Goal: Task Accomplishment & Management: Manage account settings

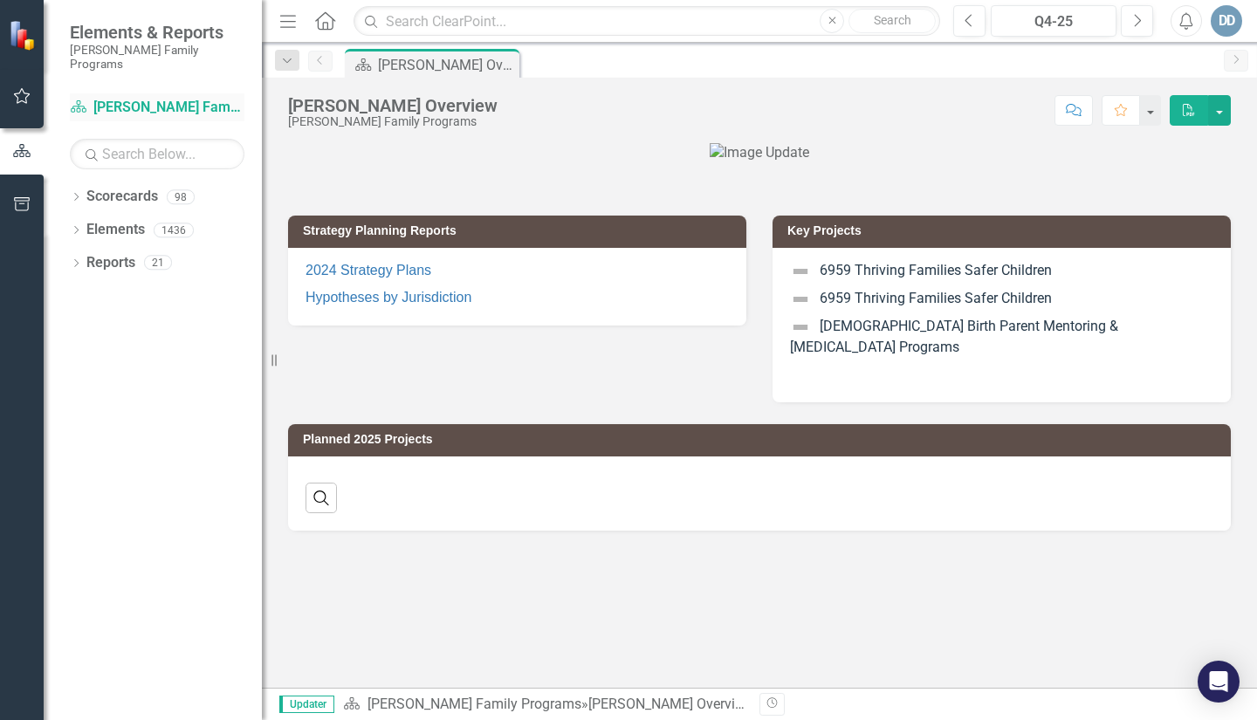
click at [190, 98] on link "Scorecard [PERSON_NAME] Family Programs" at bounding box center [157, 108] width 175 height 20
click at [80, 194] on icon "Dropdown" at bounding box center [76, 199] width 12 height 10
click at [90, 224] on icon "Dropdown" at bounding box center [85, 229] width 13 height 10
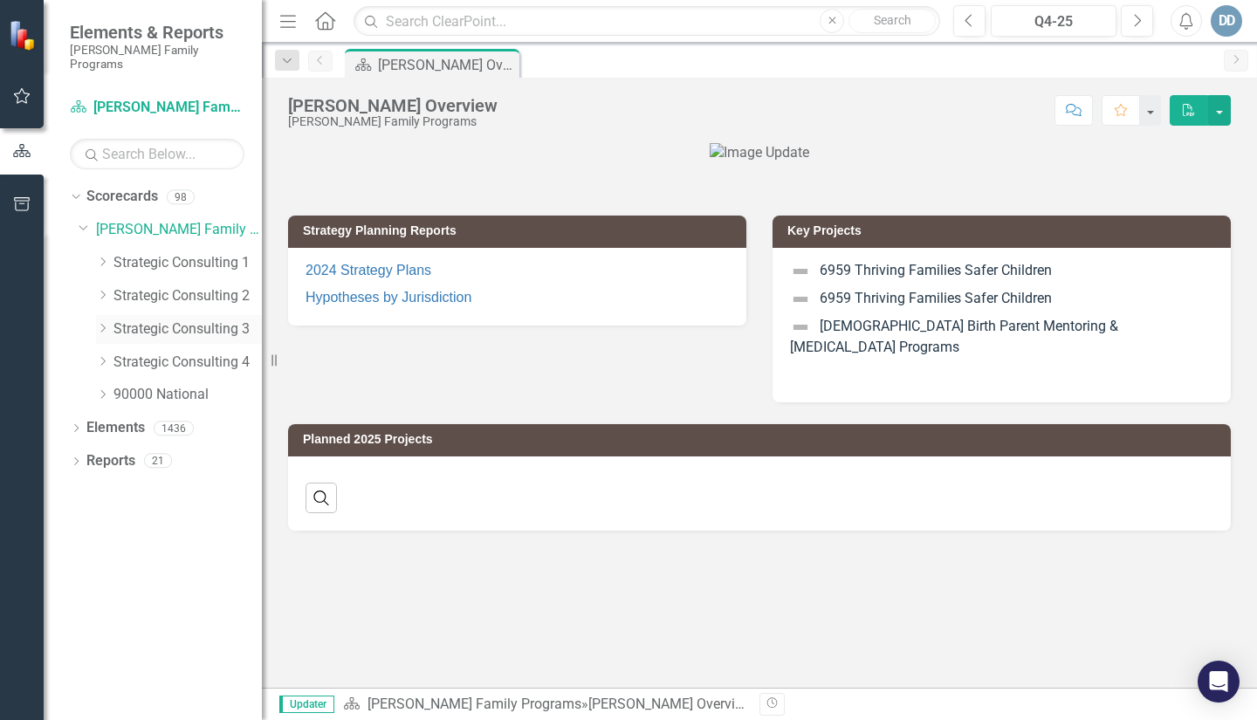
click at [106, 323] on icon "Dropdown" at bounding box center [102, 328] width 13 height 10
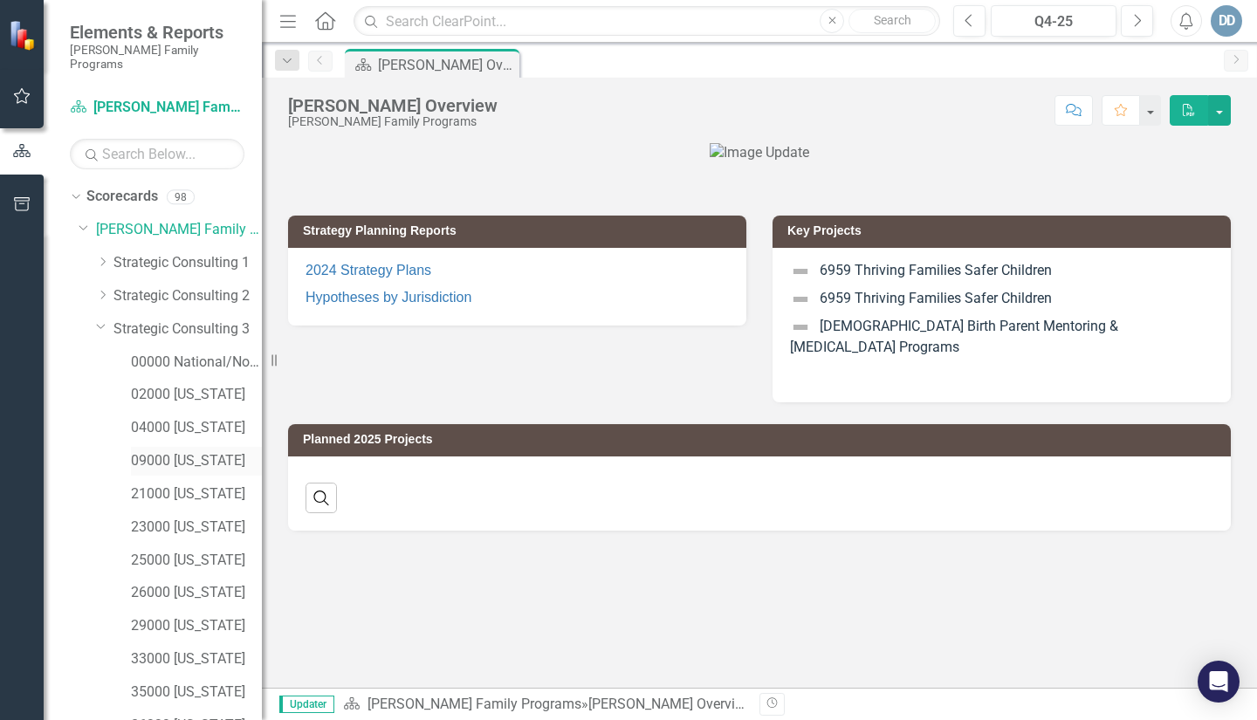
click at [140, 451] on link "09000 [US_STATE]" at bounding box center [196, 461] width 131 height 20
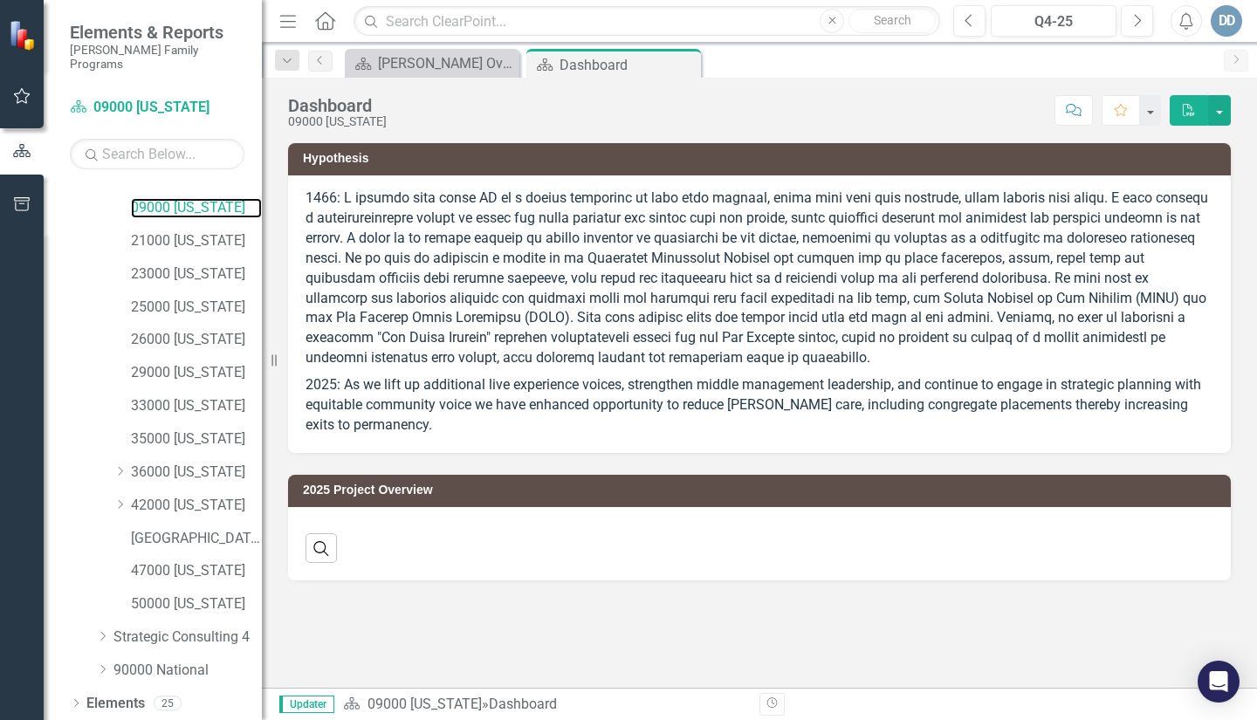
scroll to position [274, 0]
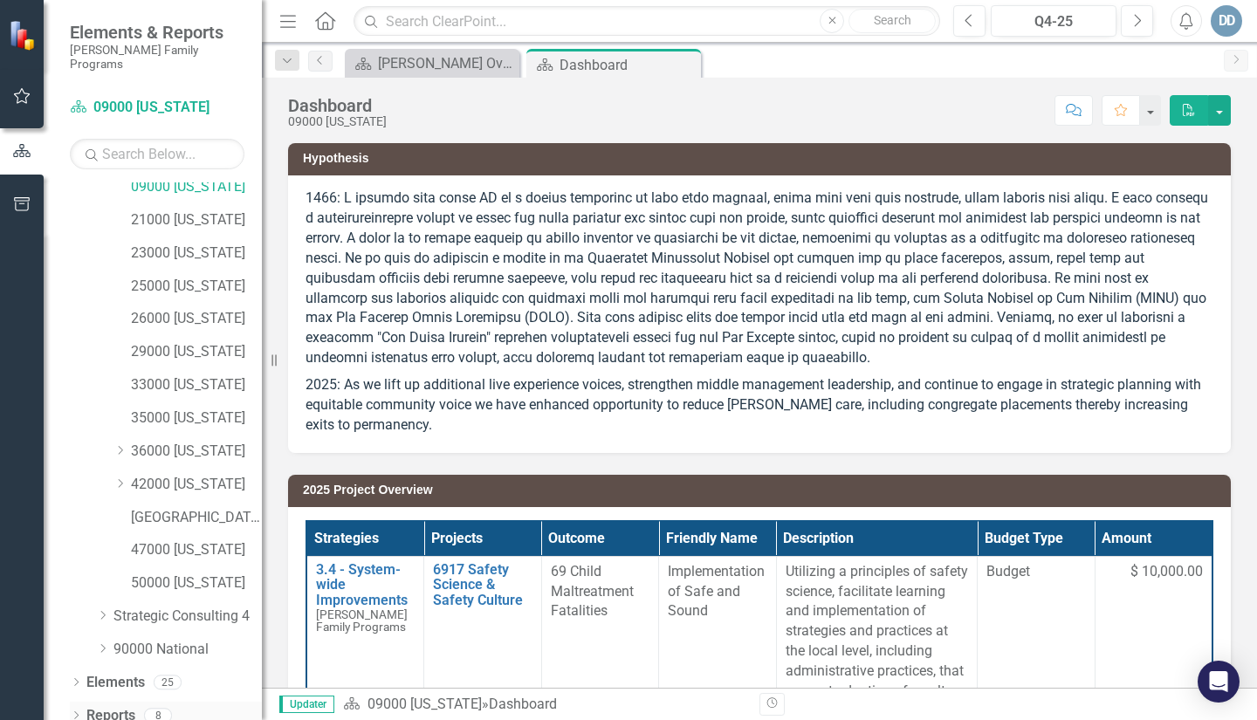
click at [79, 712] on icon "Dropdown" at bounding box center [76, 717] width 12 height 10
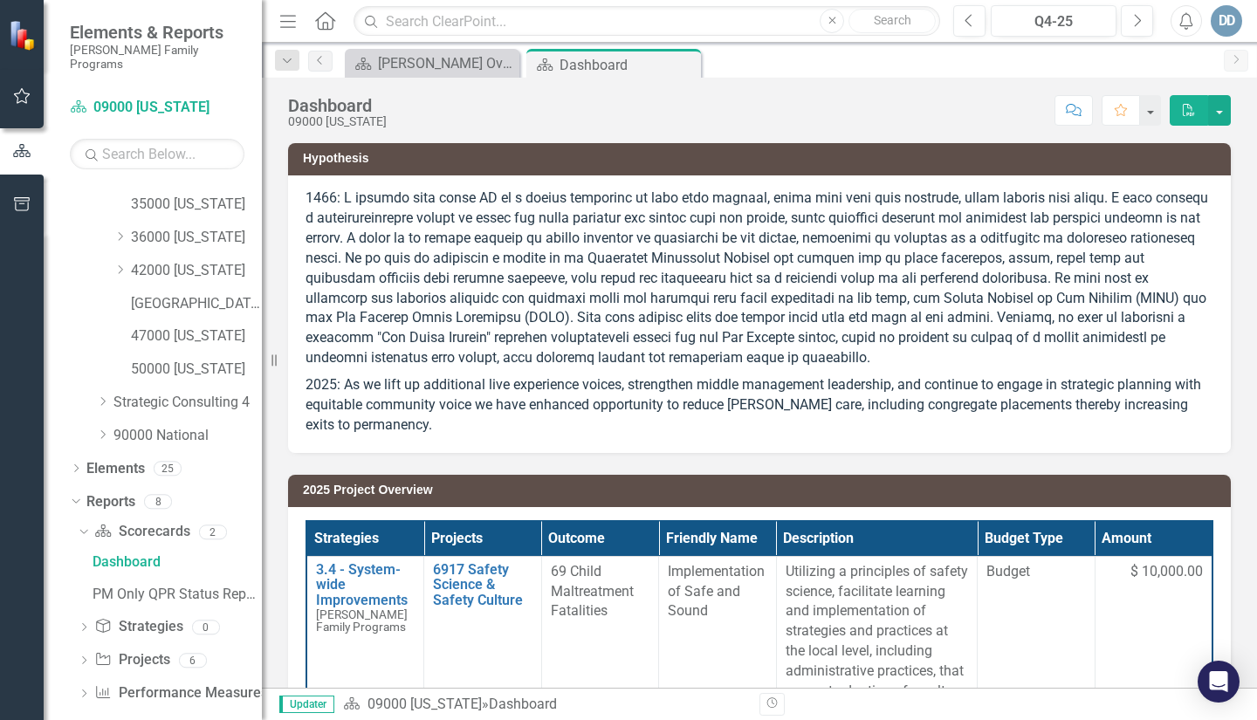
scroll to position [491, 0]
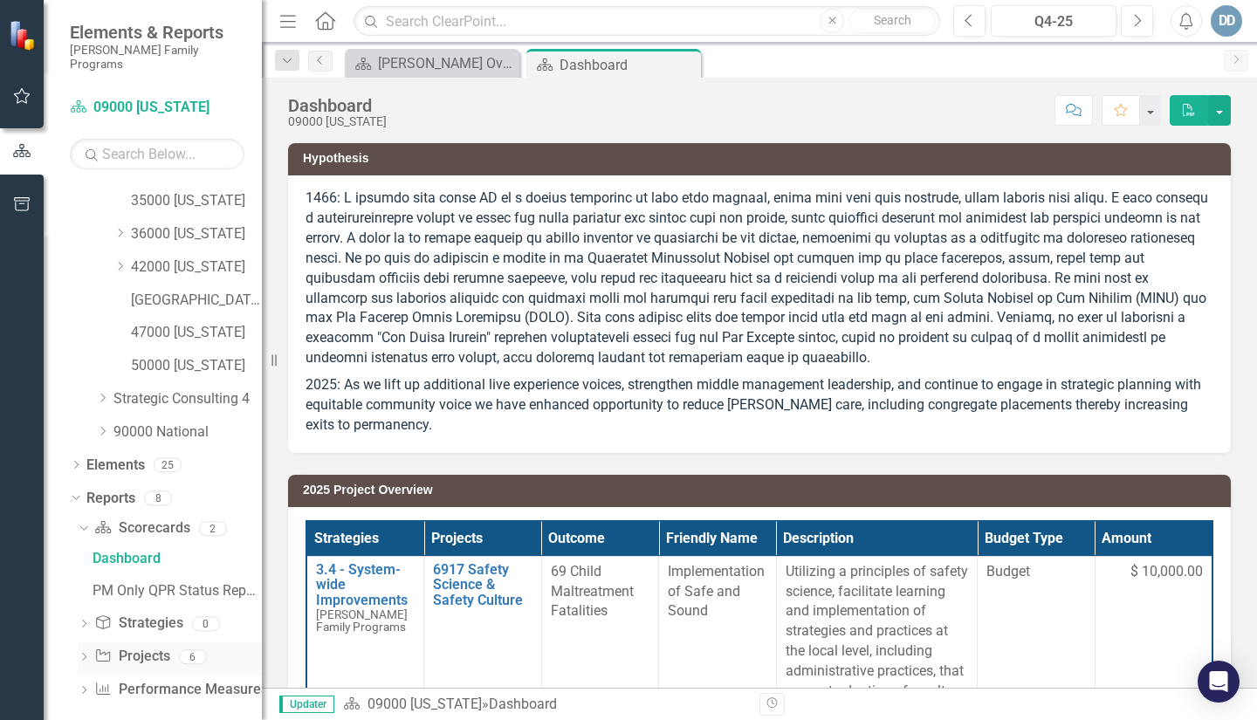
click at [79, 654] on icon "Dropdown" at bounding box center [84, 659] width 12 height 10
click at [100, 682] on div "2025 Work Plan/QPR" at bounding box center [176, 690] width 169 height 16
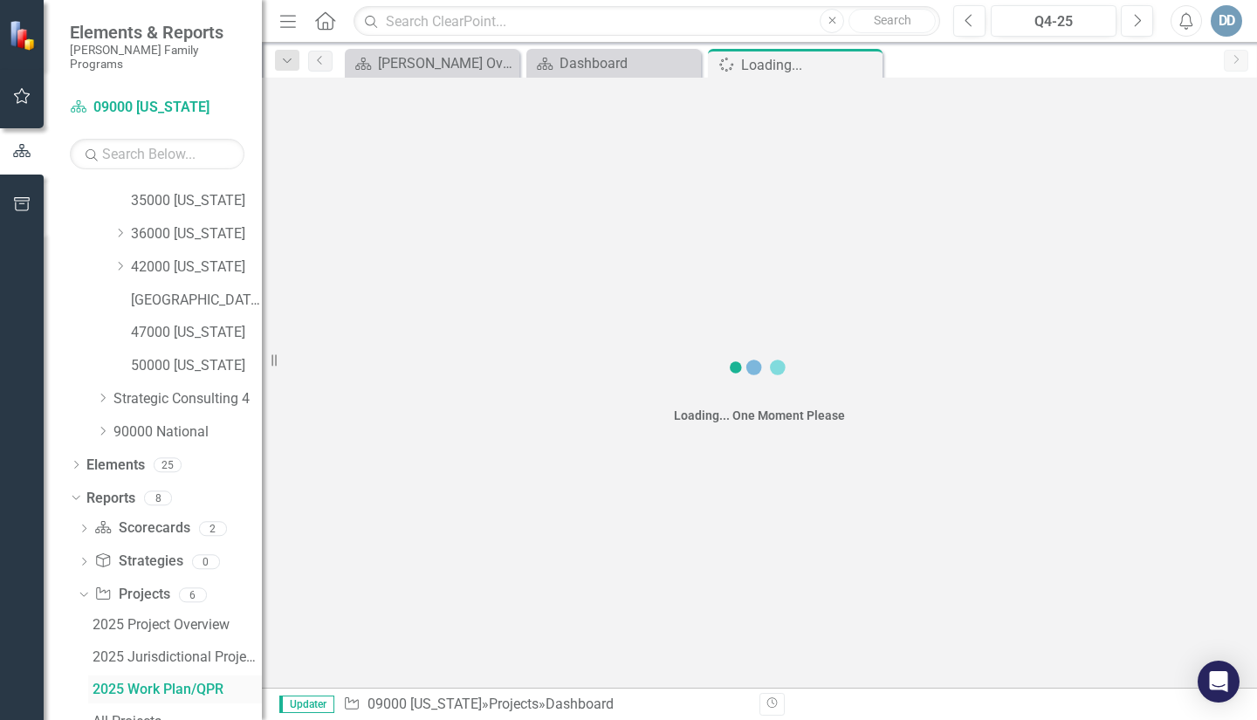
scroll to position [461, 0]
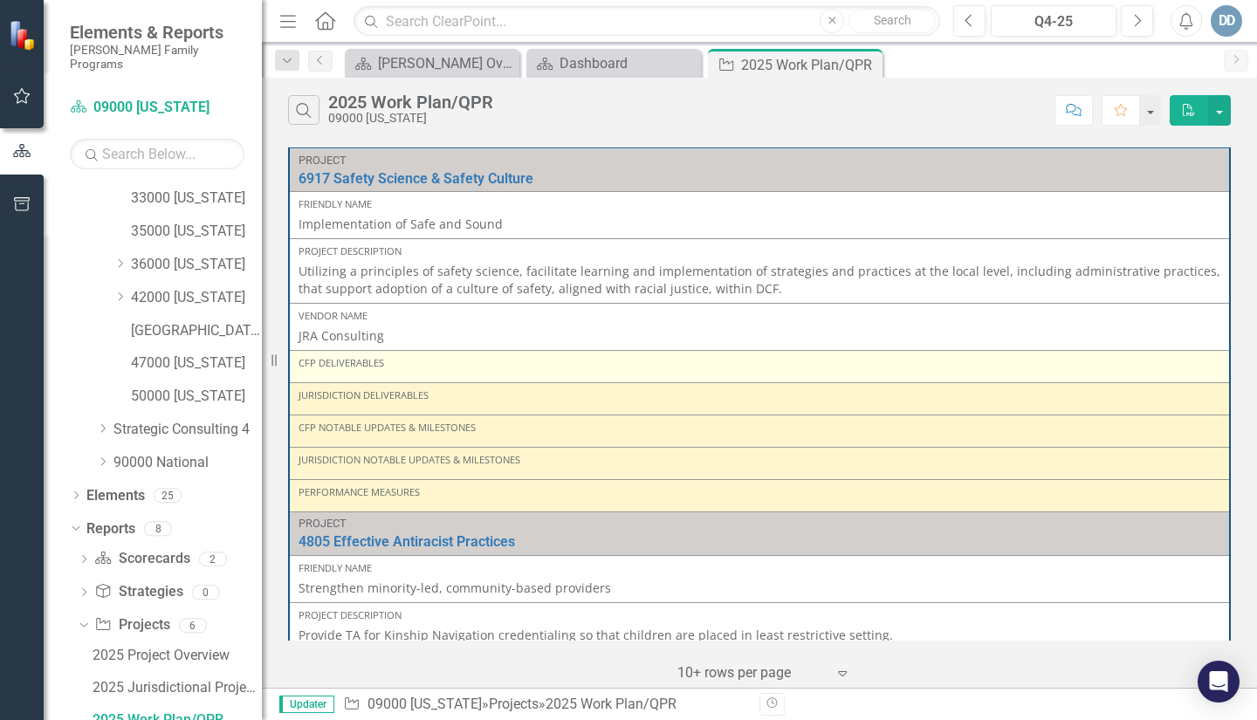
click at [388, 373] on div "CFP Deliverables" at bounding box center [759, 366] width 922 height 21
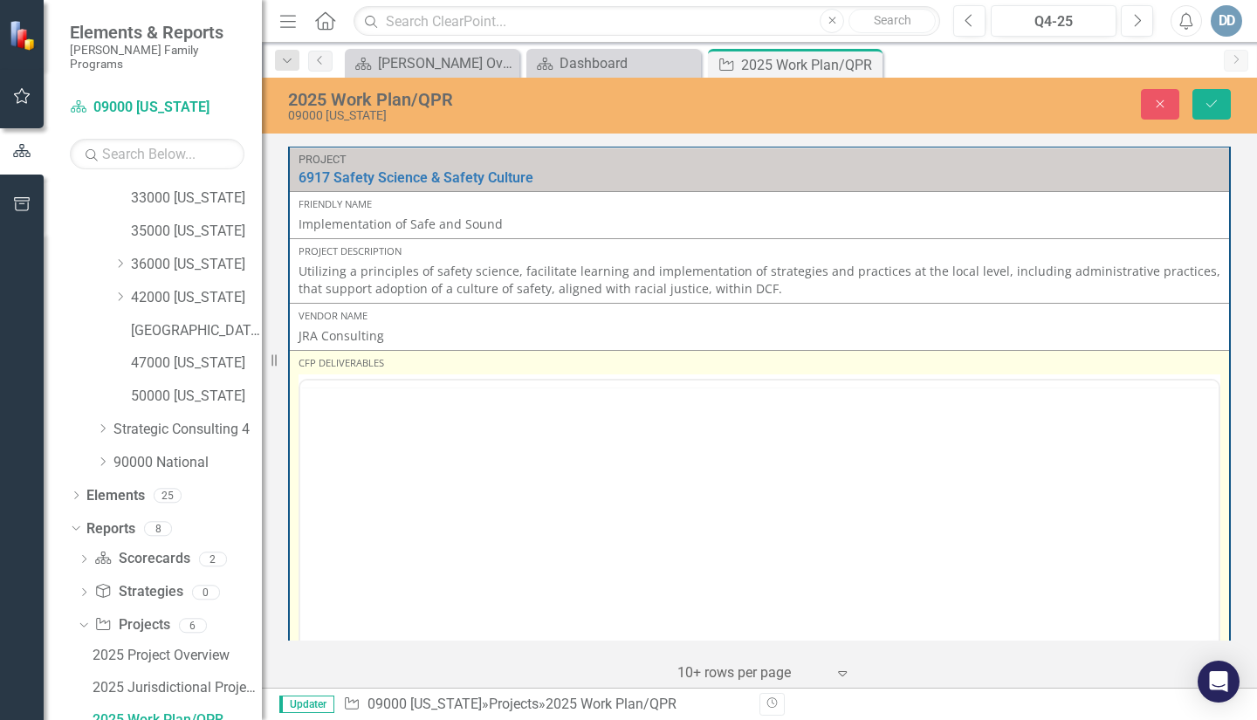
click at [354, 380] on div at bounding box center [759, 553] width 922 height 349
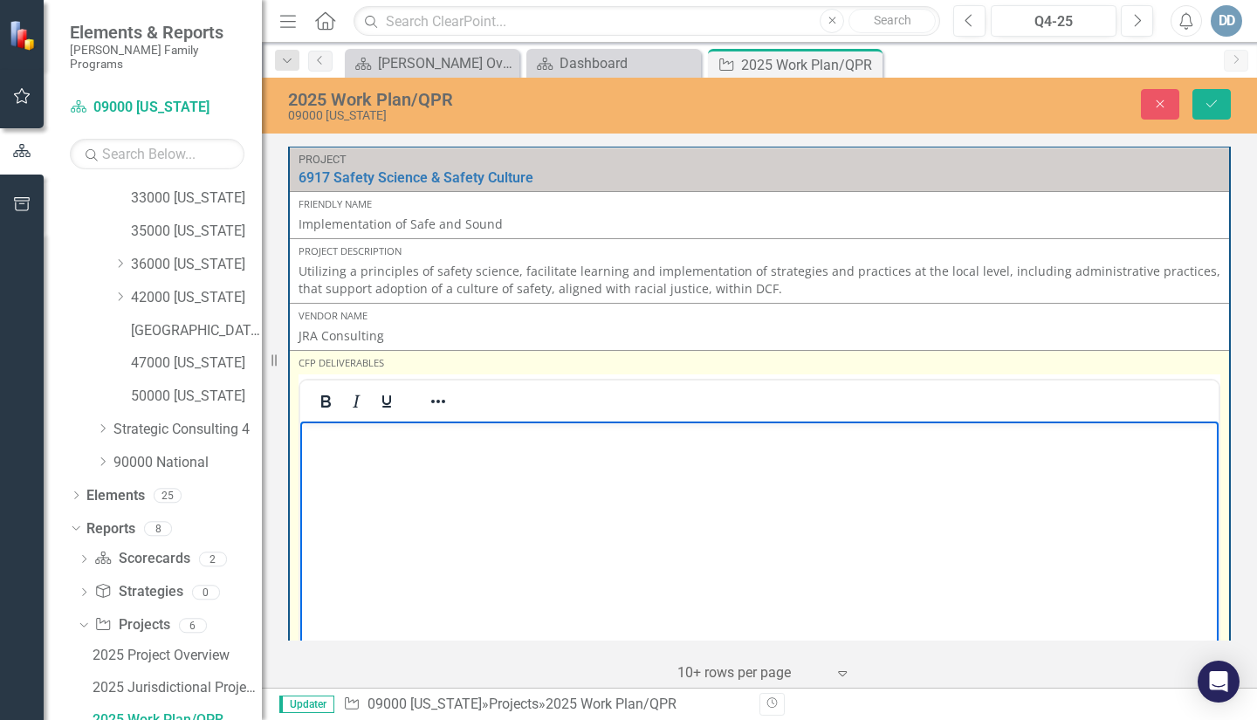
click at [363, 442] on p "Rich Text Area. Press ALT-0 for help." at bounding box center [759, 435] width 909 height 21
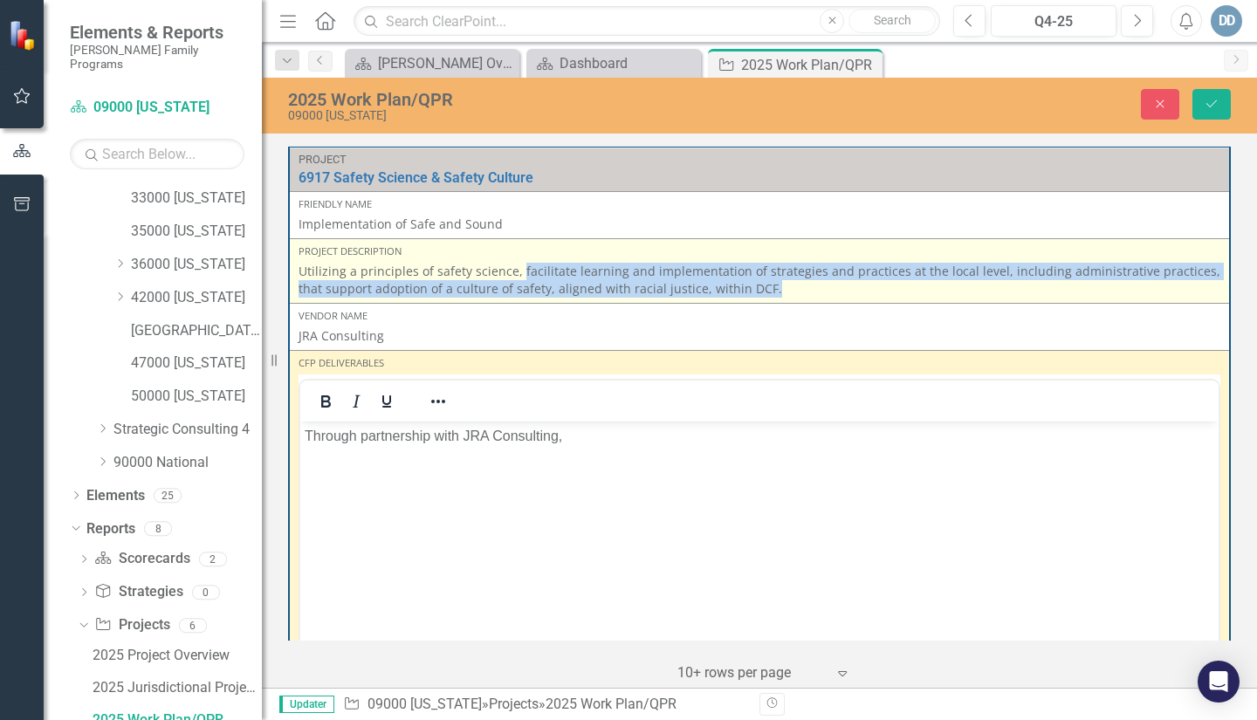
drag, startPoint x: 517, startPoint y: 271, endPoint x: 740, endPoint y: 291, distance: 223.5
click at [740, 291] on p "Utilizing a principles of safety science, facilitate learning and implementatio…" at bounding box center [759, 280] width 922 height 35
copy p "facilitate learning and implementation of strategies and practices at the local…"
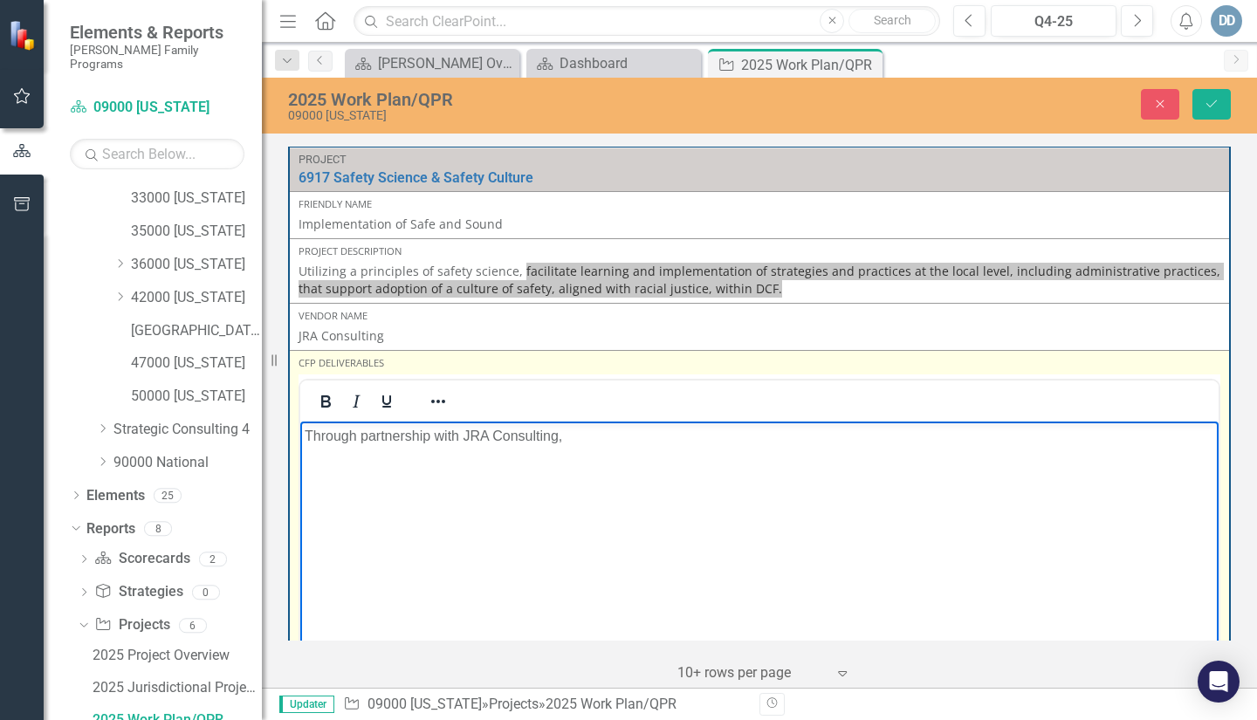
click at [572, 440] on p "Through partnership with JRA Consulting," at bounding box center [759, 435] width 909 height 21
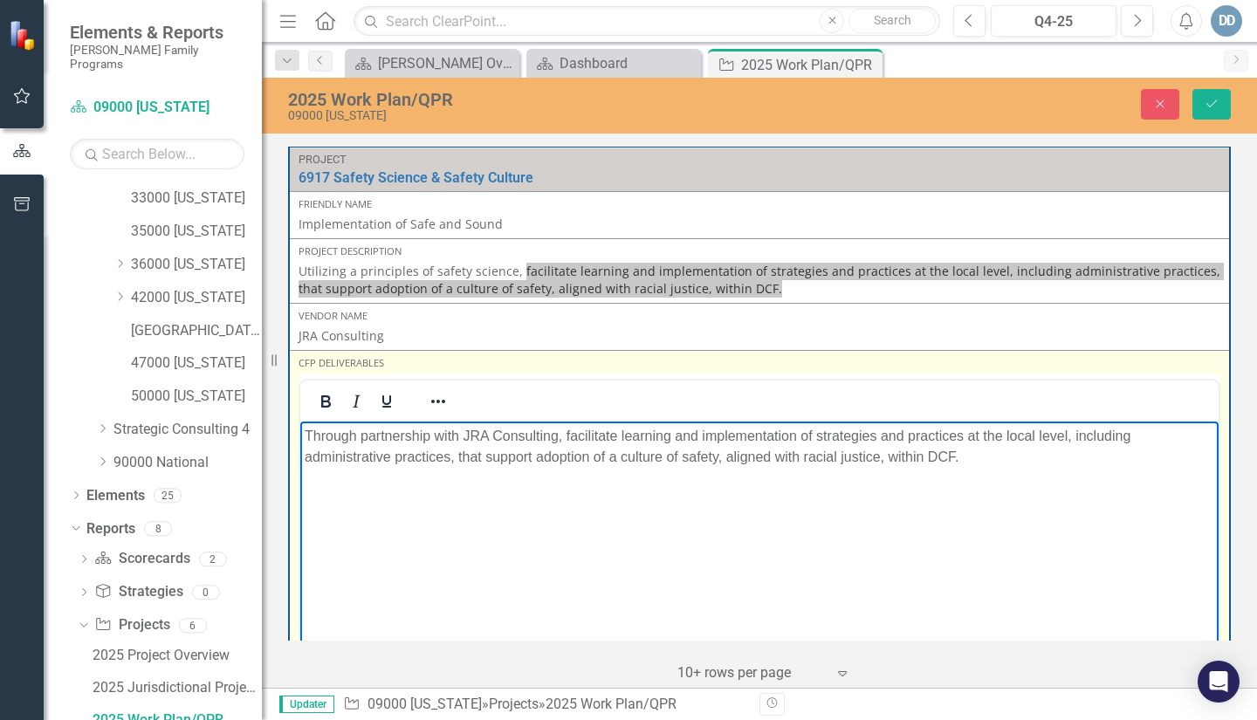
click at [815, 431] on p "Through partnership with JRA Consulting, facilitate learning and implementation…" at bounding box center [759, 446] width 909 height 42
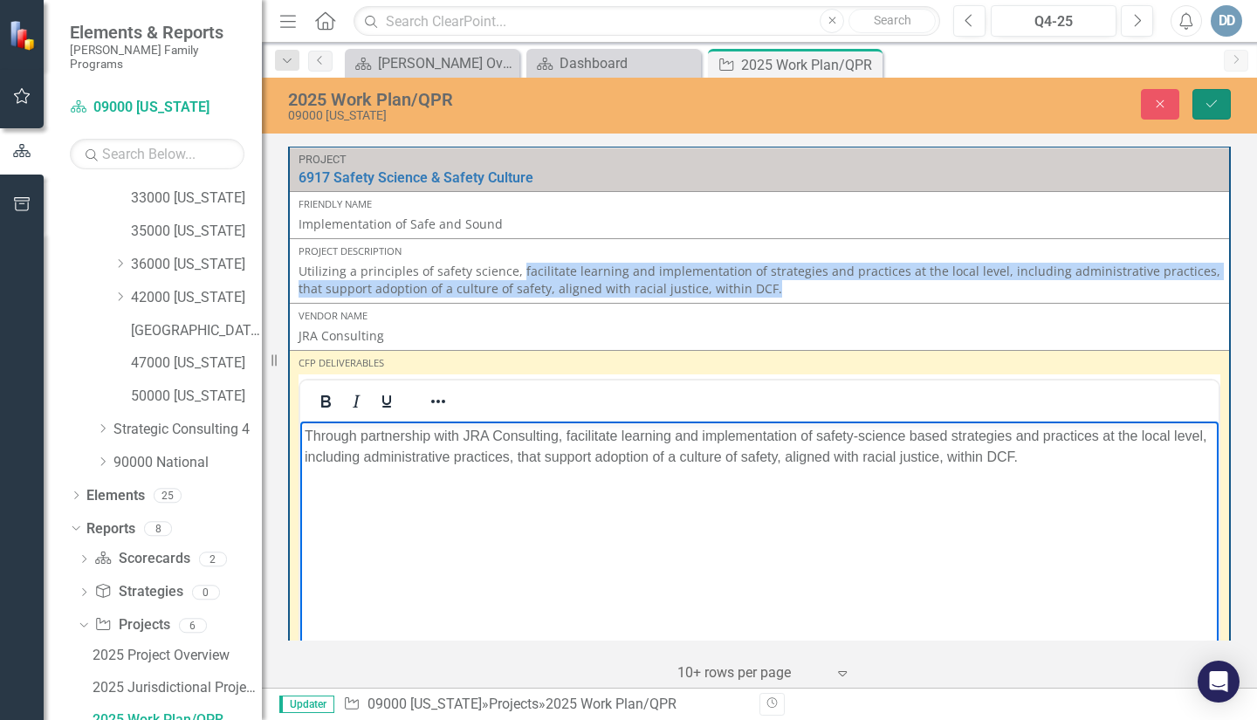
click at [1208, 102] on icon "Save" at bounding box center [1211, 104] width 16 height 12
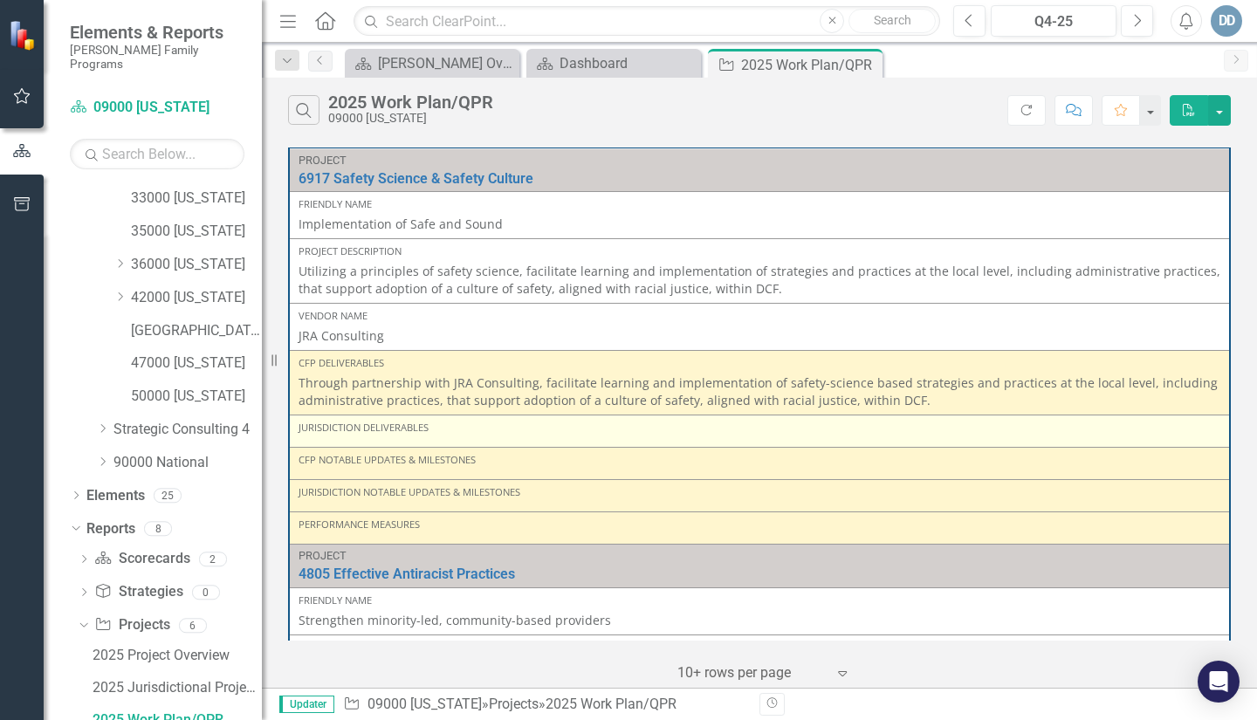
click at [399, 439] on div "Jurisdiction Deliverables" at bounding box center [759, 431] width 922 height 21
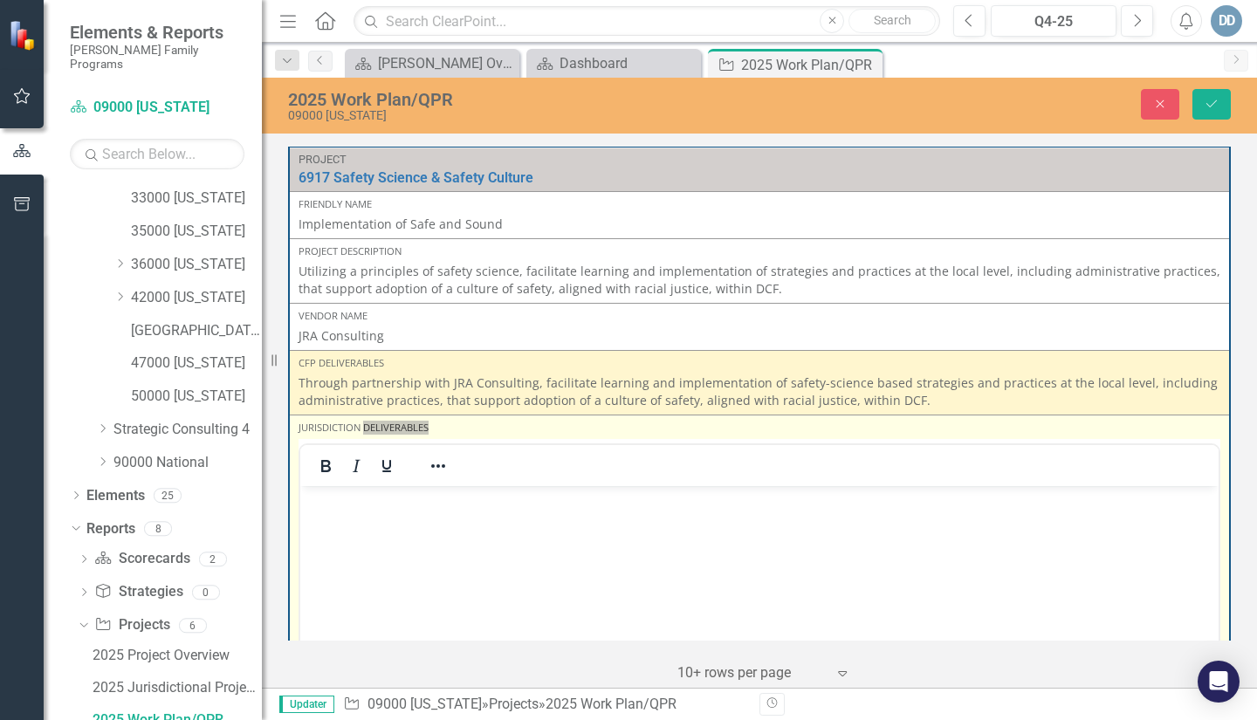
click at [360, 510] on body "Rich Text Area. Press ALT-0 for help." at bounding box center [759, 616] width 918 height 262
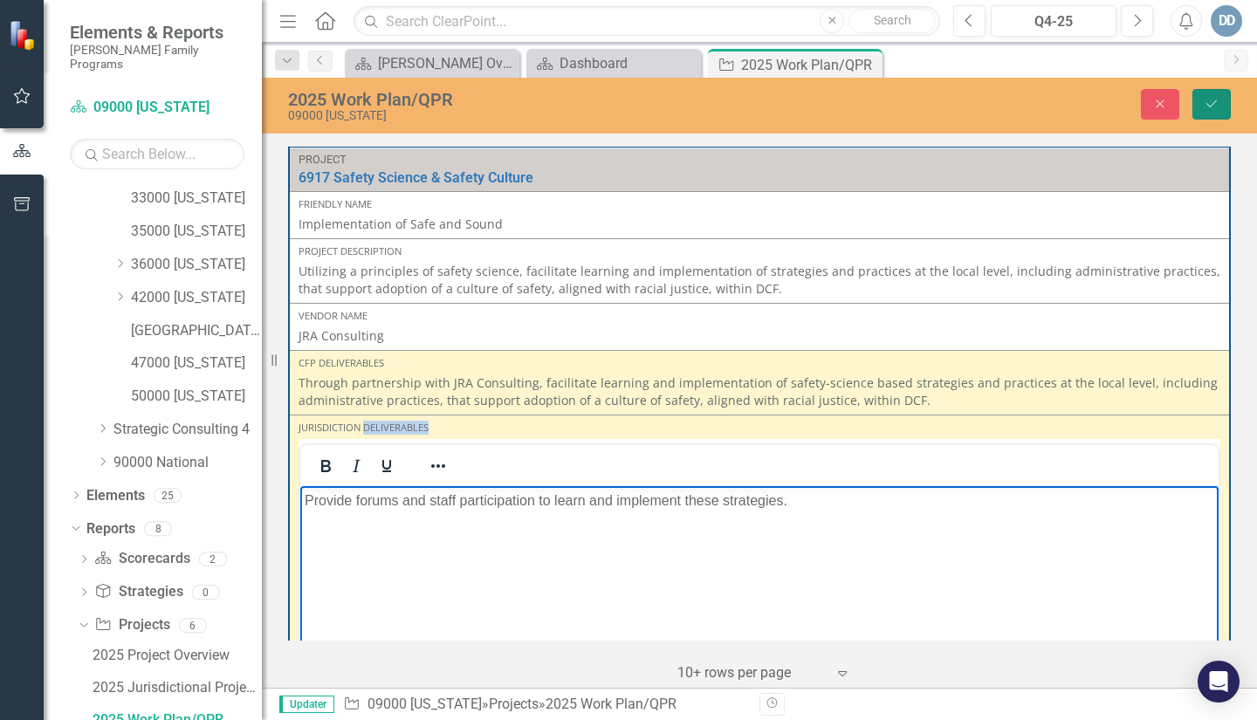
click at [1206, 110] on icon "Save" at bounding box center [1211, 104] width 16 height 12
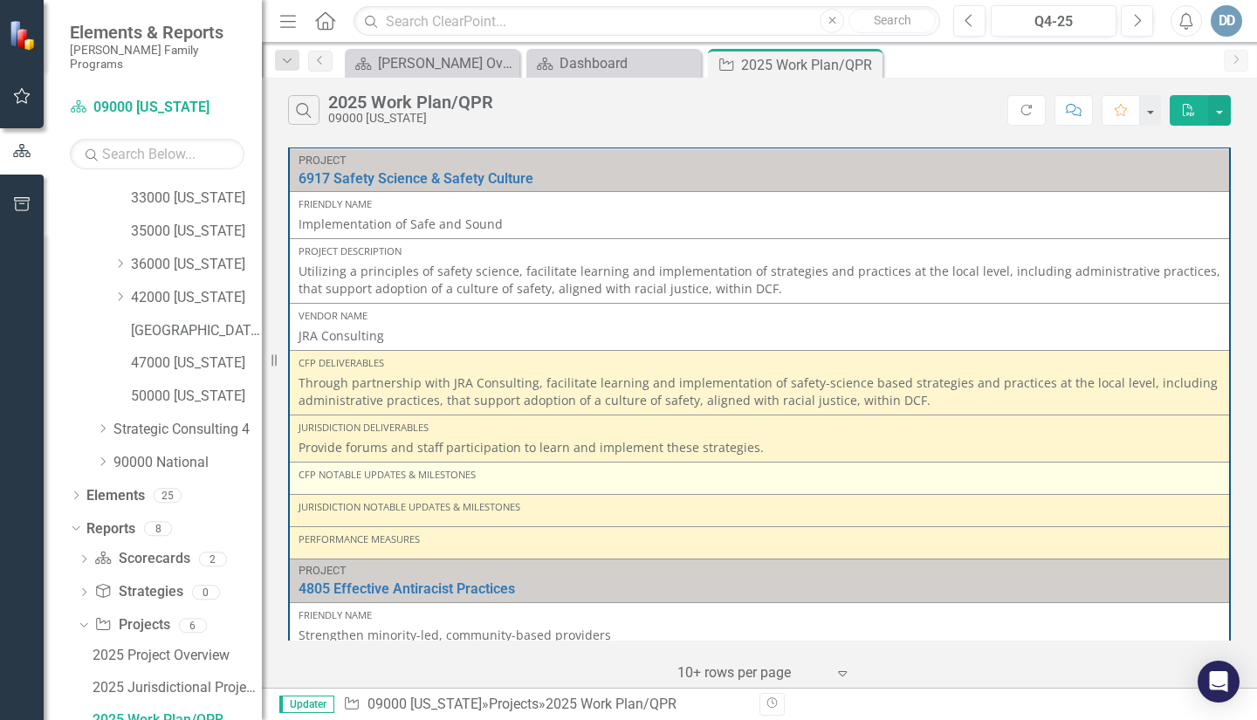
click at [332, 480] on div "CFP Notable Updates & Milestones" at bounding box center [759, 475] width 922 height 14
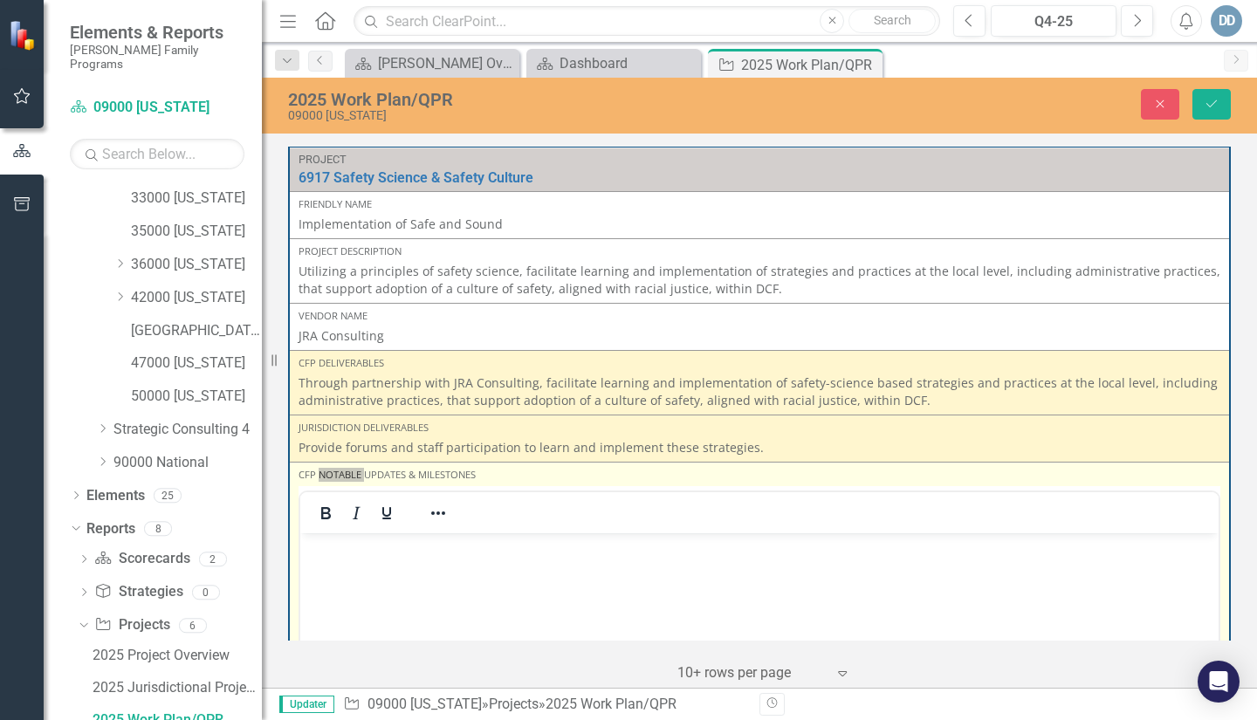
click at [338, 562] on body "Rich Text Area. Press ALT-0 for help." at bounding box center [759, 663] width 918 height 262
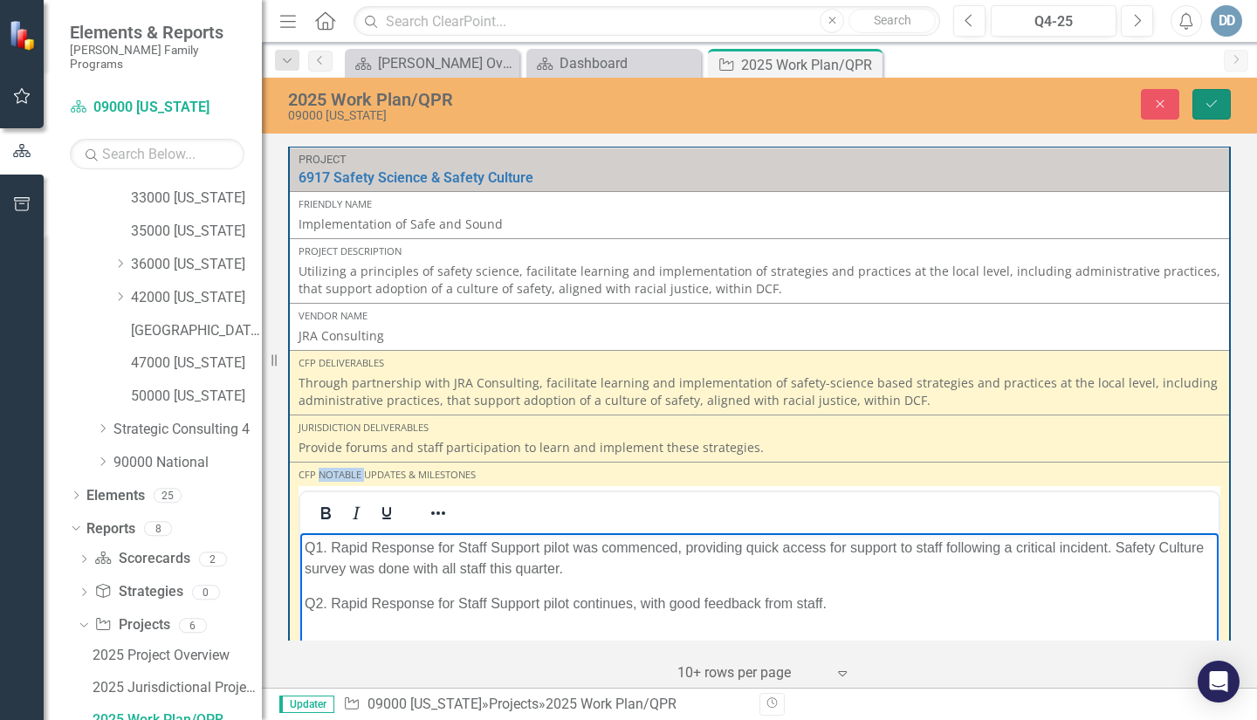
click at [1219, 103] on button "Save" at bounding box center [1211, 104] width 38 height 31
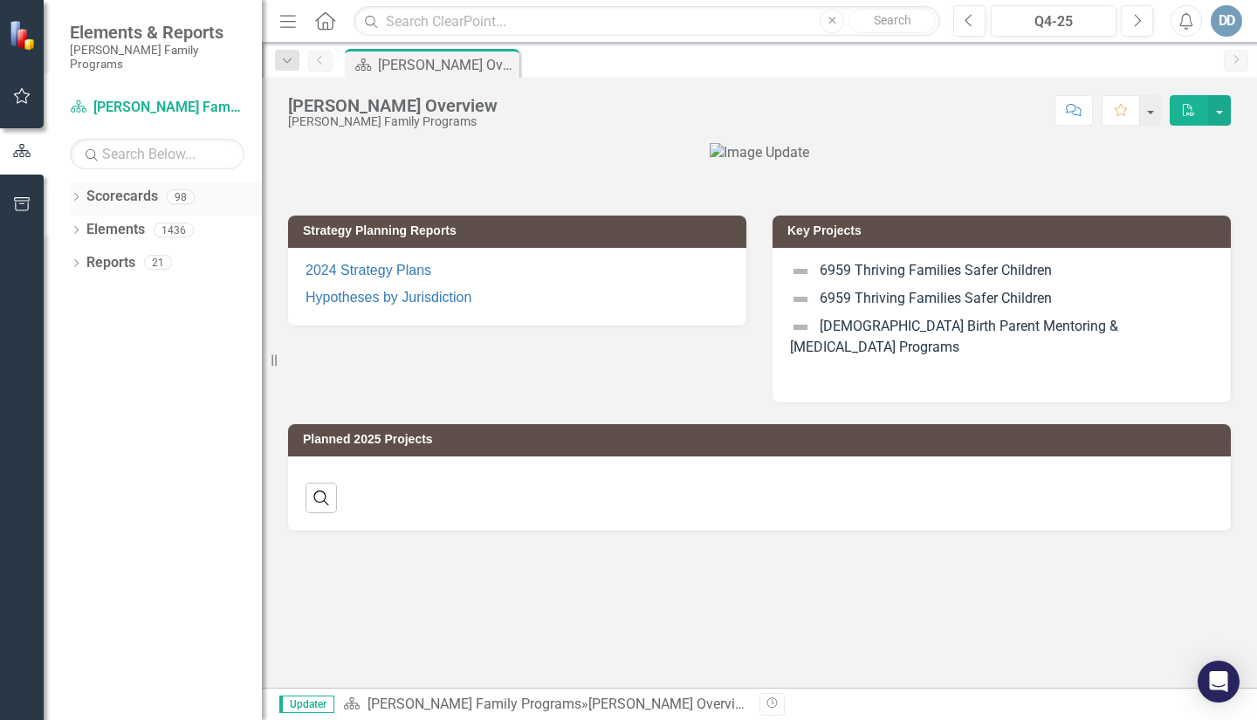
click at [81, 194] on icon "Dropdown" at bounding box center [76, 199] width 12 height 10
click at [86, 224] on icon "Dropdown" at bounding box center [85, 229] width 13 height 10
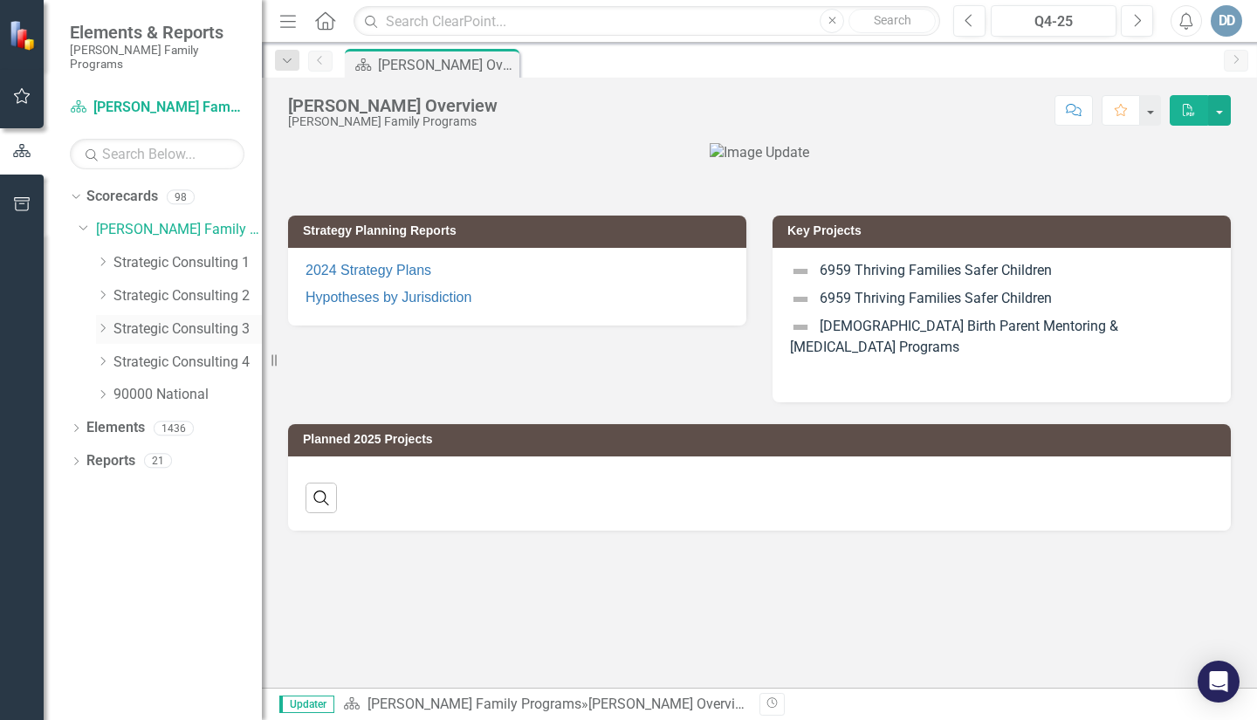
click at [101, 323] on icon "Dropdown" at bounding box center [102, 328] width 13 height 10
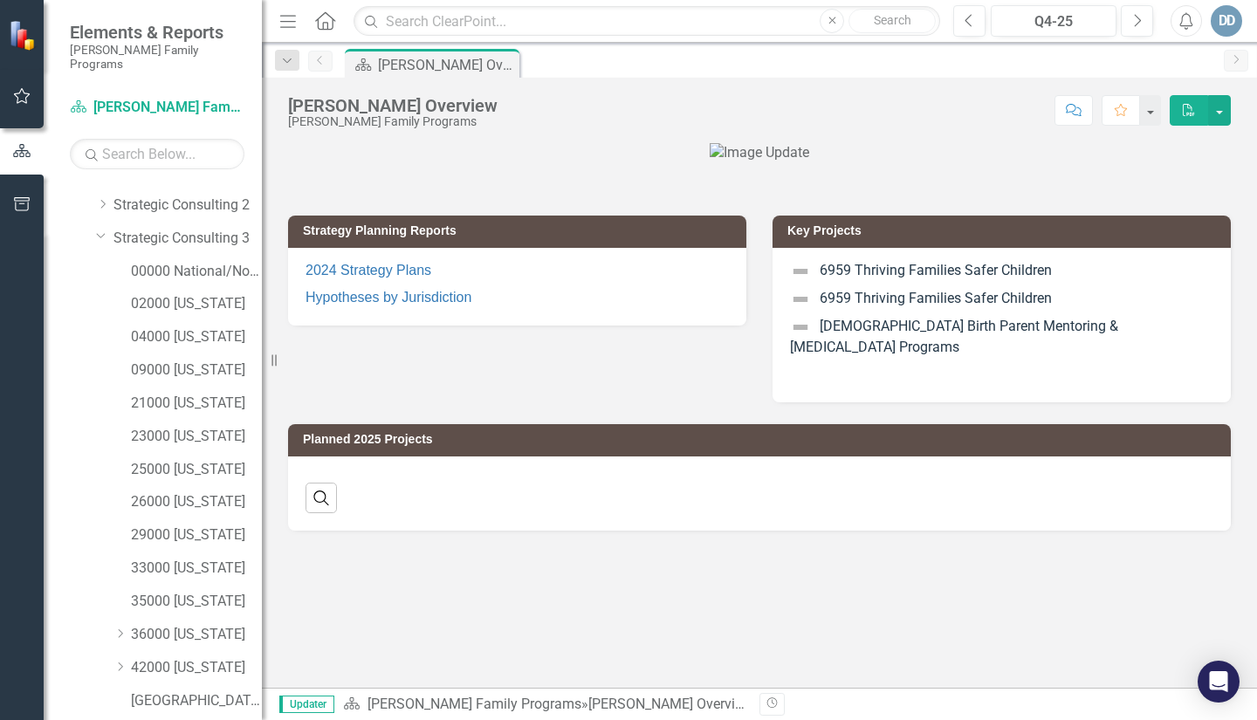
scroll to position [262, 0]
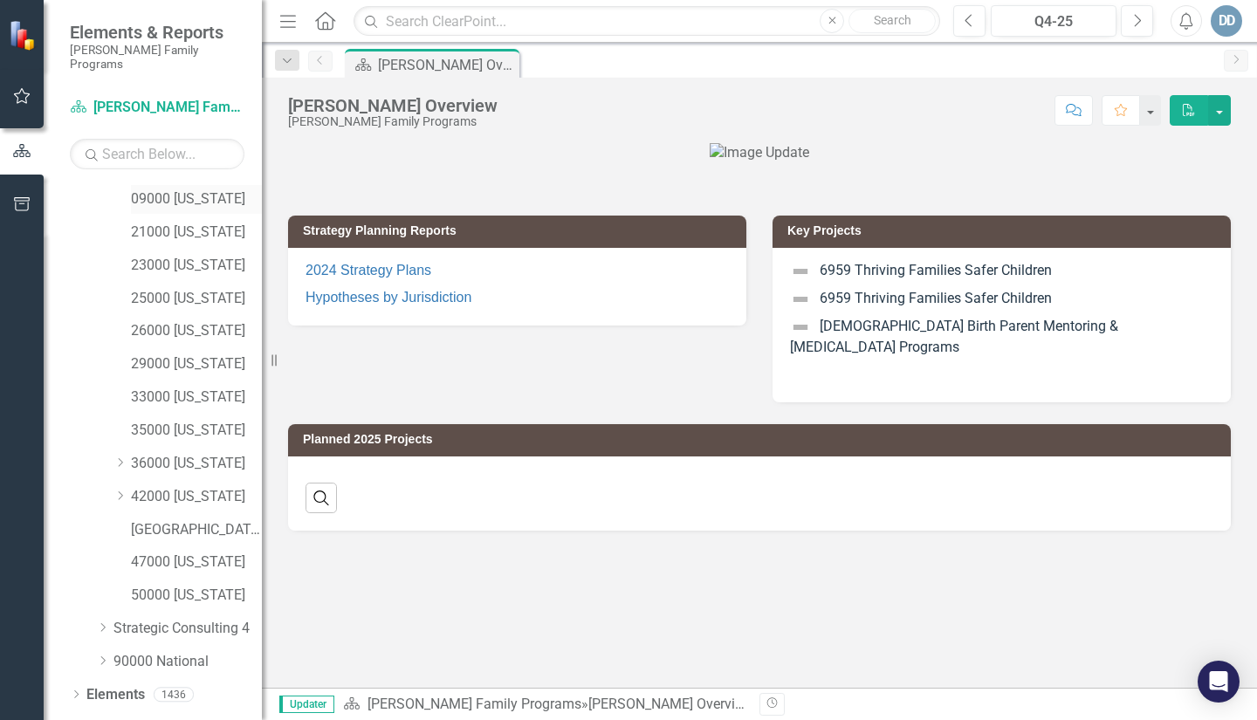
click at [137, 189] on link "09000 [US_STATE]" at bounding box center [196, 199] width 131 height 20
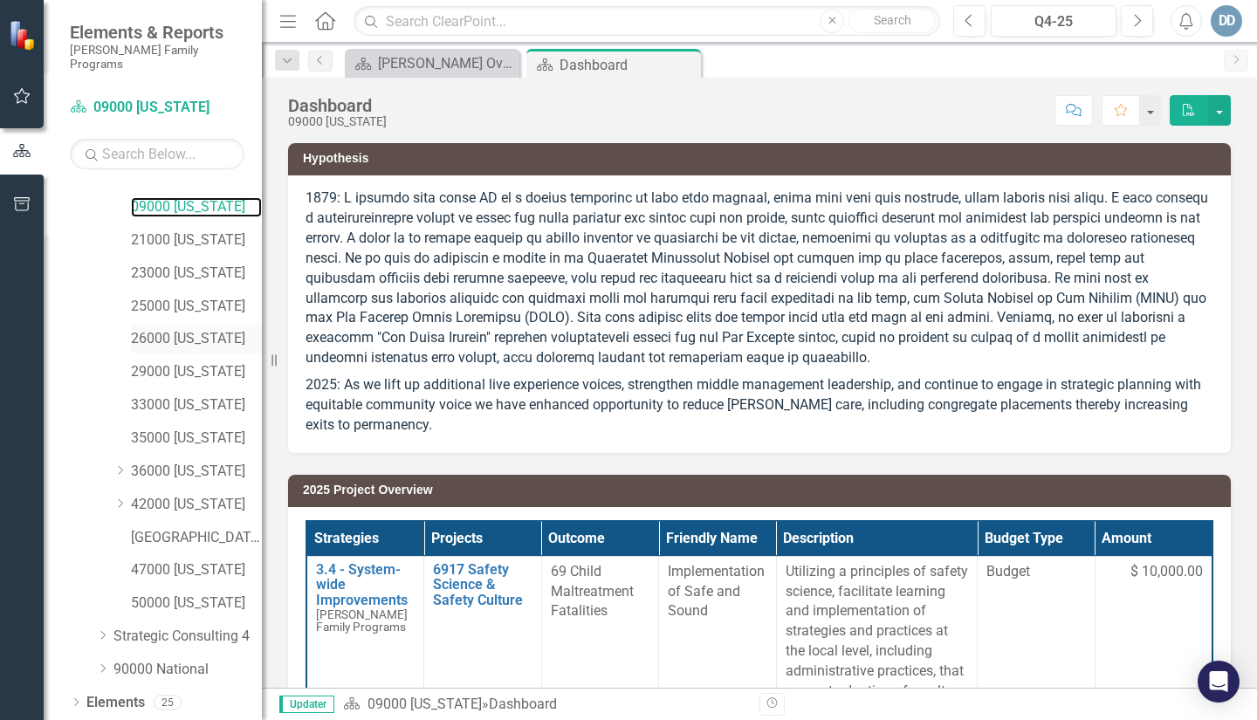
scroll to position [274, 0]
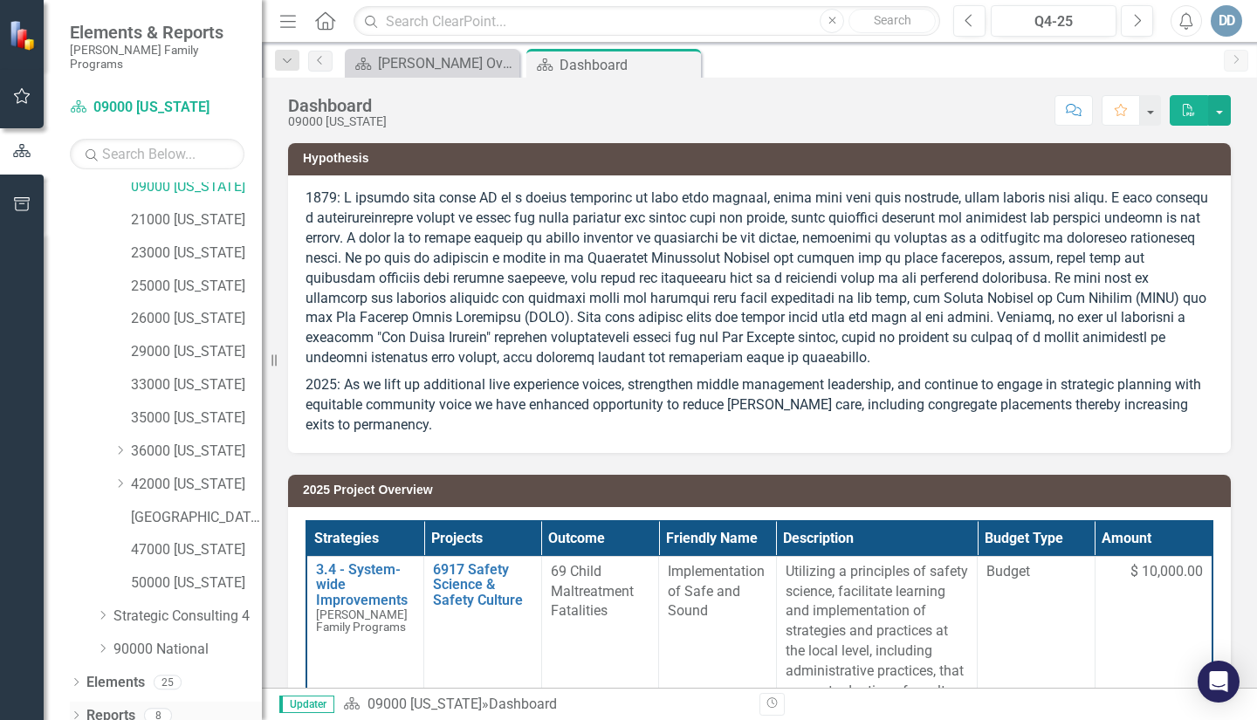
click at [72, 712] on icon "Dropdown" at bounding box center [76, 717] width 12 height 10
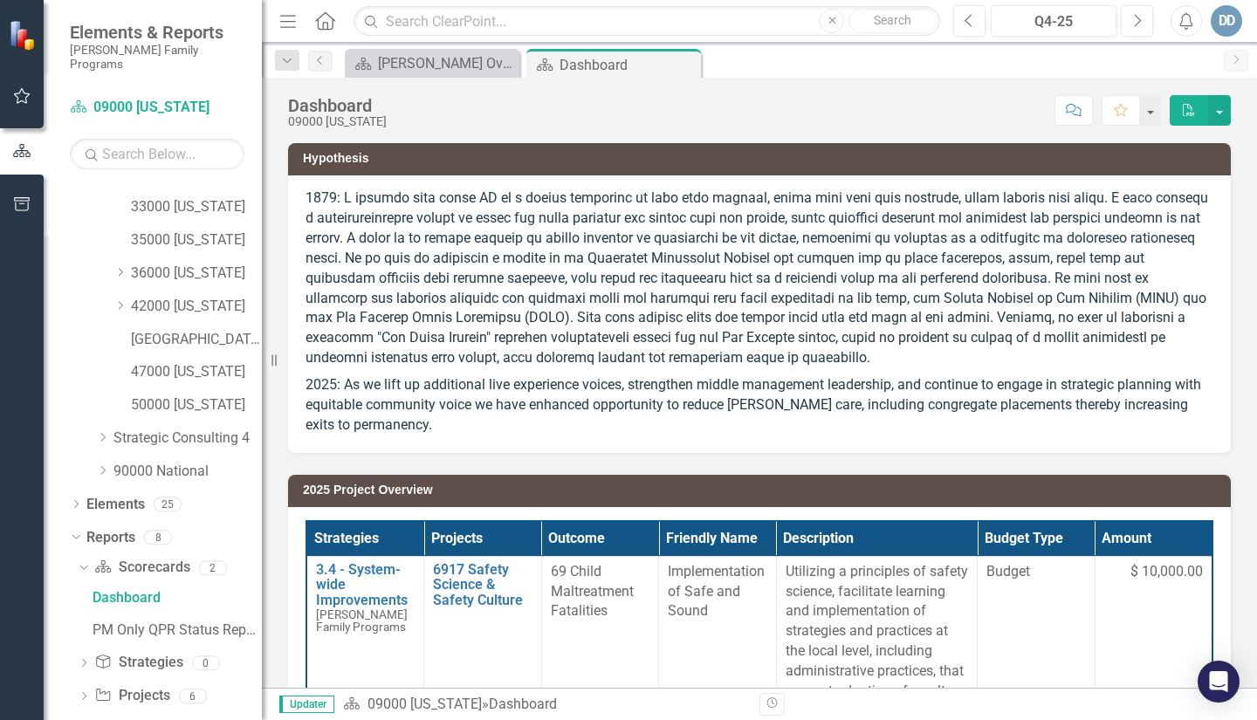
scroll to position [491, 0]
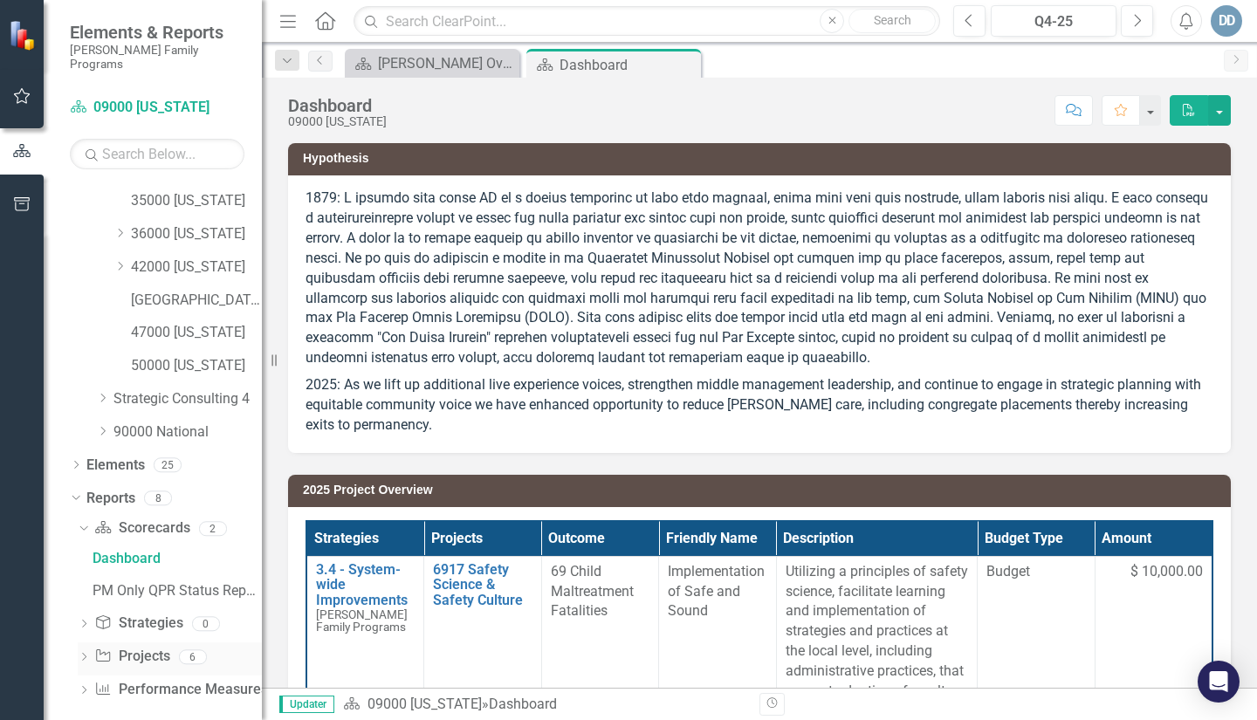
click at [86, 654] on icon "Dropdown" at bounding box center [84, 659] width 12 height 10
click at [104, 682] on div "2025 Work Plan/QPR" at bounding box center [176, 690] width 169 height 16
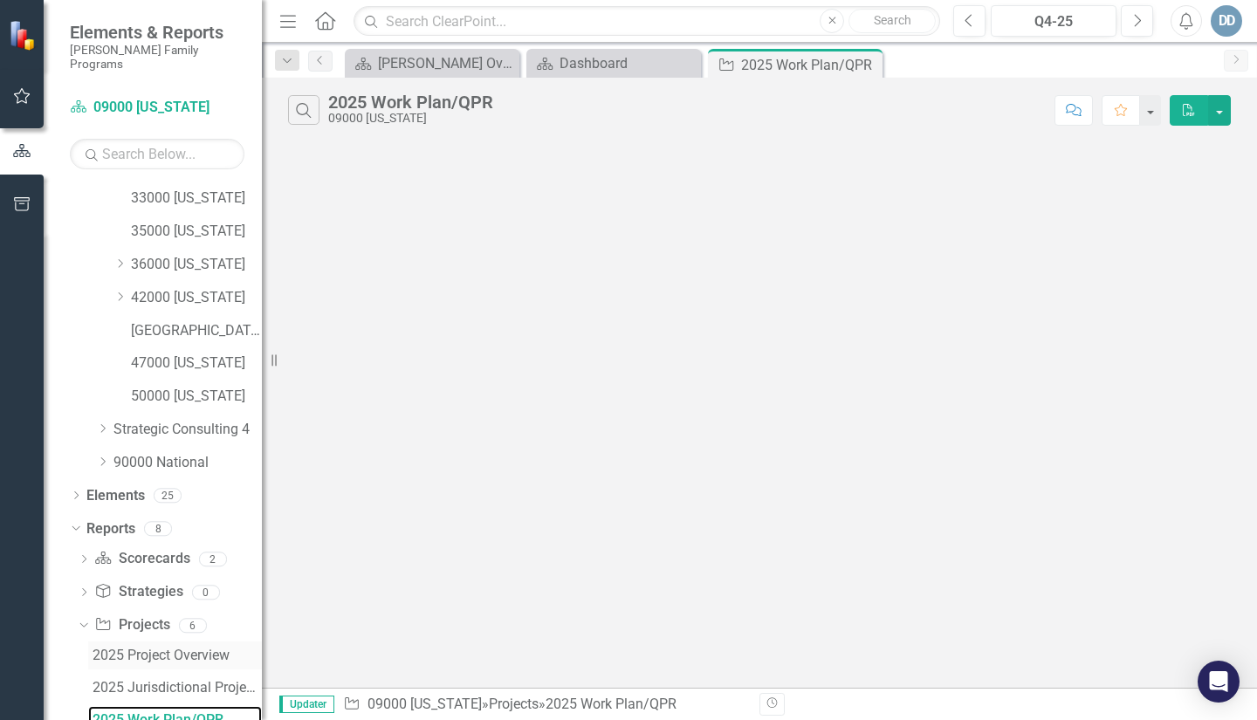
scroll to position [461, 0]
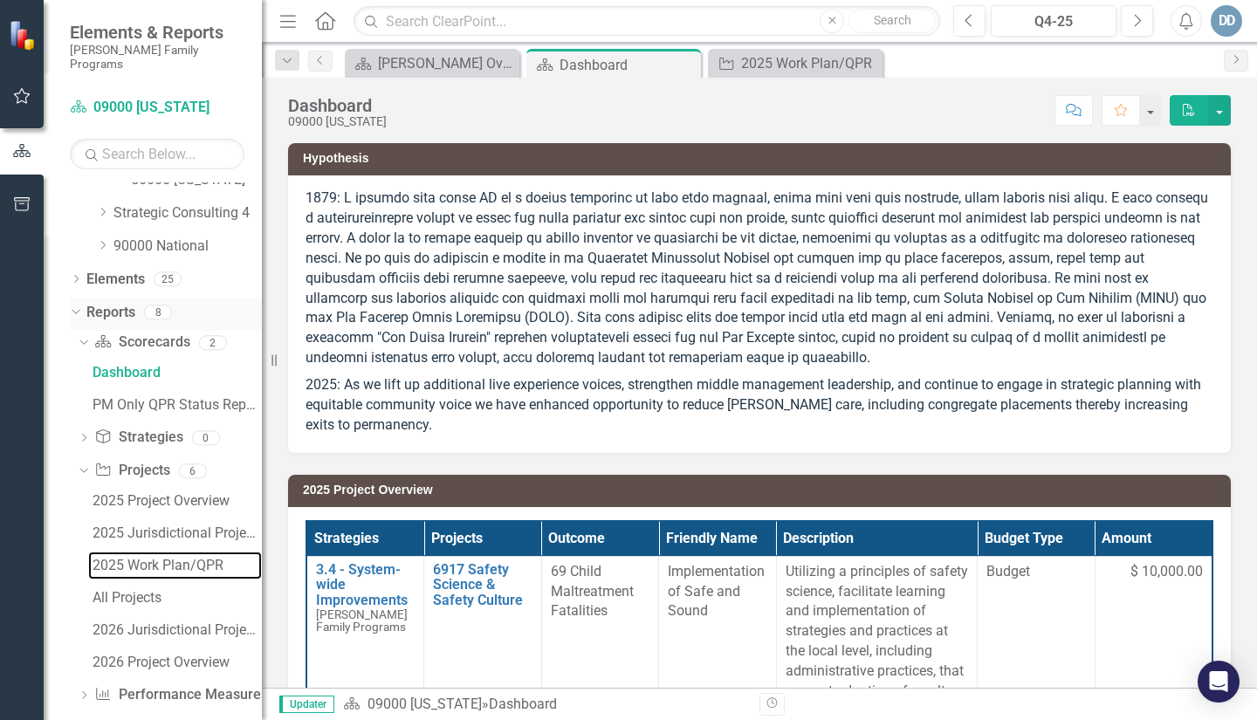
scroll to position [682, 0]
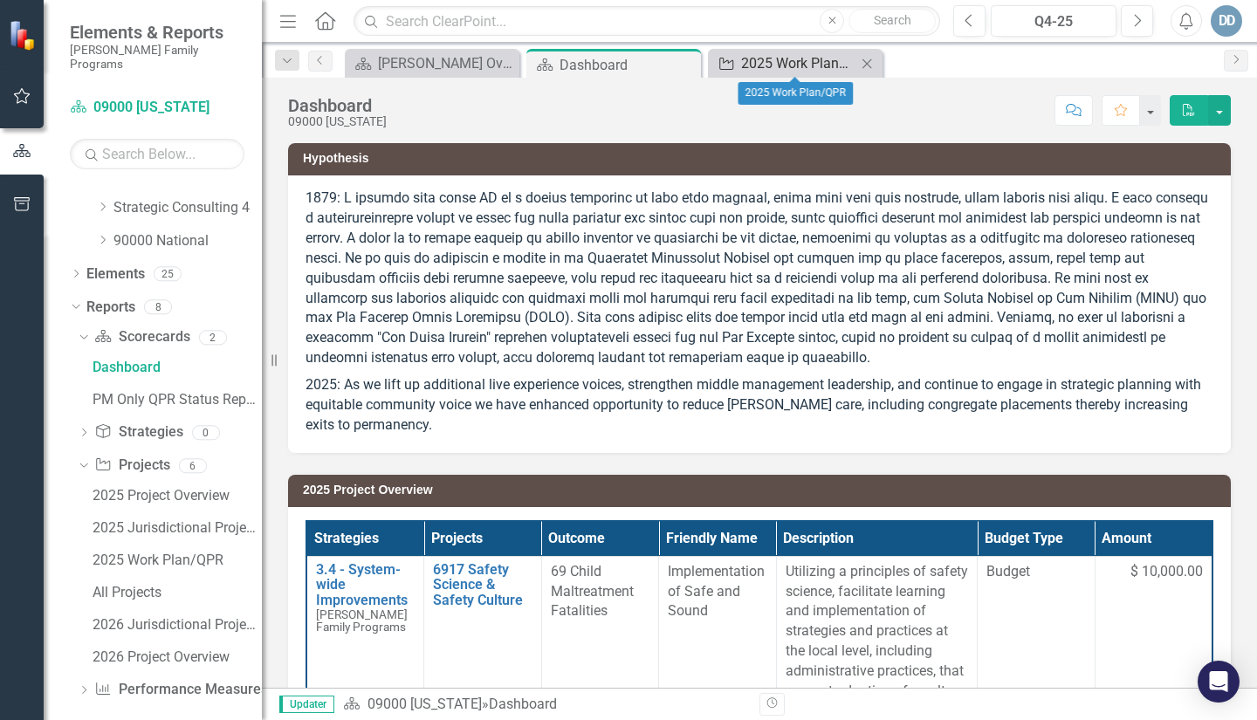
click at [753, 61] on div "2025 Work Plan/QPR" at bounding box center [798, 63] width 115 height 22
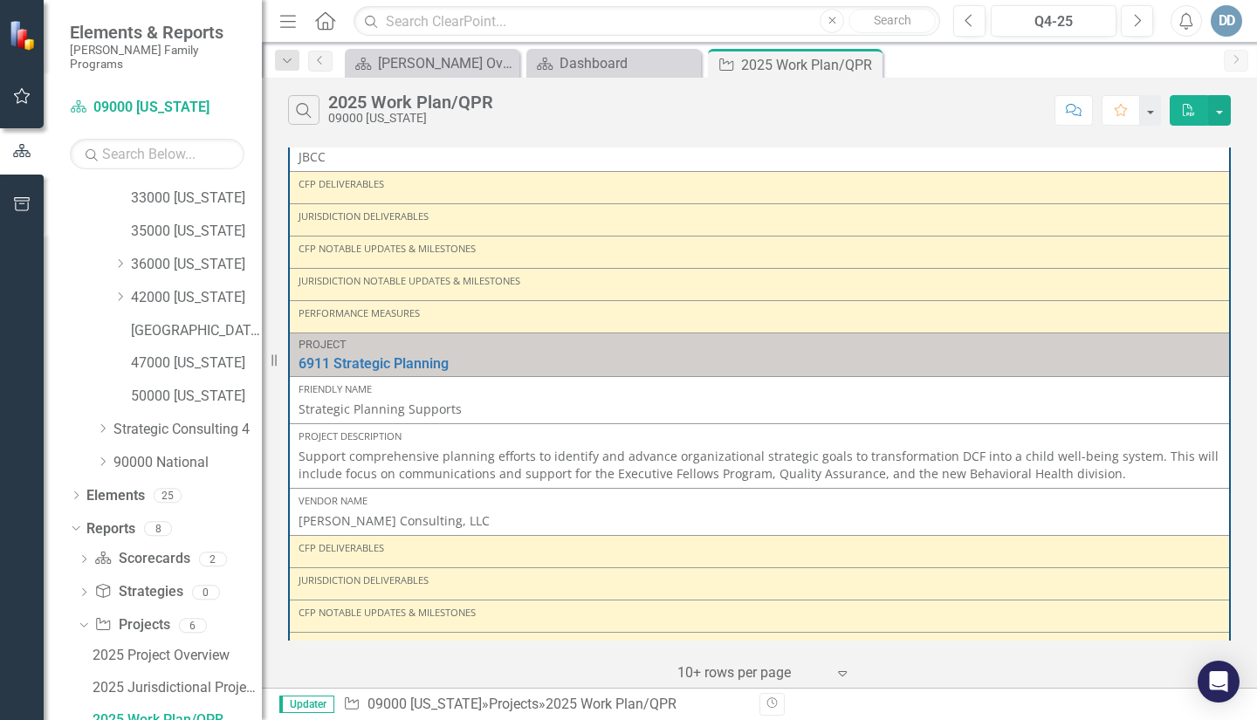
scroll to position [1047, 0]
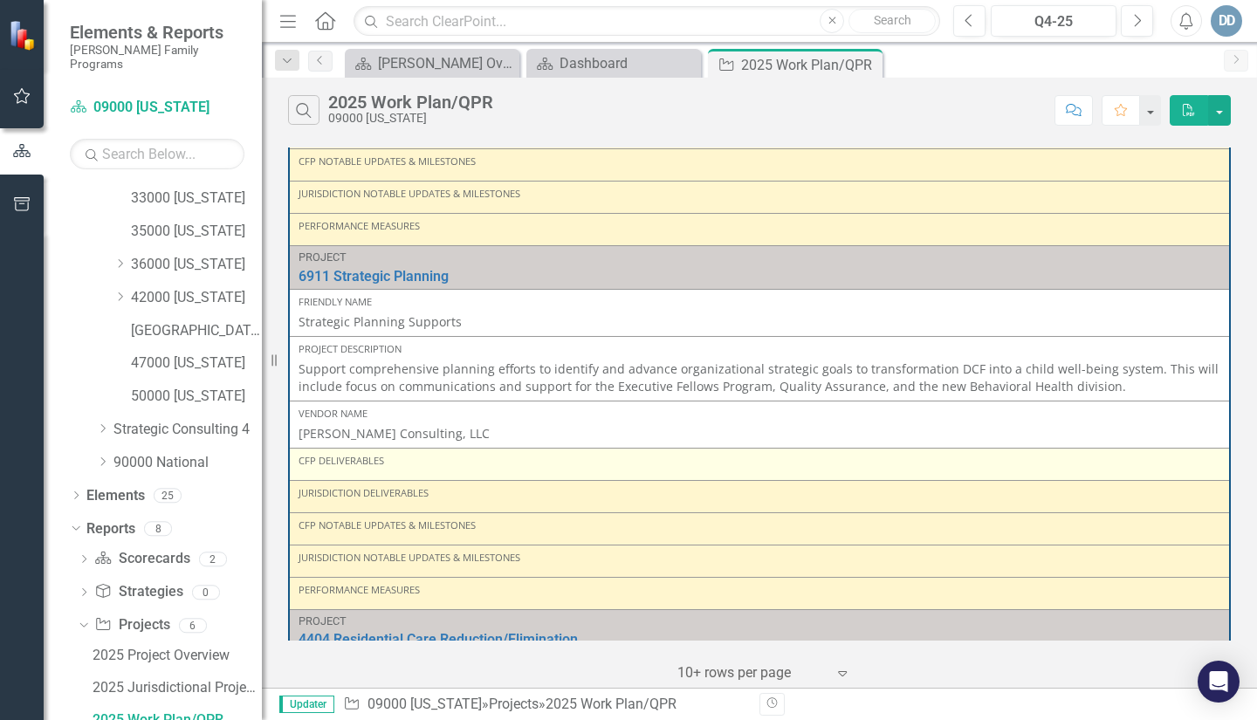
click at [407, 464] on div "CFP Deliverables" at bounding box center [759, 461] width 922 height 14
click at [393, 468] on div "CFP Deliverables" at bounding box center [759, 461] width 922 height 14
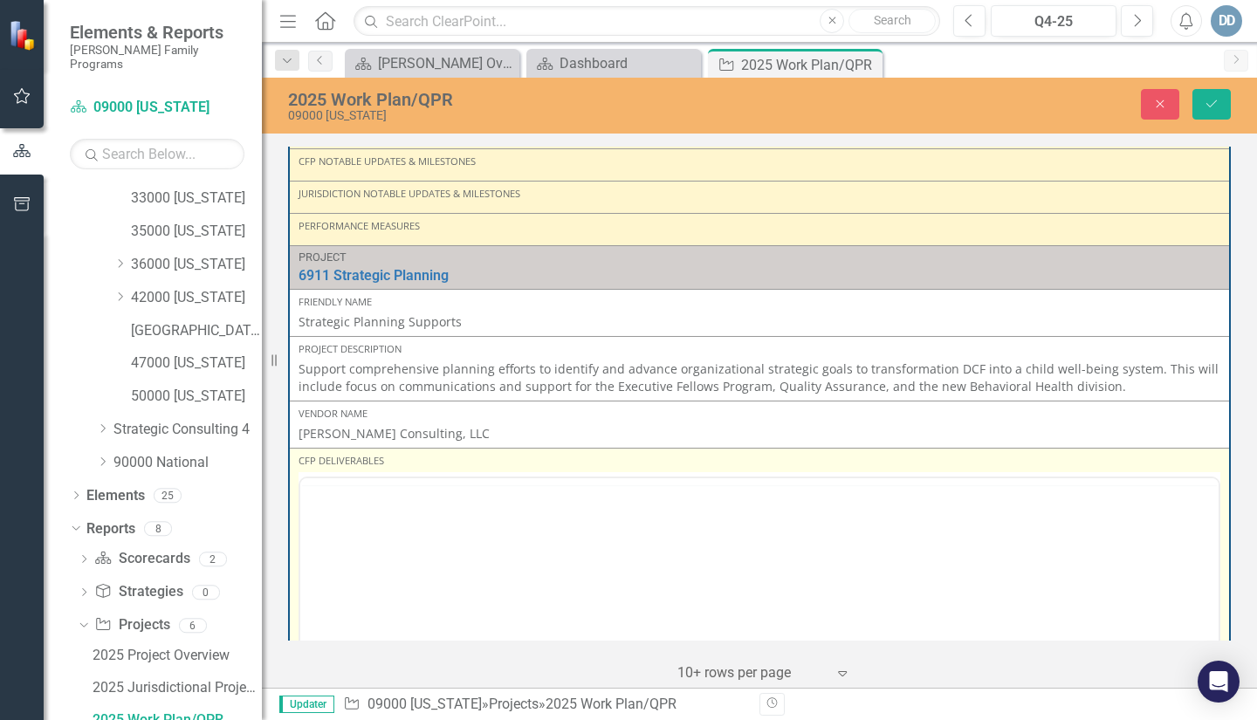
scroll to position [0, 0]
click at [359, 537] on p "Rich Text Area. Press ALT-0 for help." at bounding box center [759, 533] width 909 height 21
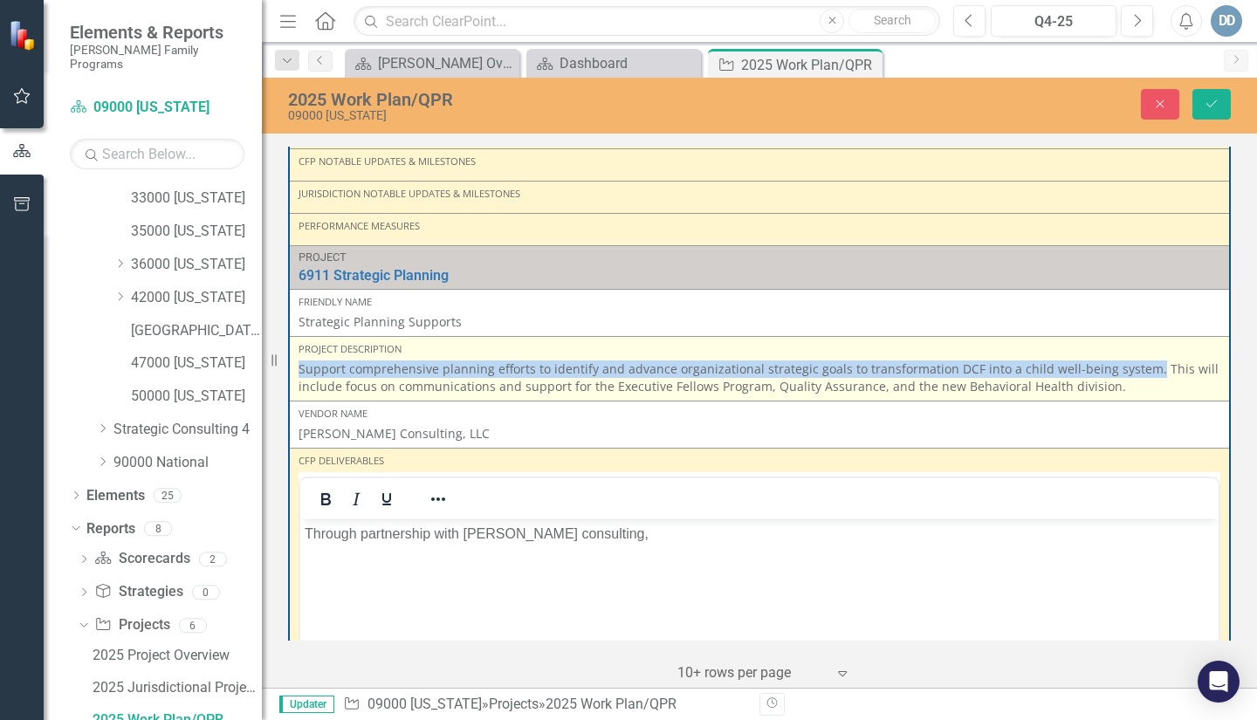
drag, startPoint x: 300, startPoint y: 367, endPoint x: 1138, endPoint y: 373, distance: 837.8
click at [1138, 373] on p "Support comprehensive planning efforts to identify and advance organizational s…" at bounding box center [759, 377] width 922 height 35
copy p "Support comprehensive planning efforts to identify and advance organizational s…"
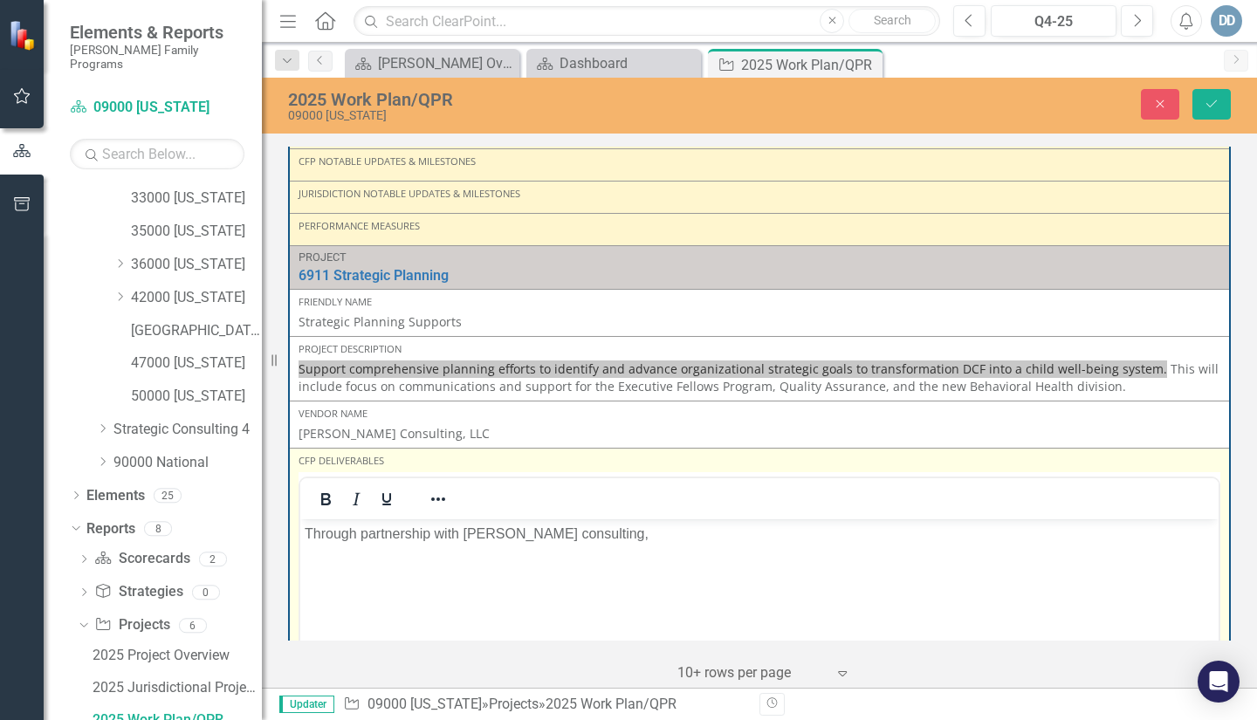
click at [639, 532] on p "Through partnership with [PERSON_NAME] consulting," at bounding box center [759, 533] width 909 height 21
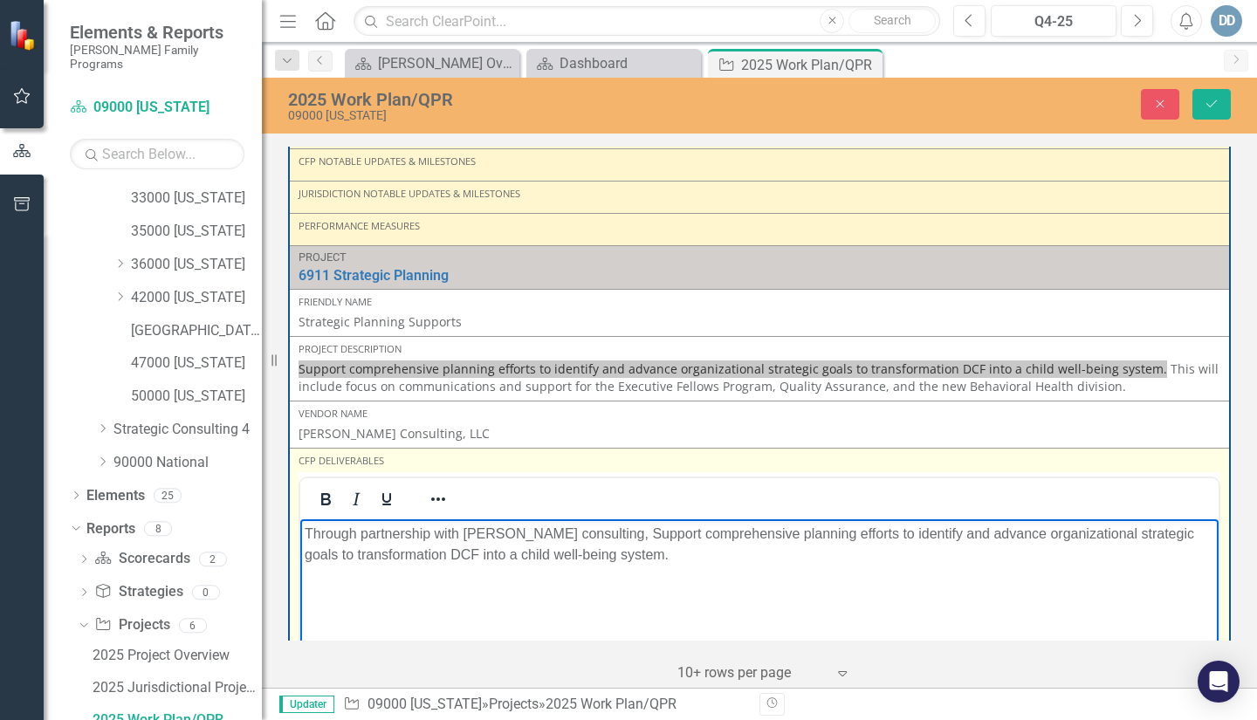
click at [639, 533] on p "Through partnership with [PERSON_NAME] consulting, Support comprehensive planni…" at bounding box center [759, 544] width 909 height 42
click at [675, 555] on p "Through partnership with [PERSON_NAME] consulting, support comprehensive planni…" at bounding box center [759, 544] width 909 height 42
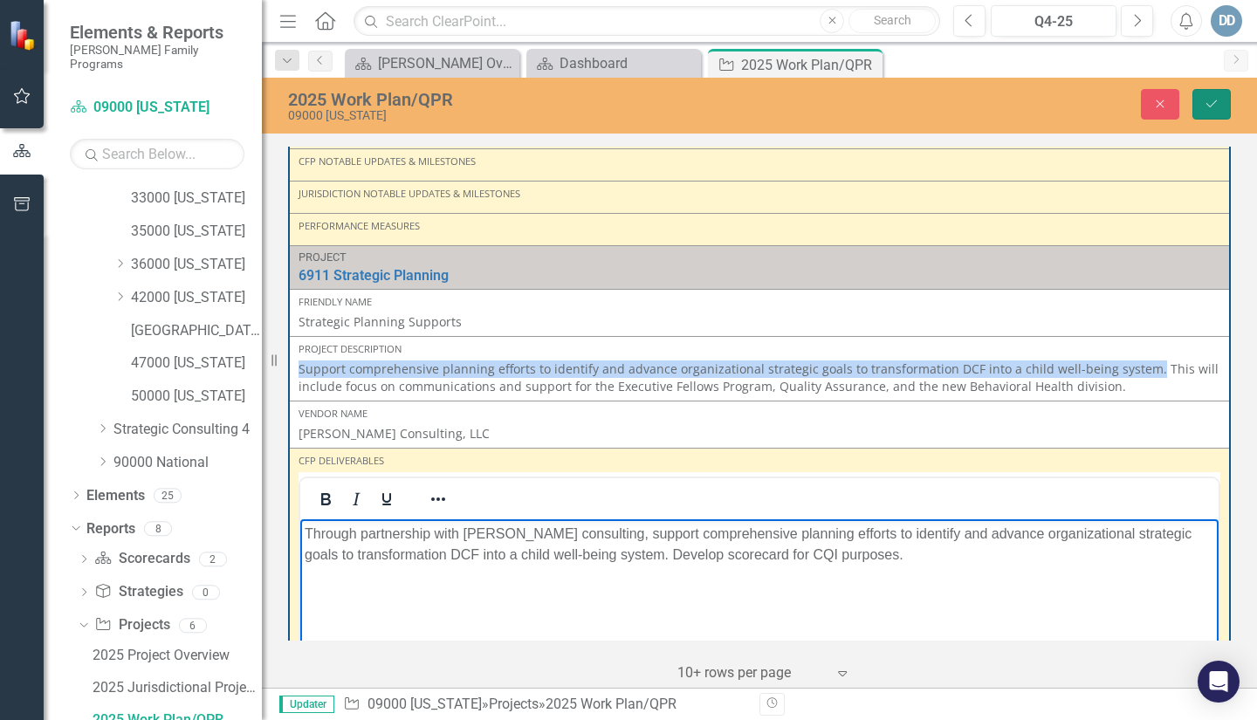
click at [1216, 105] on icon "Save" at bounding box center [1211, 104] width 16 height 12
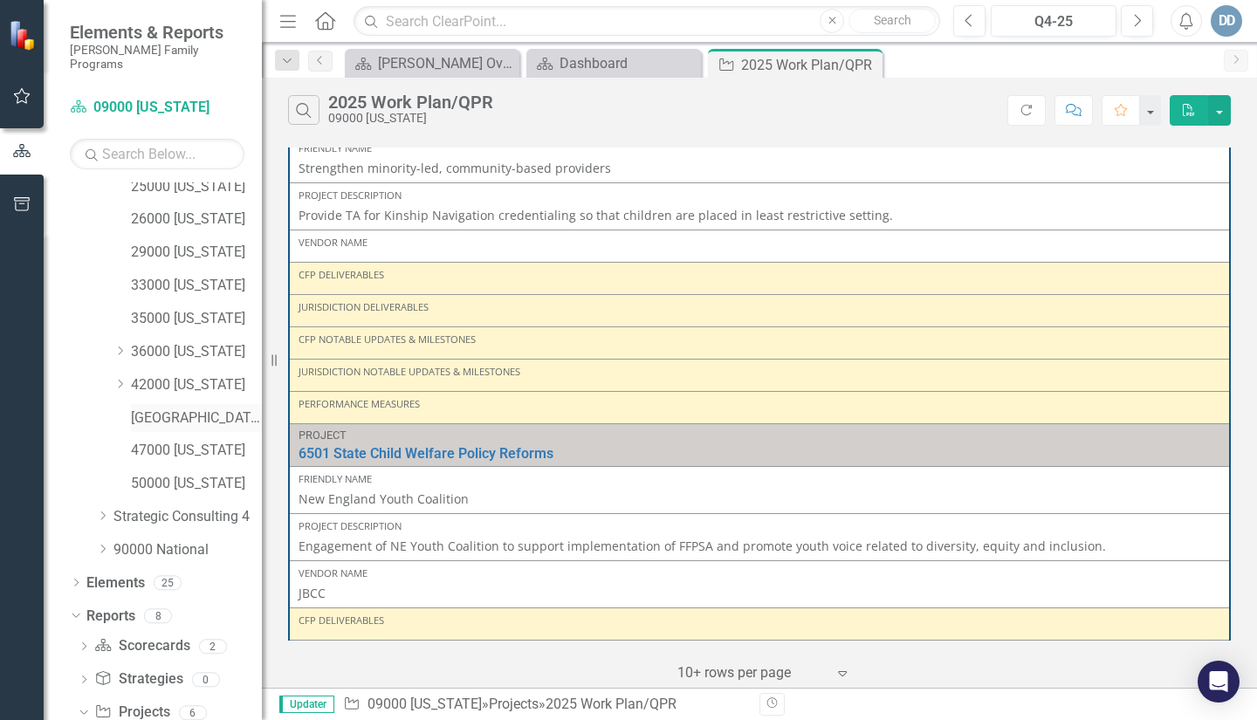
scroll to position [199, 0]
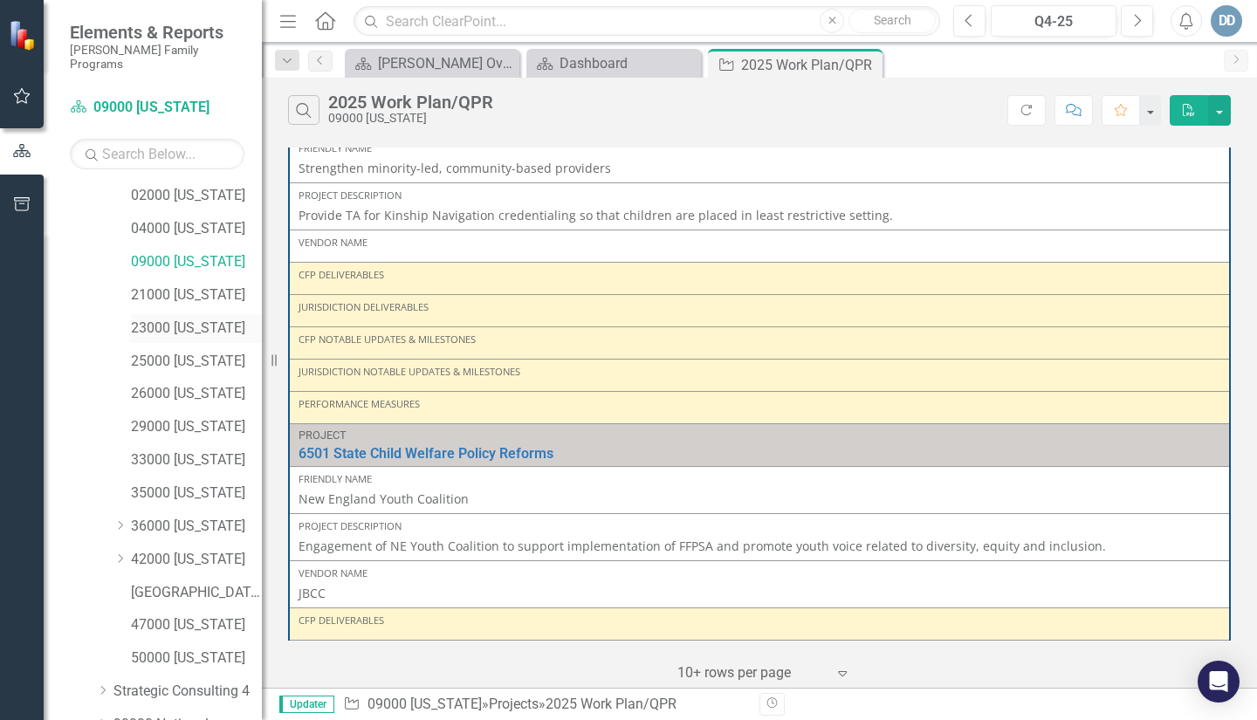
click at [138, 319] on link "23000 [US_STATE]" at bounding box center [196, 329] width 131 height 20
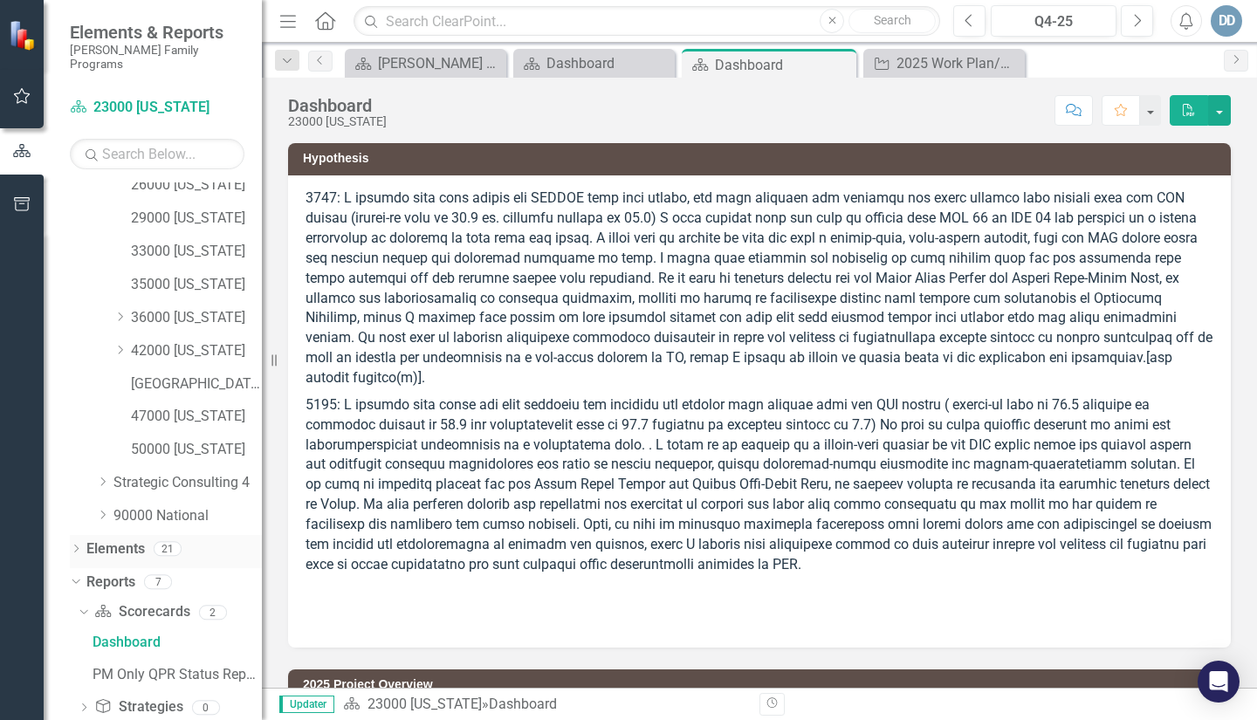
scroll to position [491, 0]
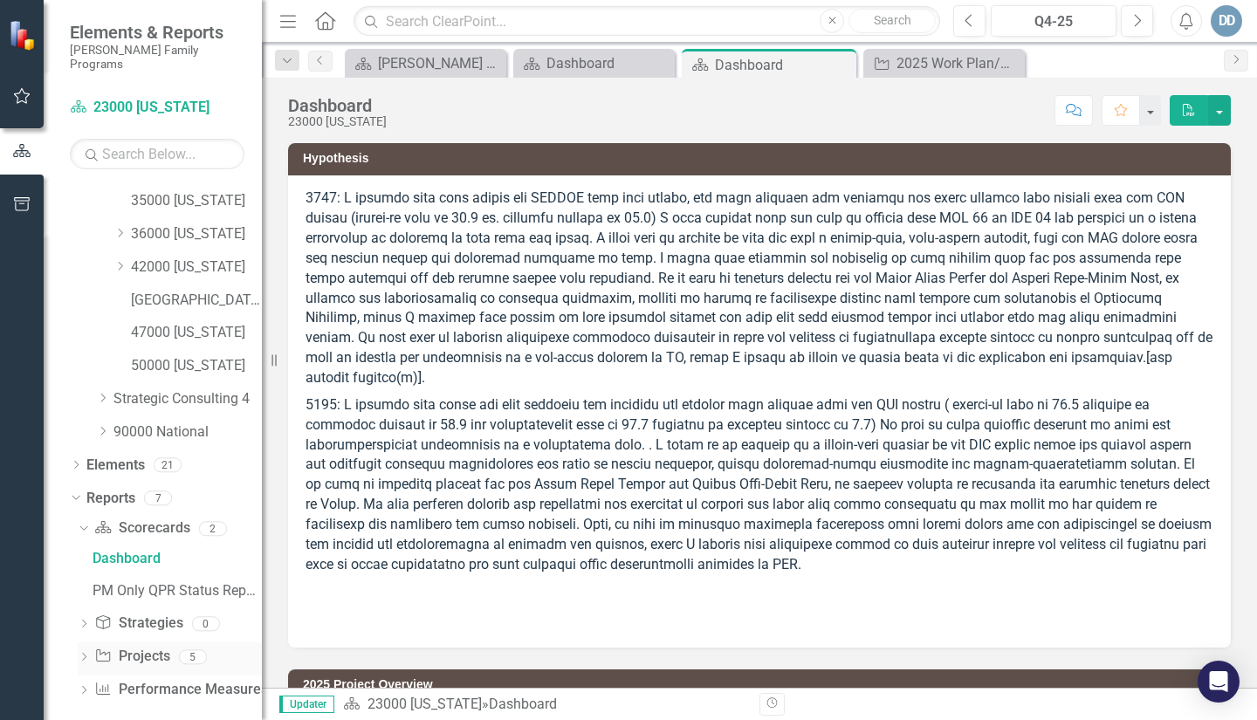
click at [82, 654] on icon "Dropdown" at bounding box center [84, 659] width 12 height 10
click at [152, 682] on div "2025 Work Plan/QPR" at bounding box center [176, 690] width 169 height 16
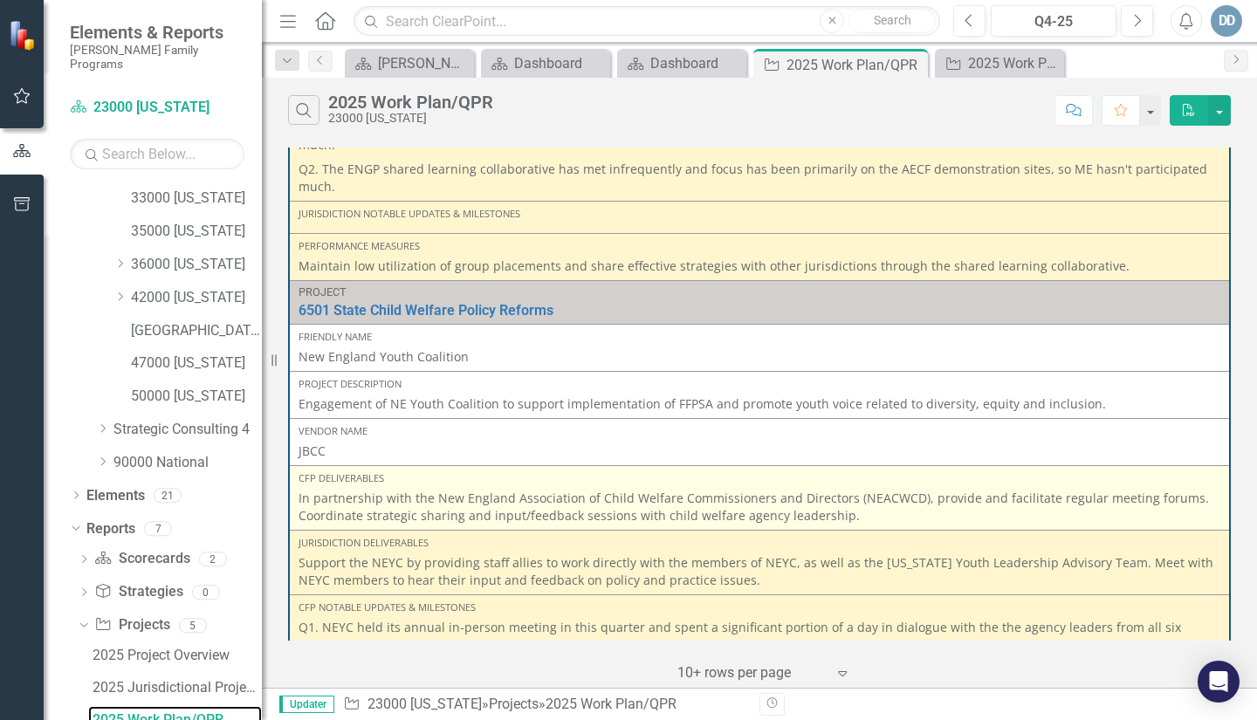
scroll to position [349, 0]
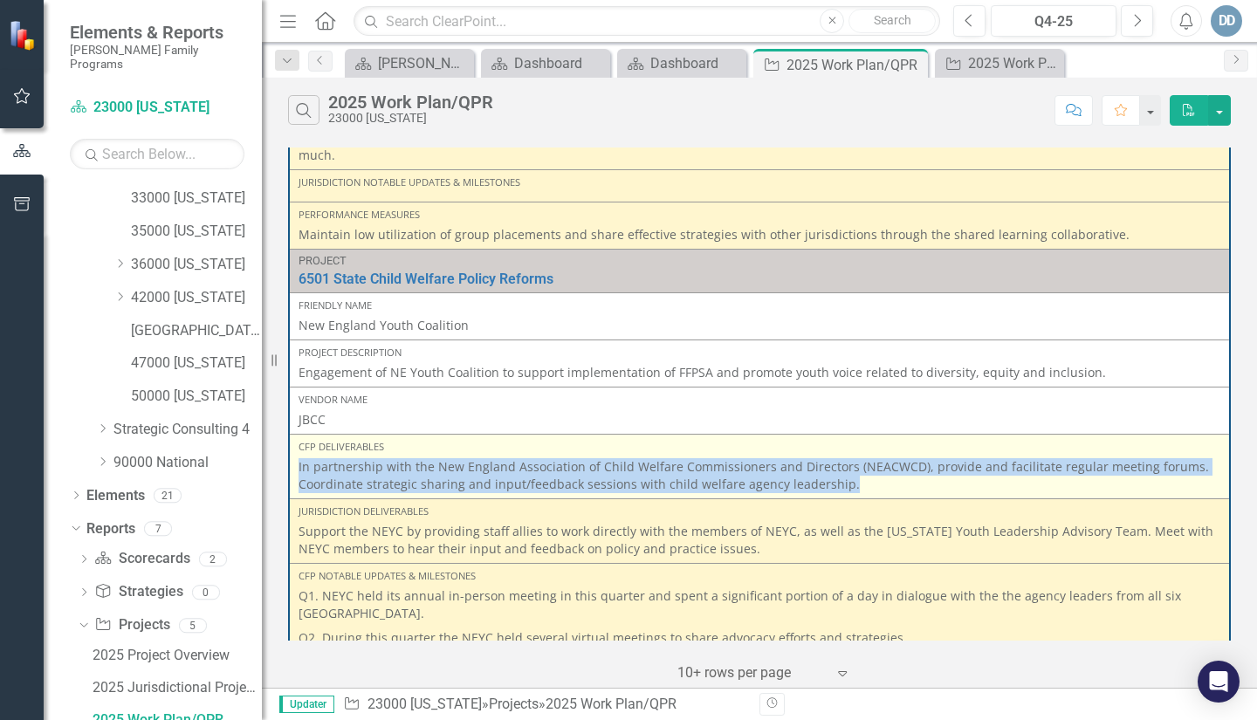
drag, startPoint x: 299, startPoint y: 466, endPoint x: 849, endPoint y: 497, distance: 550.7
click at [849, 497] on td "CFP Deliverables In partnership with the New England Association of Child Welfa…" at bounding box center [759, 466] width 941 height 65
copy p "In partnership with the New England Association of Child Welfare Commissioners …"
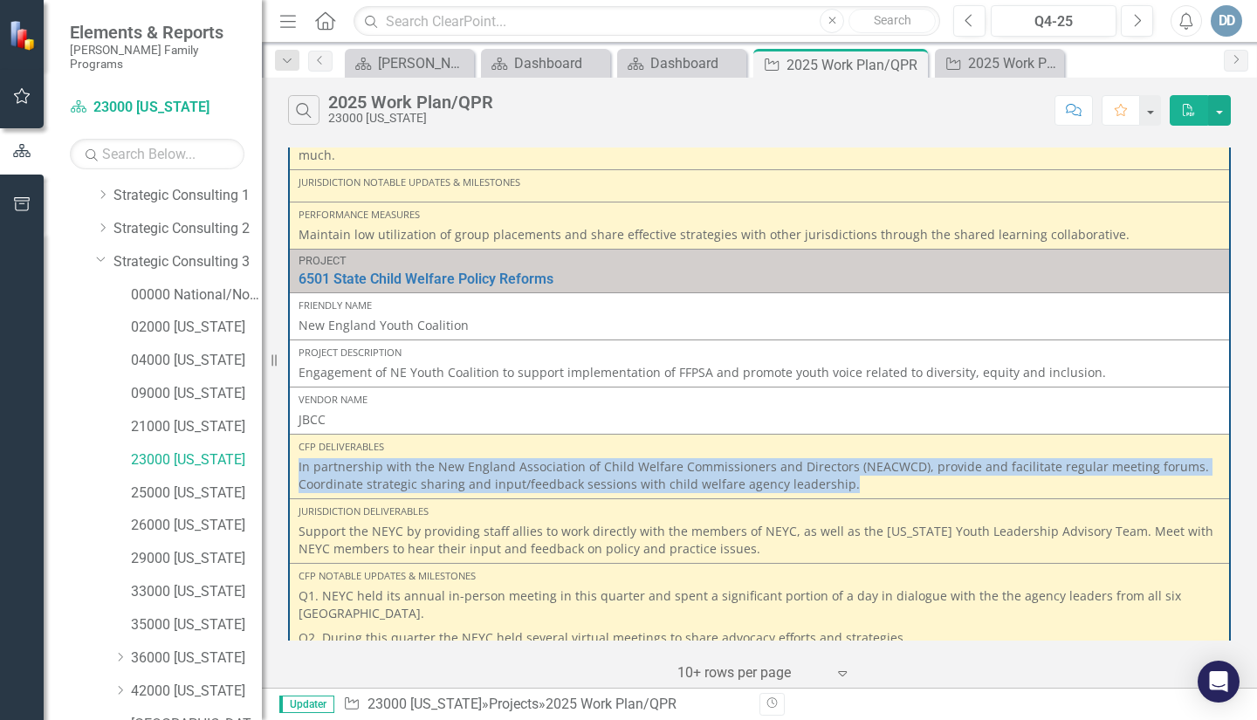
scroll to position [0, 0]
click at [134, 451] on link "09000 [US_STATE]" at bounding box center [196, 461] width 131 height 20
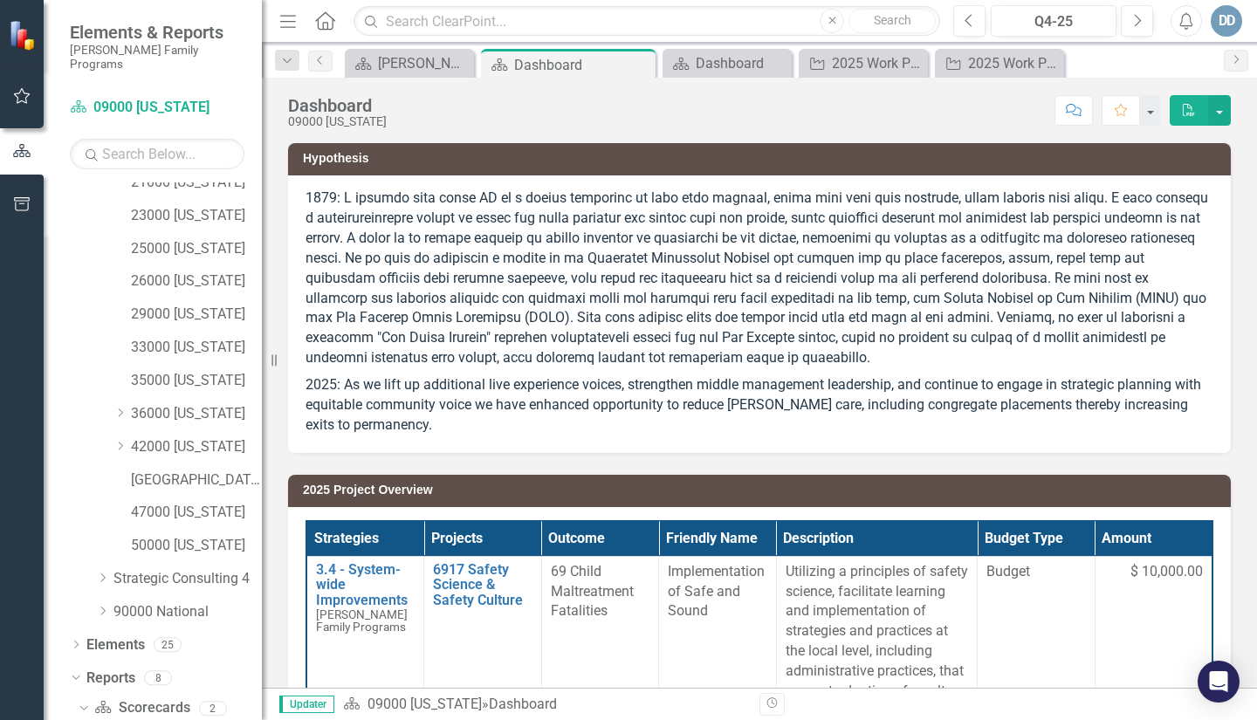
scroll to position [330, 0]
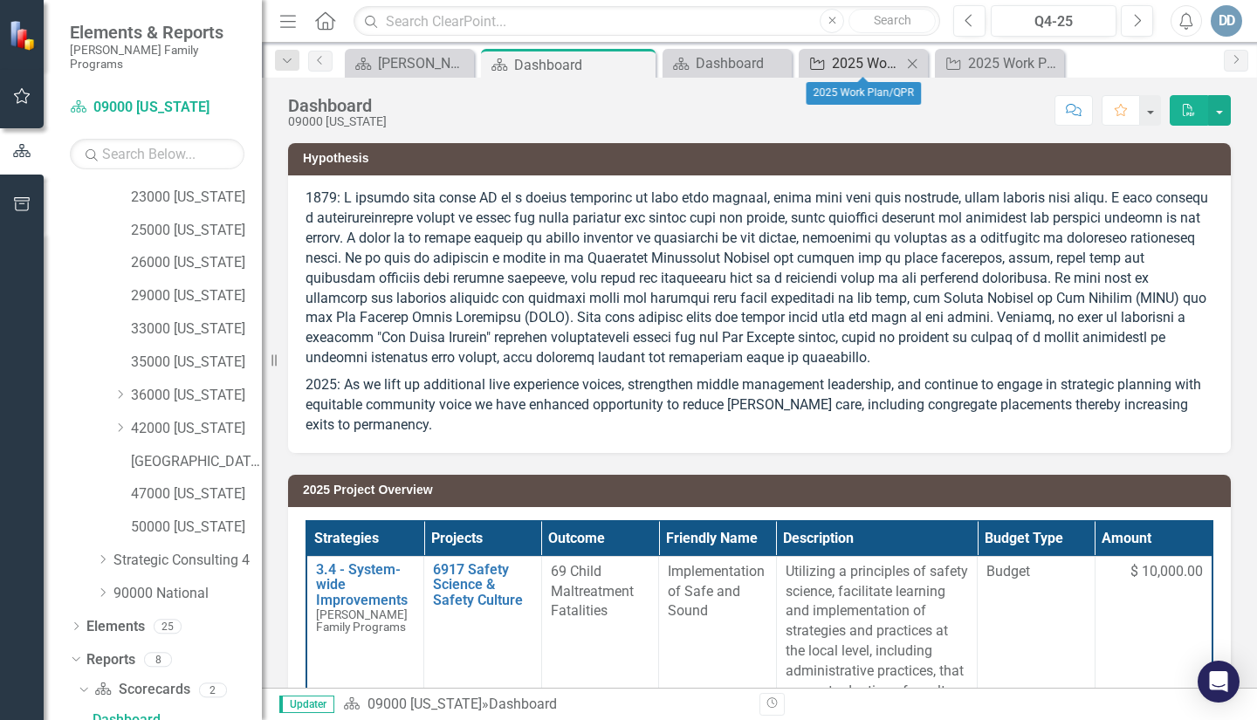
click at [874, 58] on div "2025 Work Plan/QPR" at bounding box center [867, 63] width 70 height 22
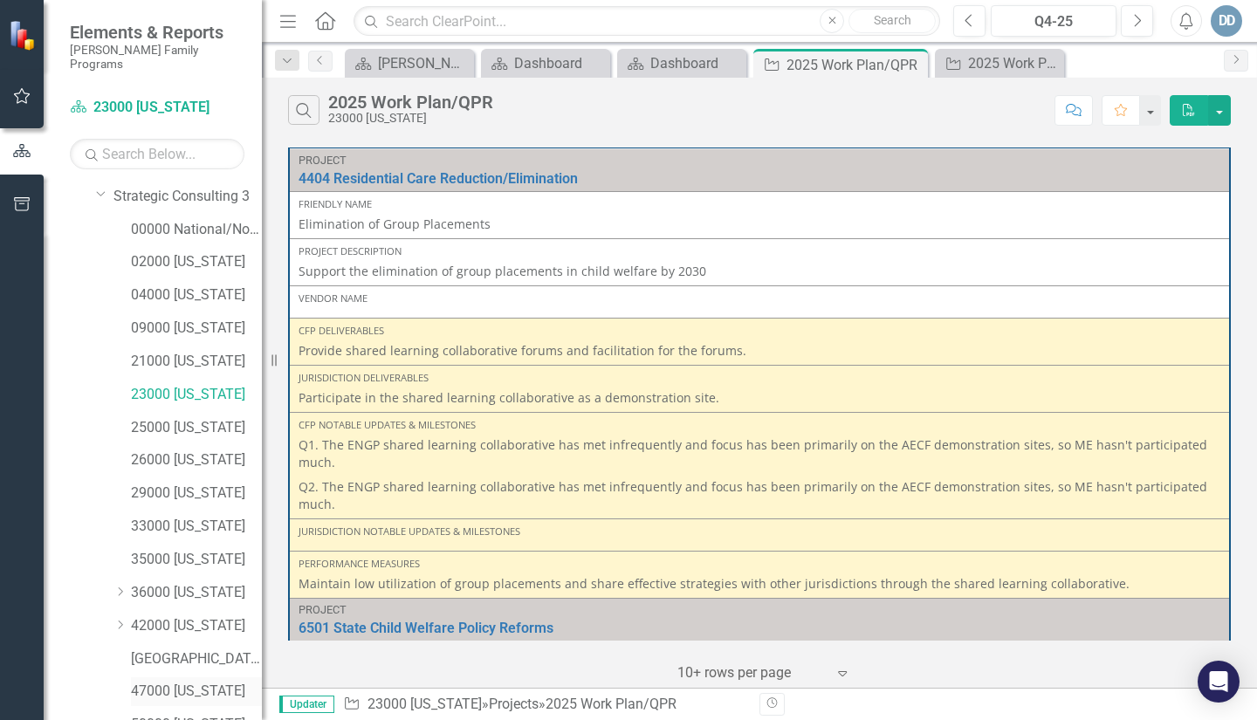
scroll to position [112, 0]
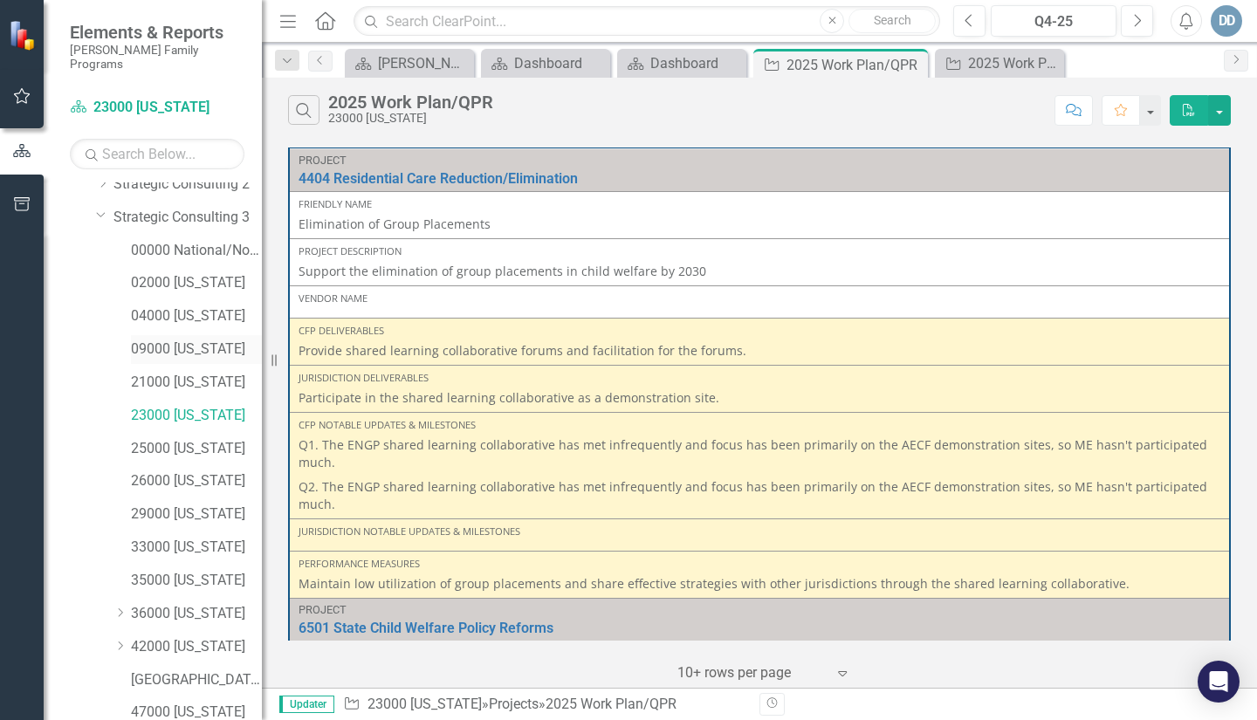
click at [188, 339] on link "09000 [US_STATE]" at bounding box center [196, 349] width 131 height 20
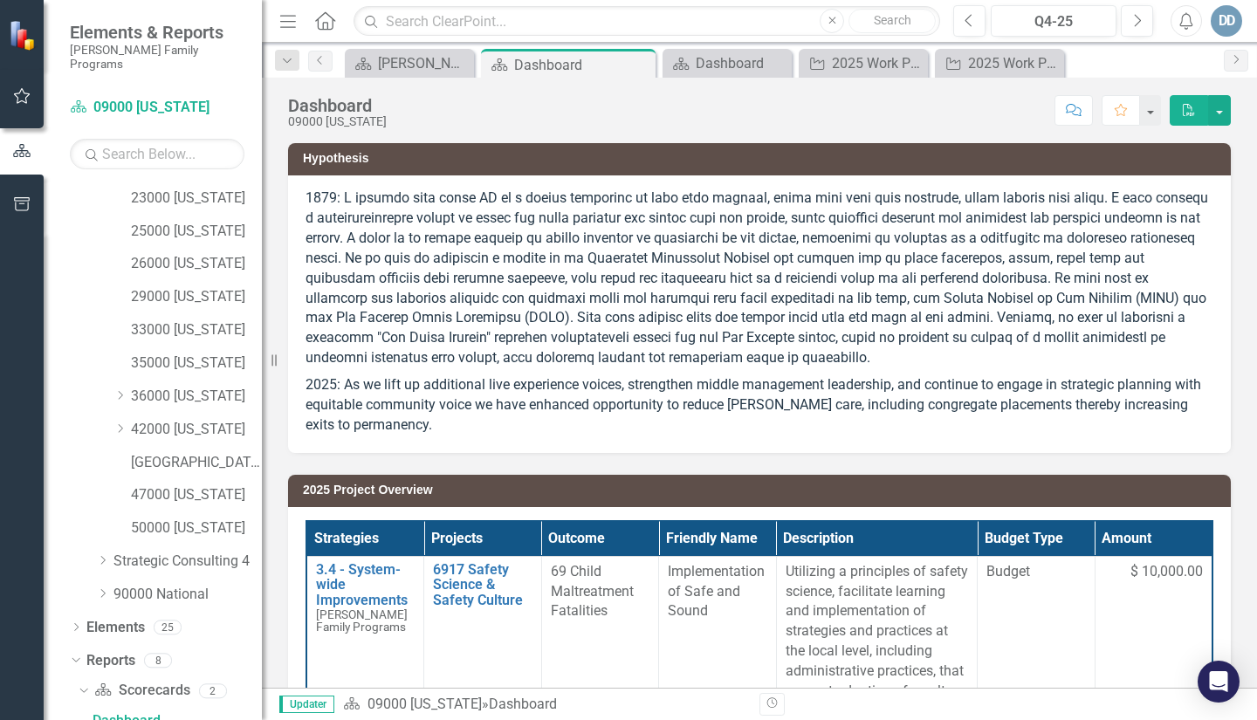
scroll to position [330, 0]
click at [1007, 66] on div "2025 Work Plan/QPR" at bounding box center [1003, 63] width 70 height 22
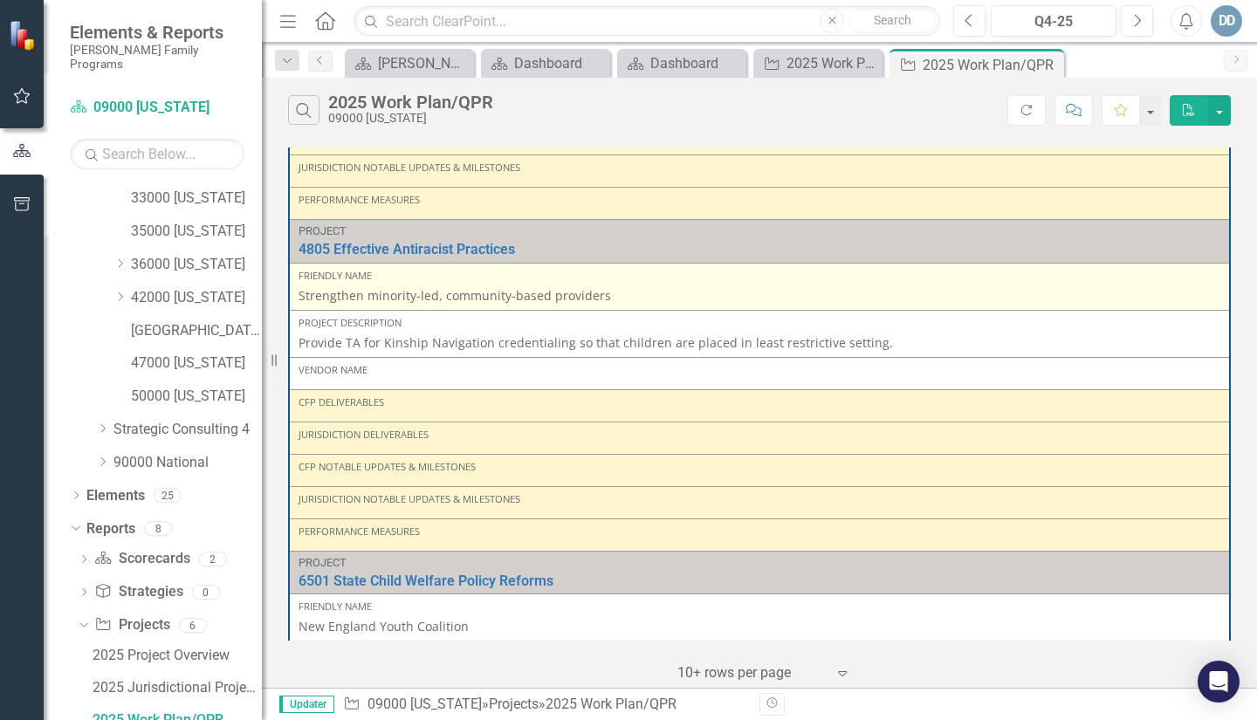
scroll to position [611, 0]
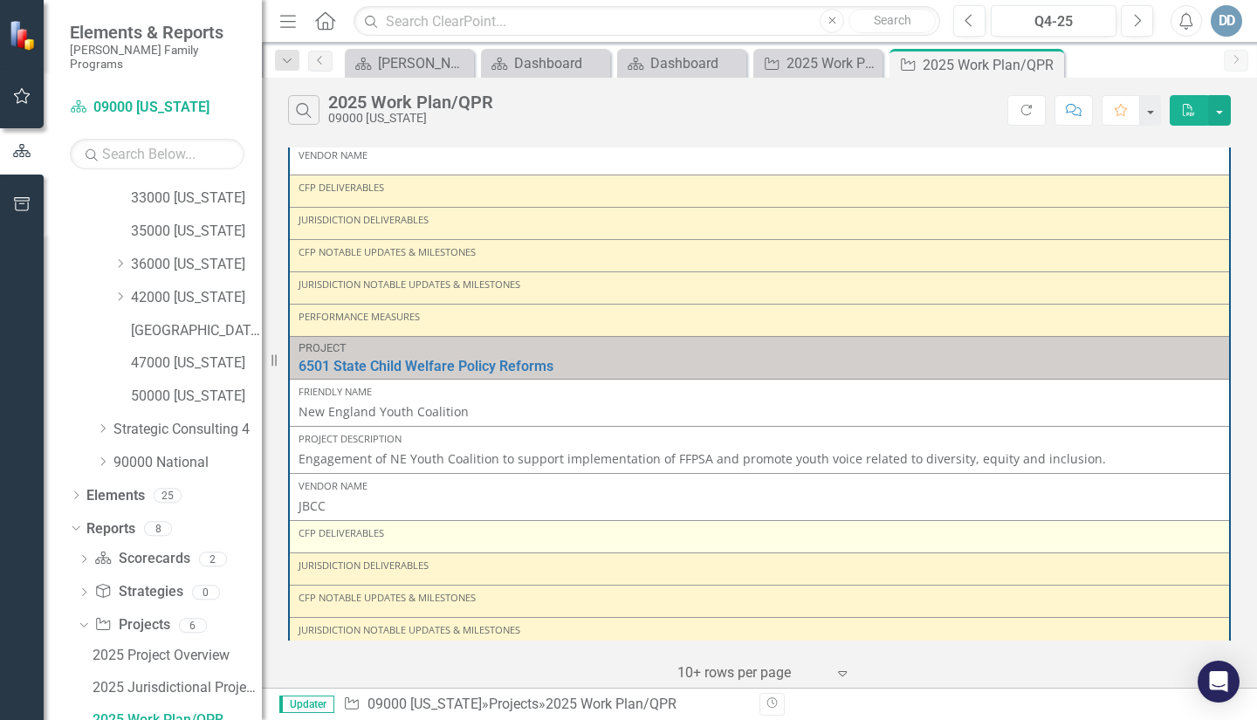
click at [354, 539] on div "CFP Deliverables" at bounding box center [759, 533] width 922 height 14
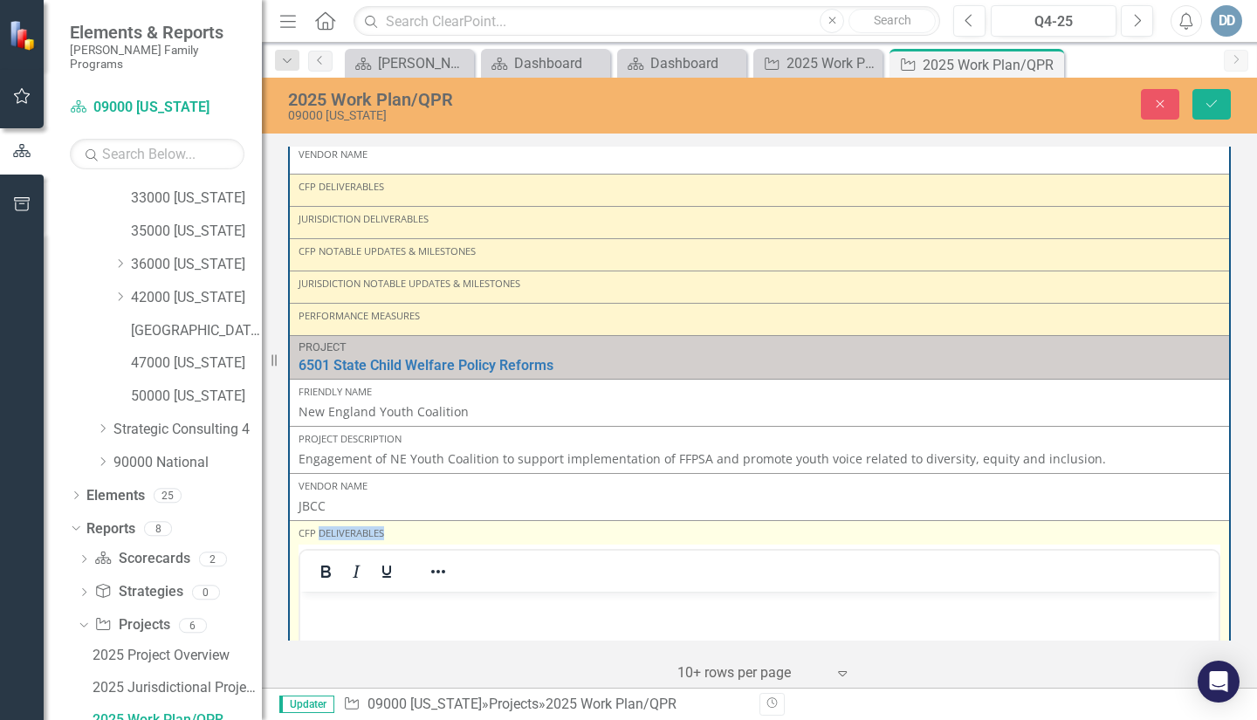
scroll to position [0, 0]
drag, startPoint x: 331, startPoint y: 611, endPoint x: 341, endPoint y: 604, distance: 12.6
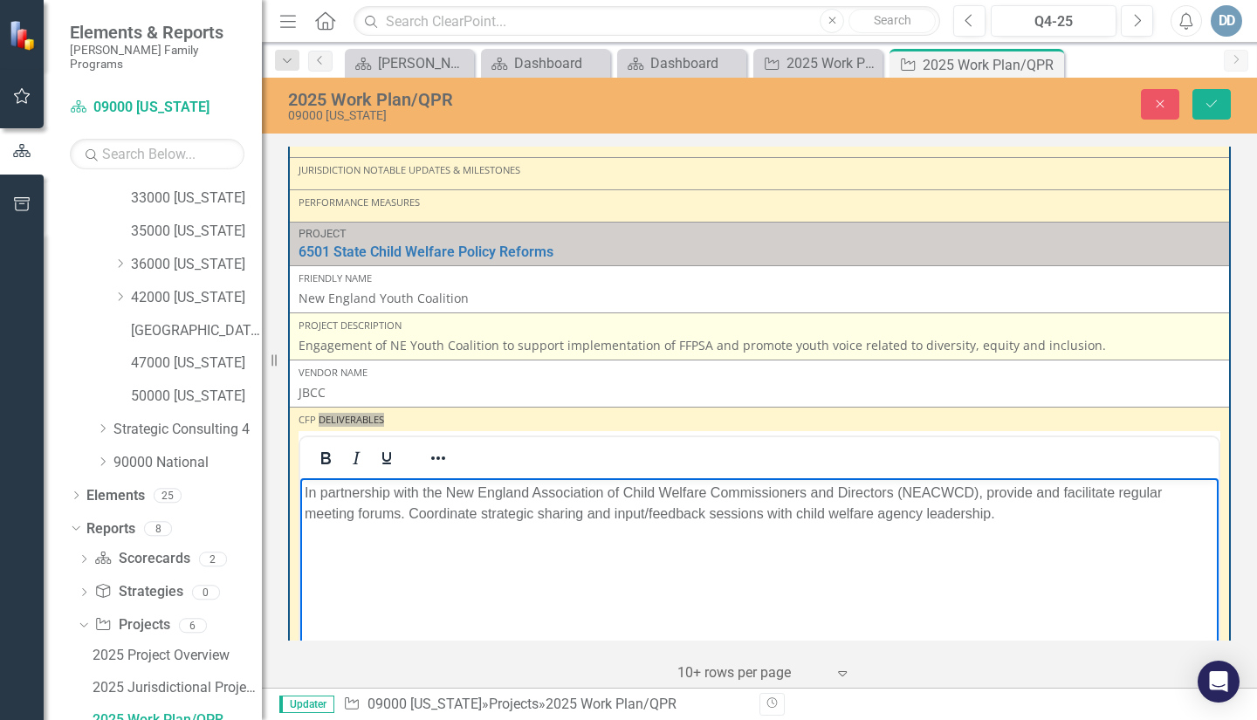
scroll to position [785, 0]
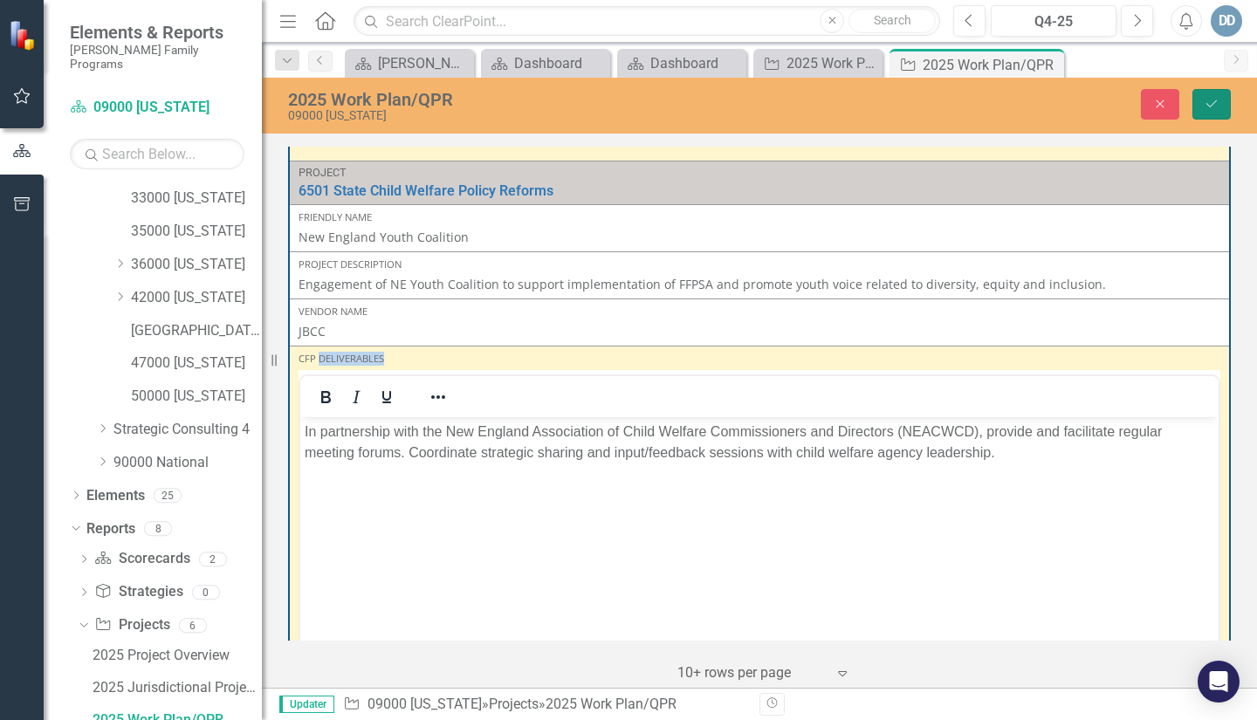
click at [1215, 102] on icon "submit" at bounding box center [1211, 103] width 10 height 7
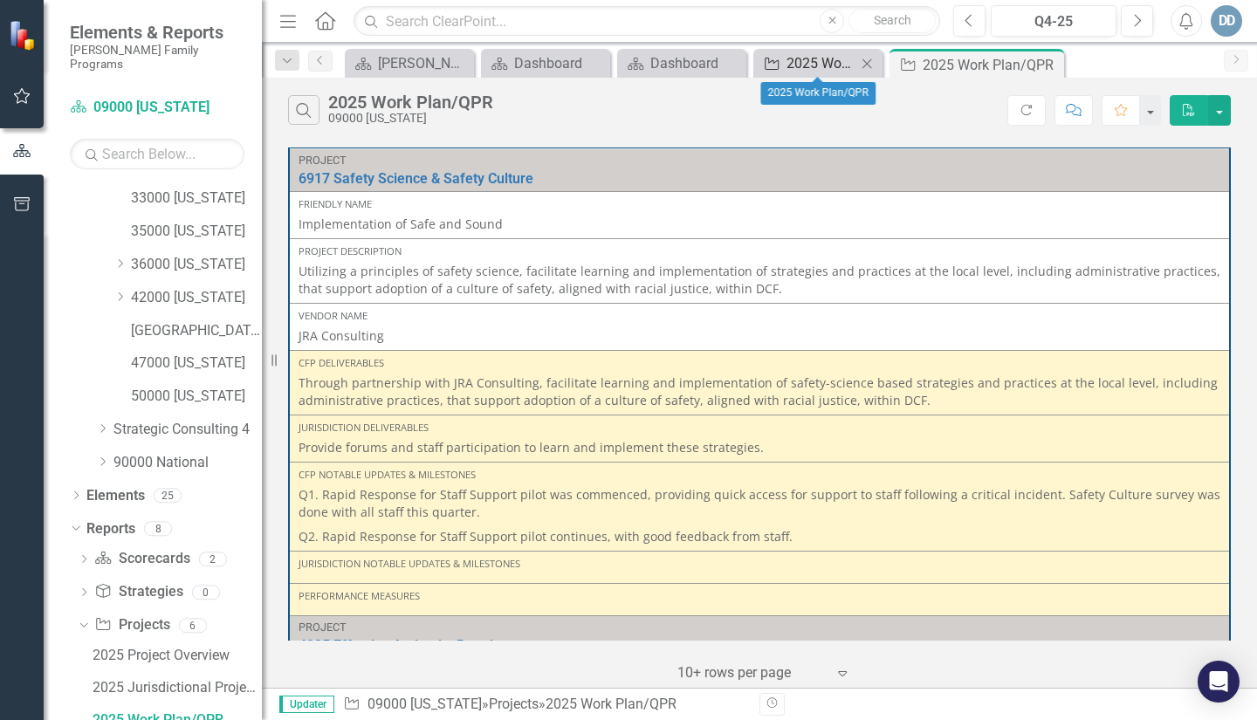
click at [832, 63] on div "2025 Work Plan/QPR" at bounding box center [821, 63] width 70 height 22
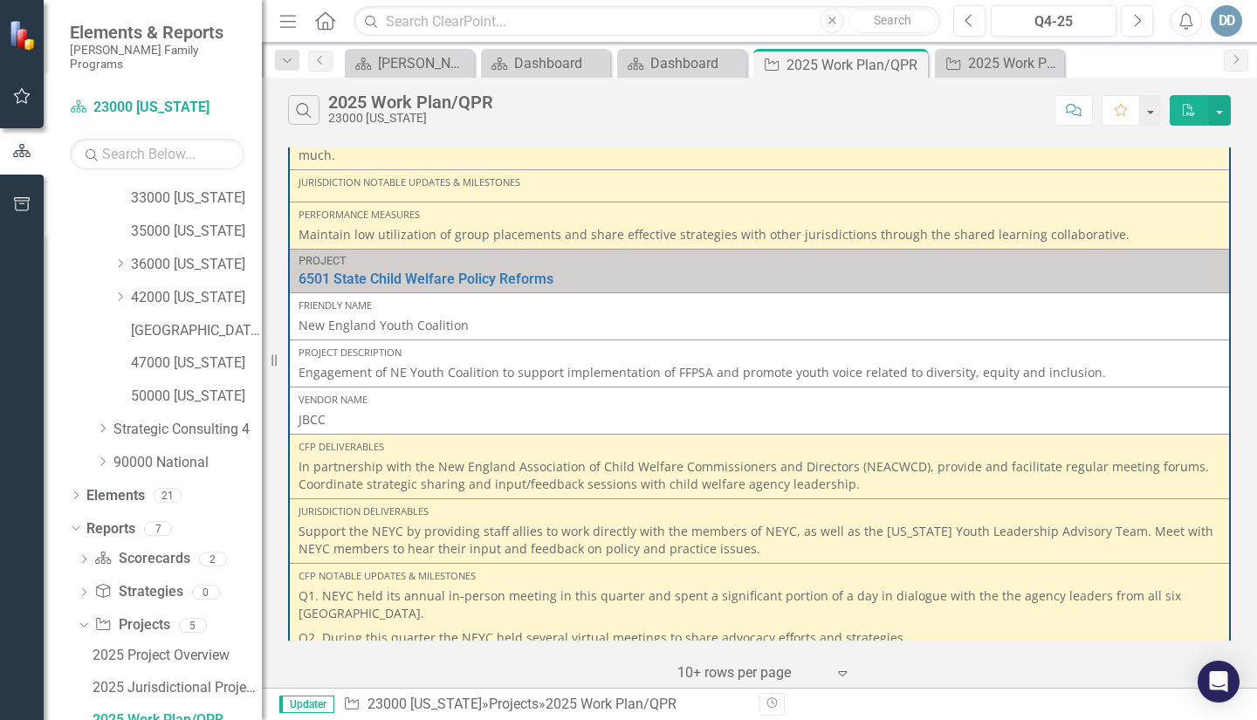
scroll to position [436, 0]
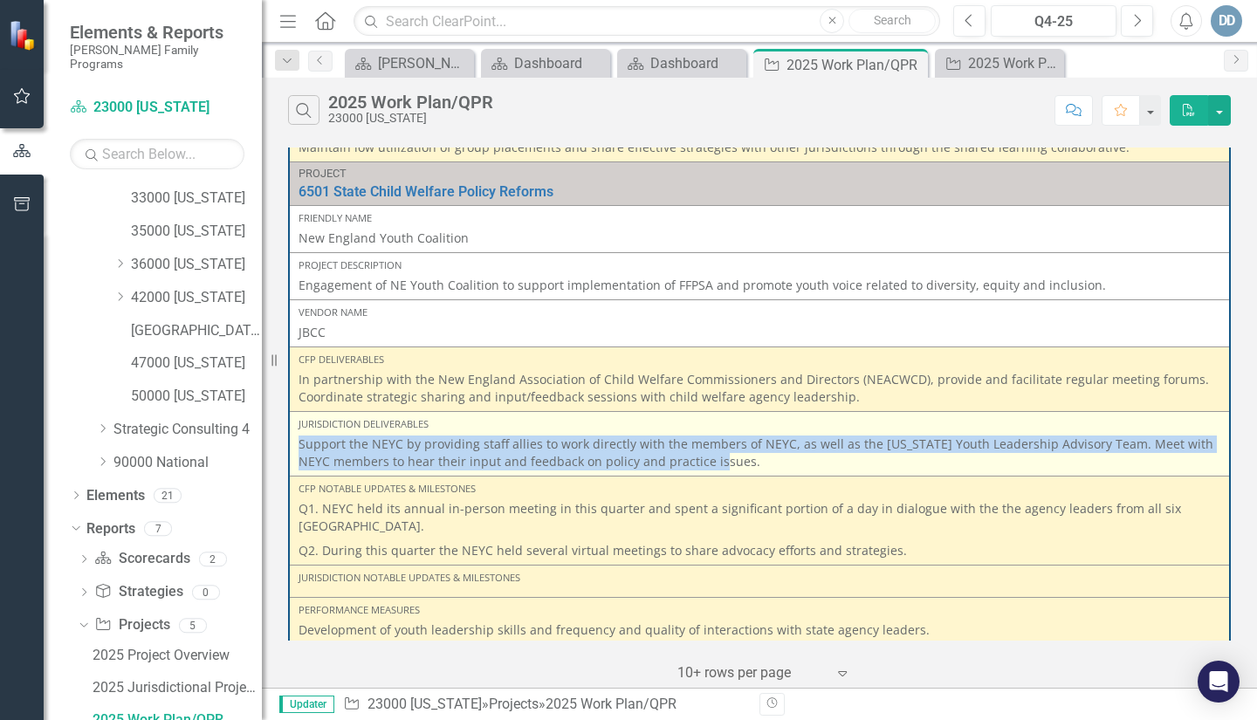
drag, startPoint x: 299, startPoint y: 442, endPoint x: 718, endPoint y: 467, distance: 419.6
click at [718, 467] on p "Support the NEYC by providing staff allies to work directly with the members of…" at bounding box center [759, 452] width 922 height 35
copy p "Support the NEYC by providing staff allies to work directly with the members of…"
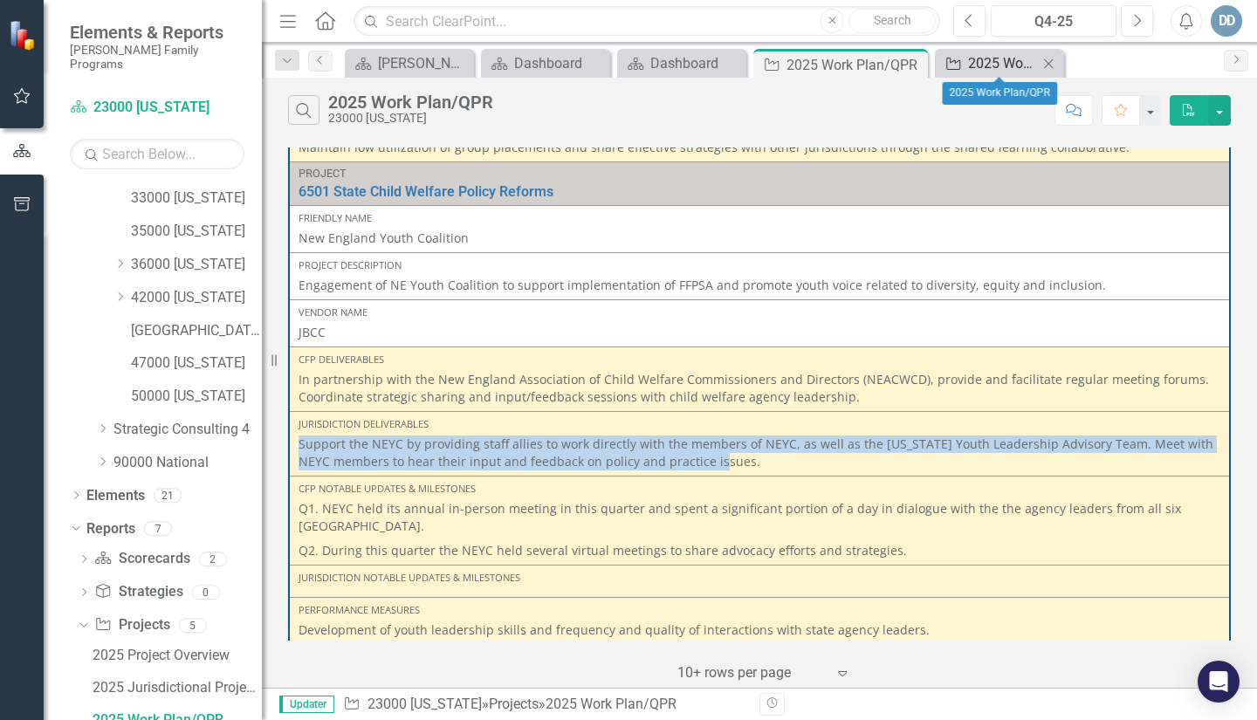
click at [972, 58] on div "2025 Work Plan/QPR" at bounding box center [1003, 63] width 70 height 22
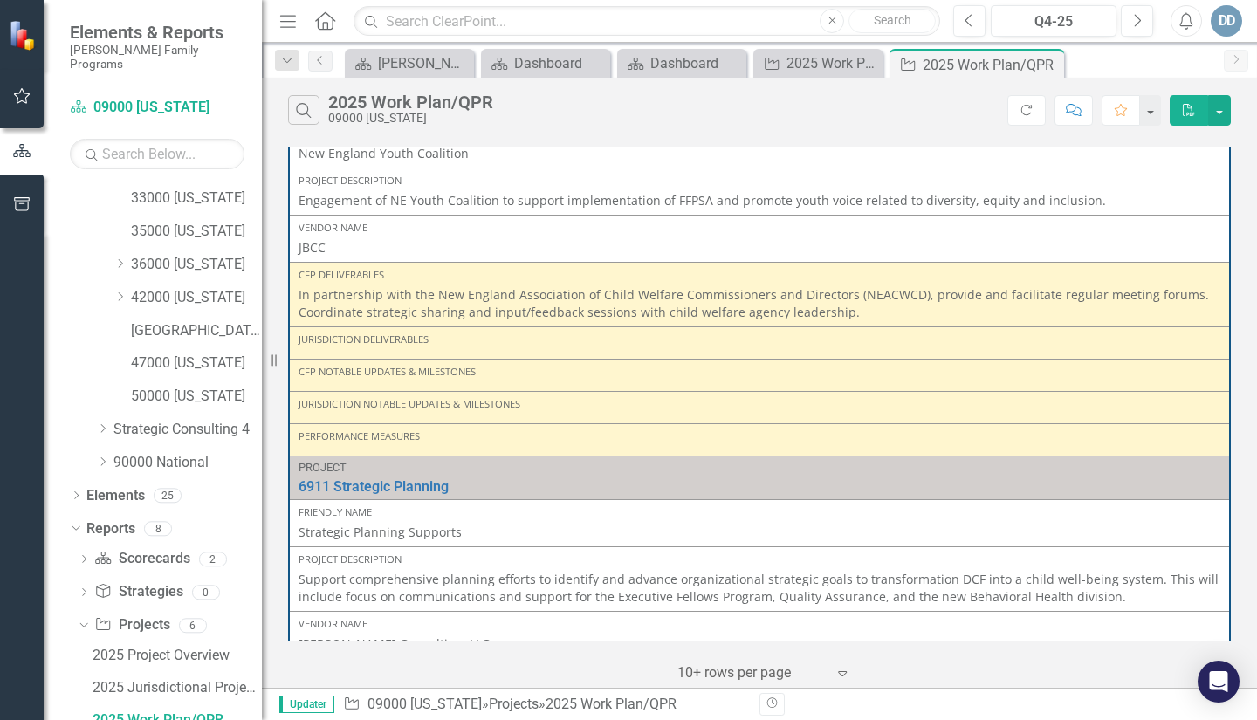
scroll to position [873, 0]
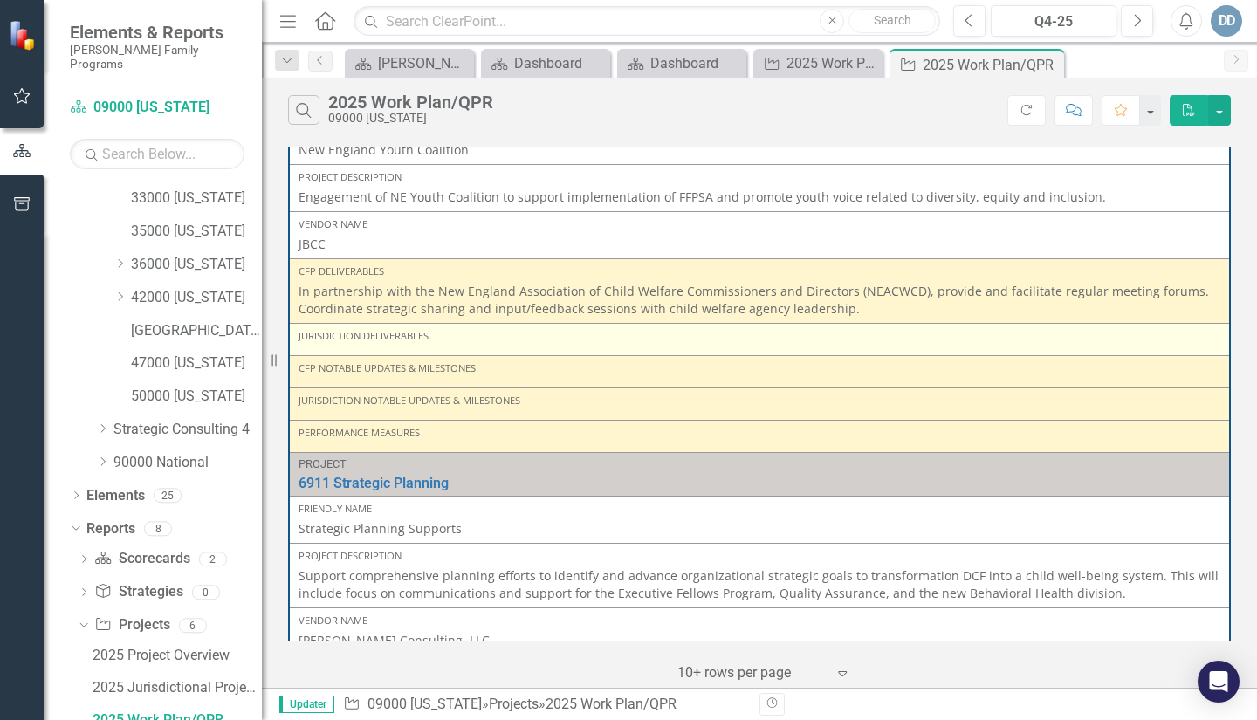
click at [385, 341] on div "Jurisdiction Deliverables" at bounding box center [759, 336] width 922 height 14
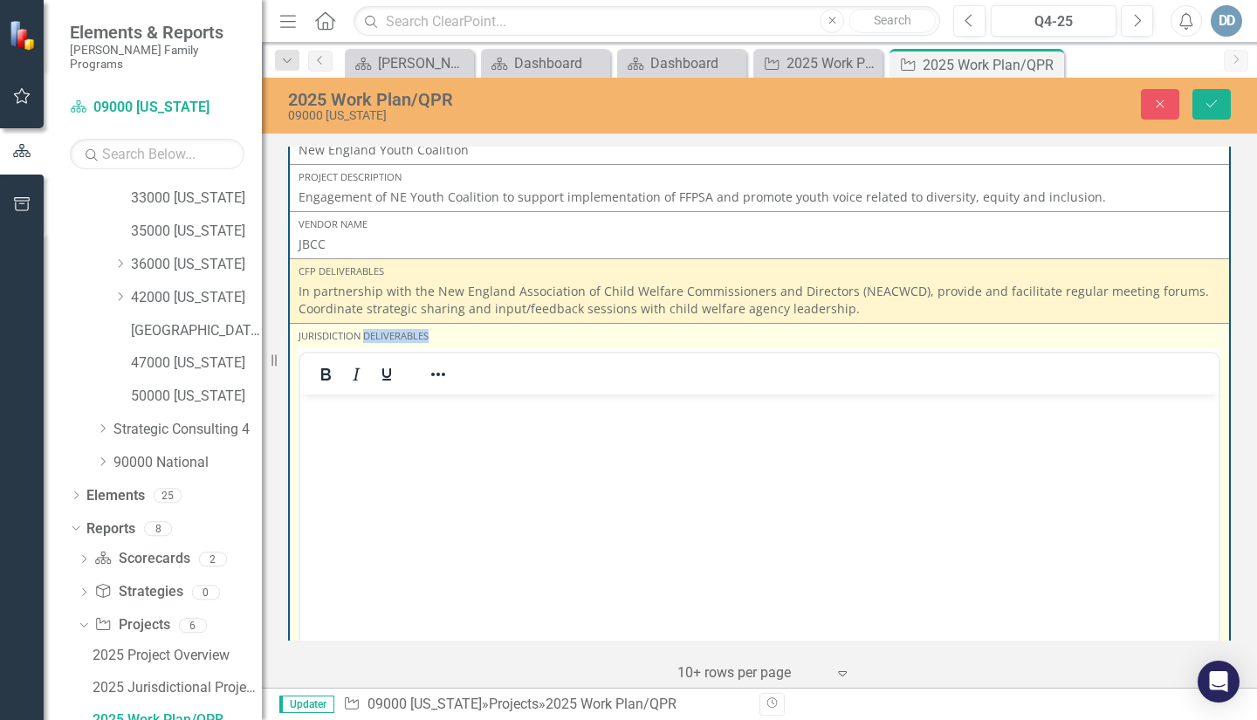
scroll to position [0, 0]
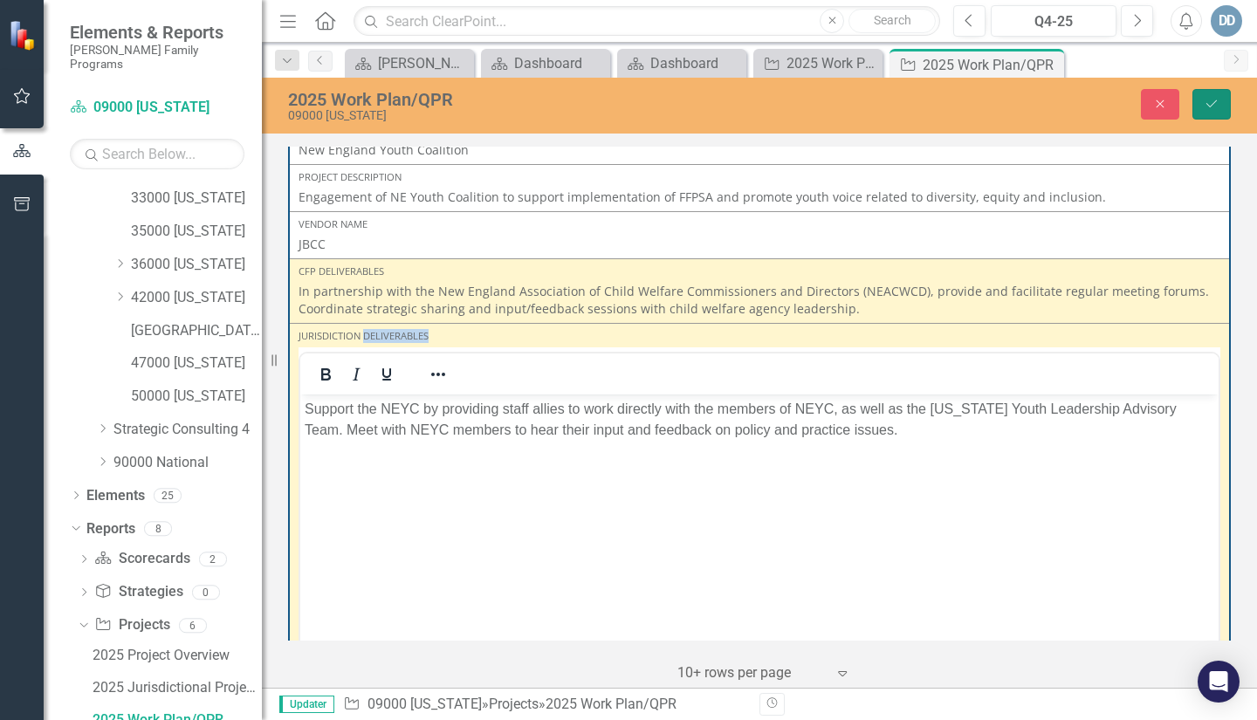
click at [1217, 106] on icon "Save" at bounding box center [1211, 104] width 16 height 12
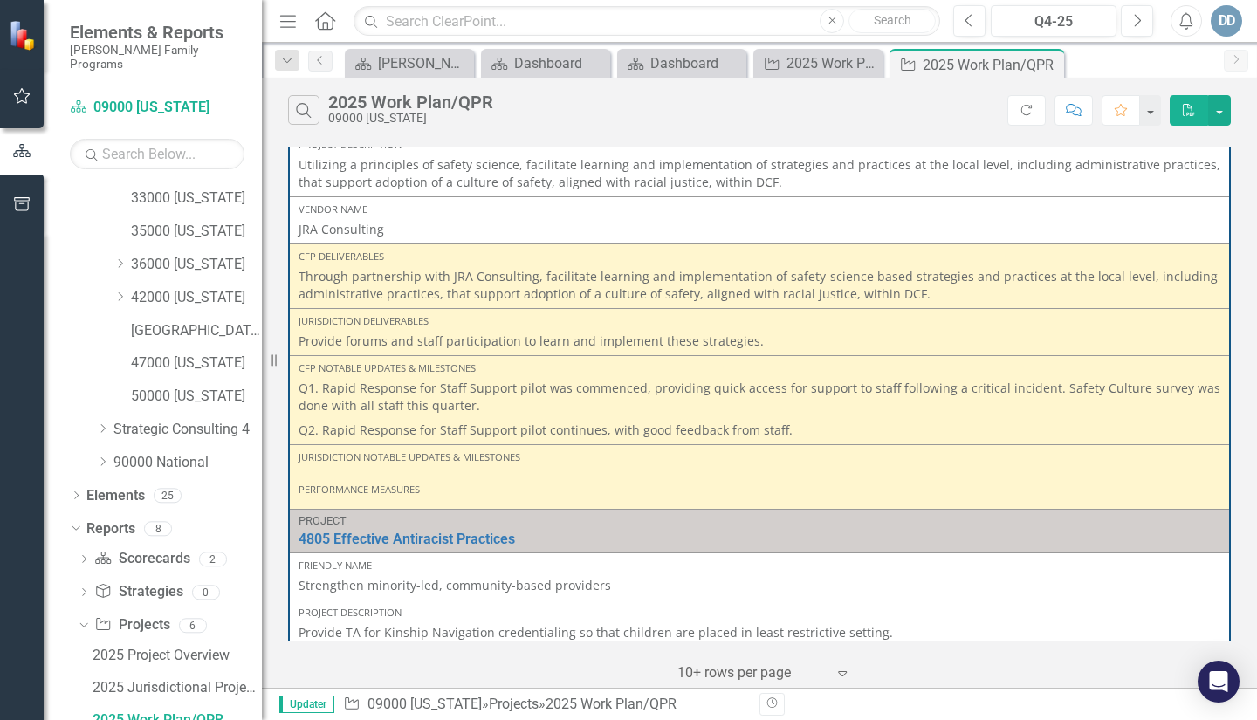
scroll to position [175, 0]
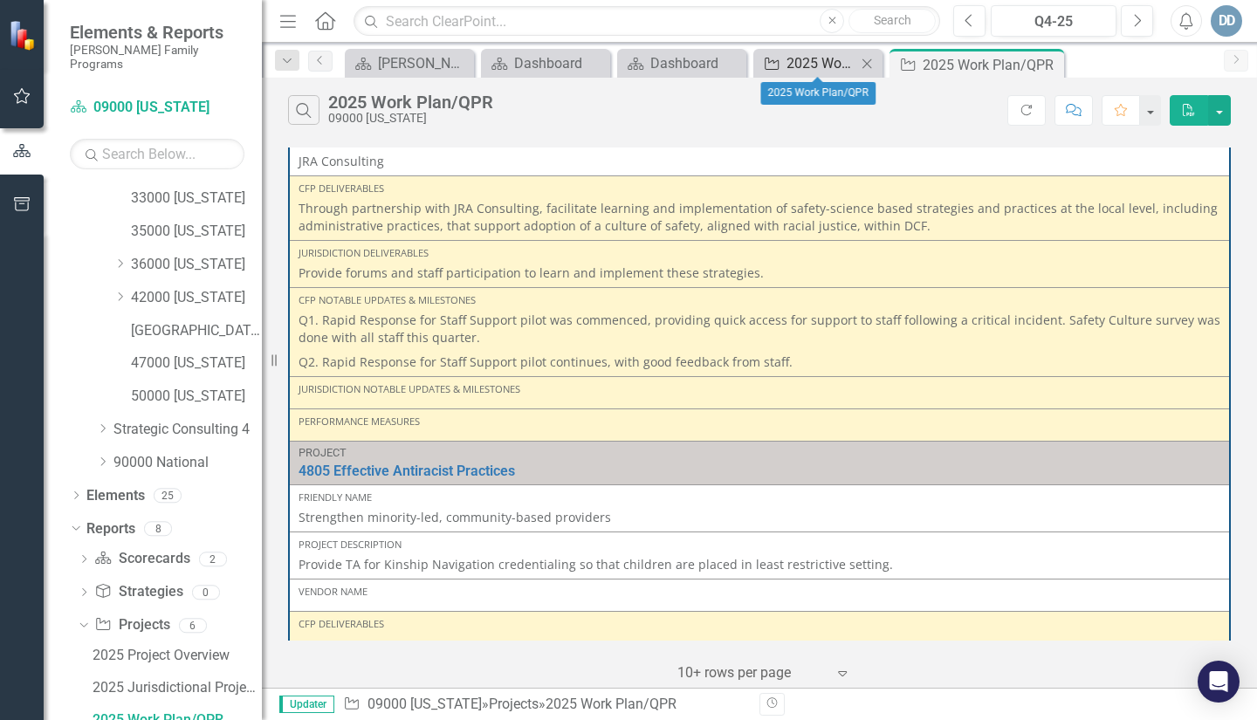
click at [822, 63] on div "2025 Work Plan/QPR" at bounding box center [821, 63] width 70 height 22
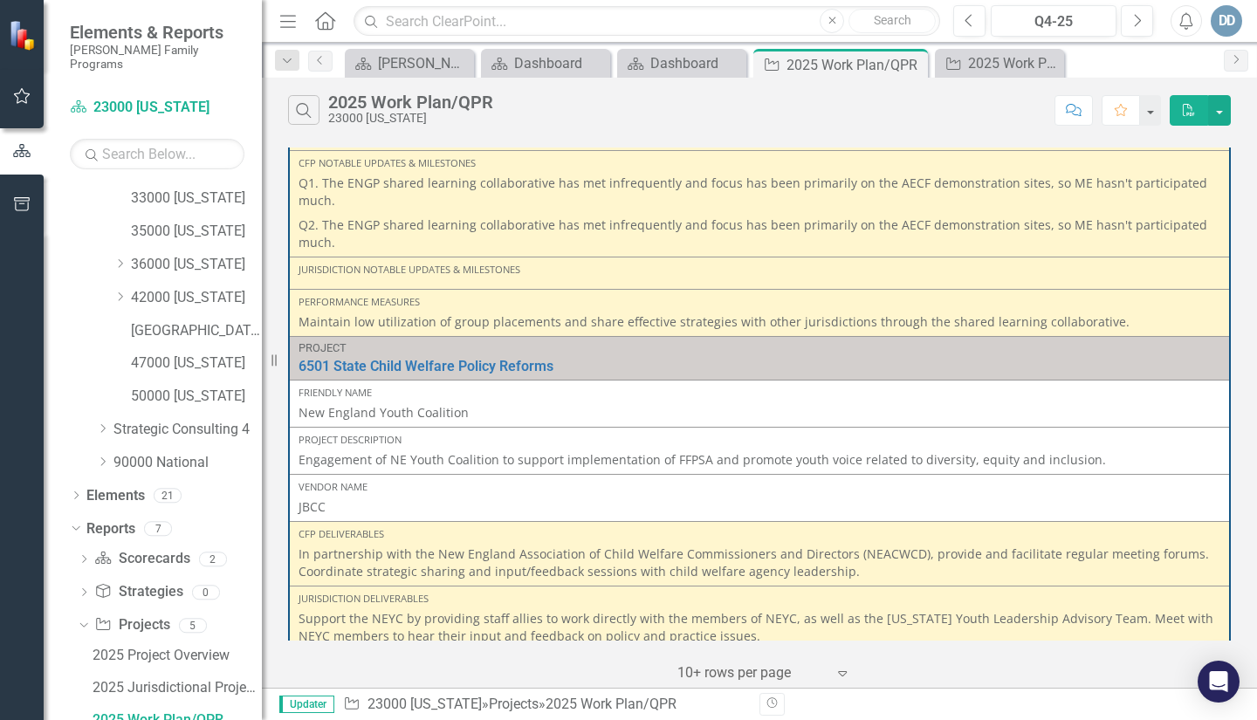
scroll to position [436, 0]
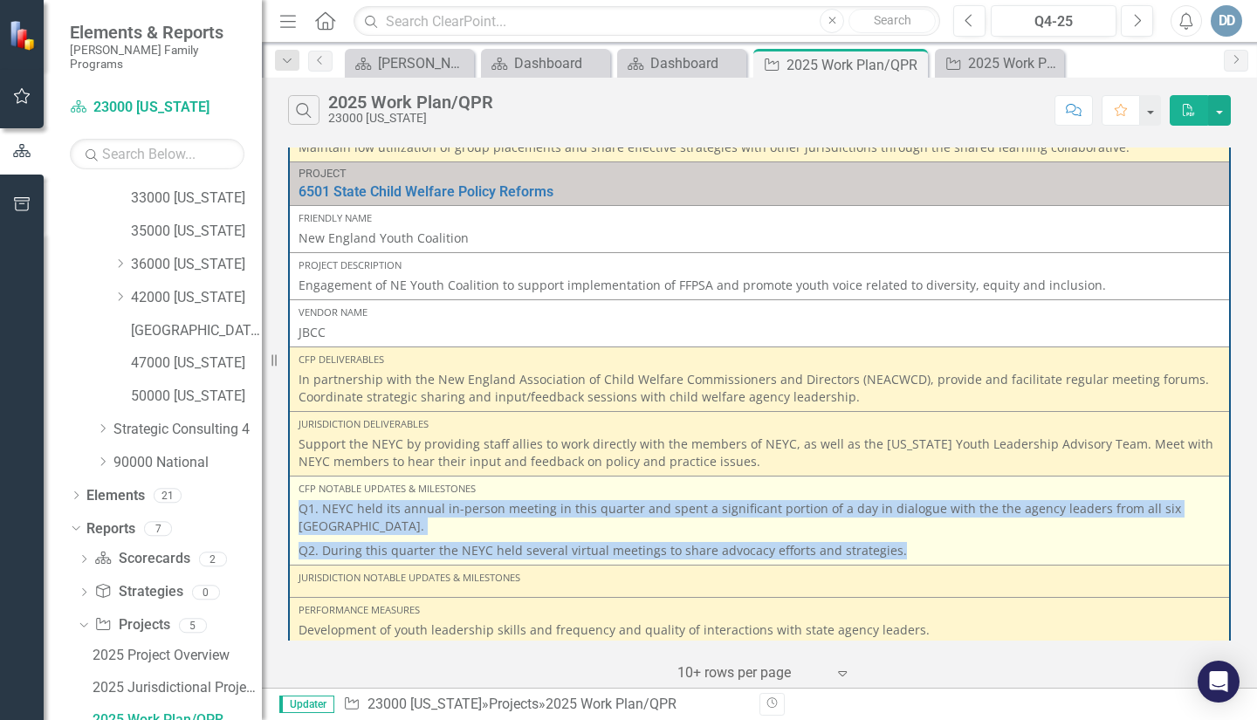
drag, startPoint x: 298, startPoint y: 508, endPoint x: 887, endPoint y: 557, distance: 591.1
click at [887, 557] on span "Q1. NEYC held its annual in-person meeting in this quarter and spent a signific…" at bounding box center [759, 529] width 922 height 59
copy span "Q1. NEYC held its annual in-person meeting in this quarter and spent a signific…"
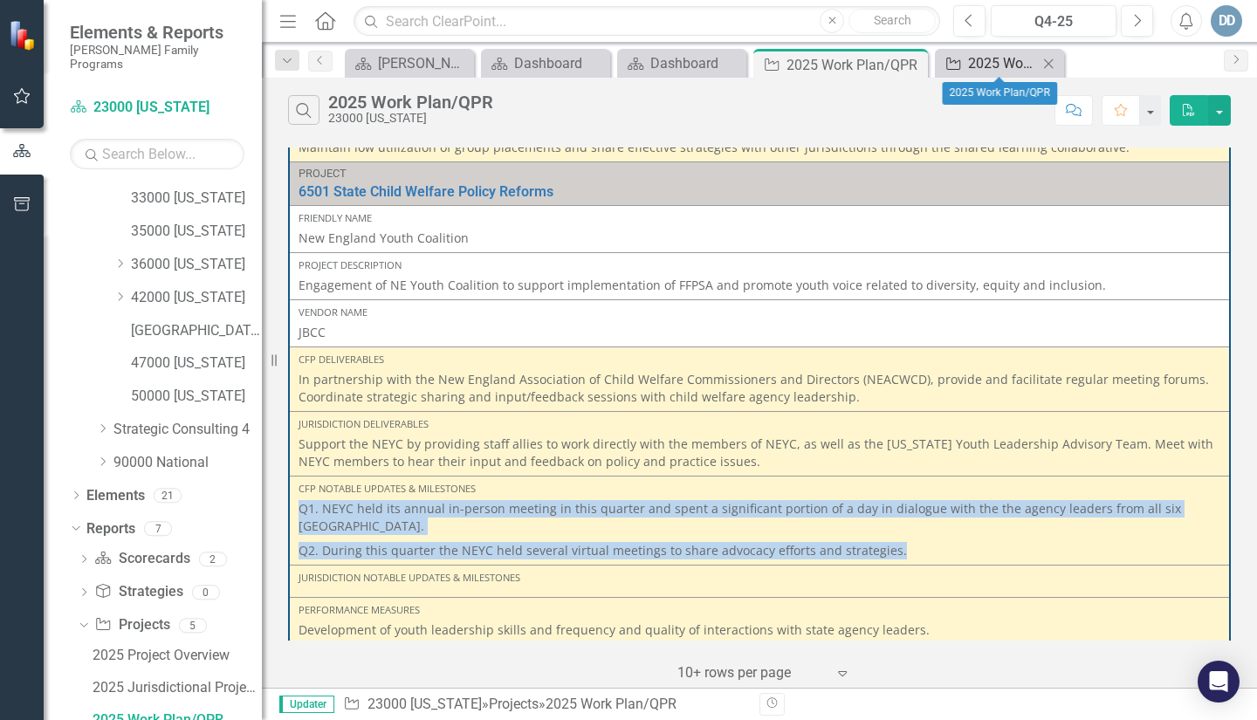
click at [969, 65] on div "2025 Work Plan/QPR" at bounding box center [1003, 63] width 70 height 22
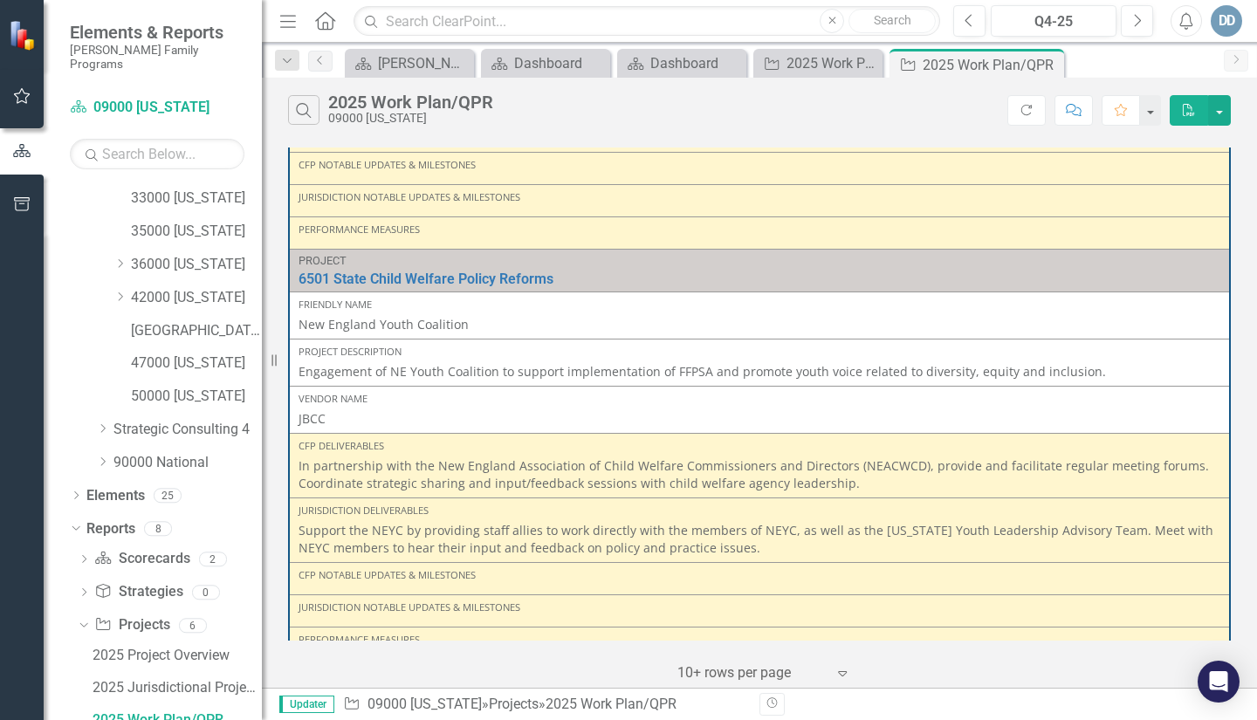
scroll to position [785, 0]
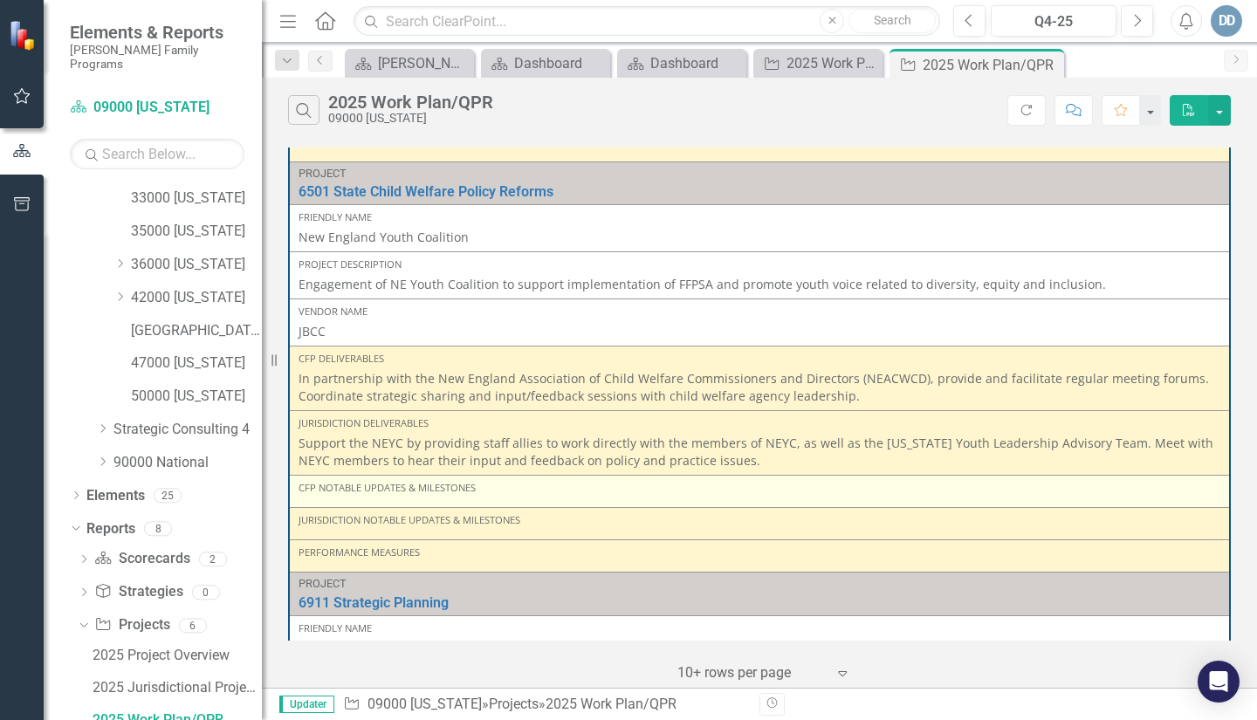
click at [362, 490] on div "CFP Notable Updates & Milestones" at bounding box center [759, 488] width 922 height 14
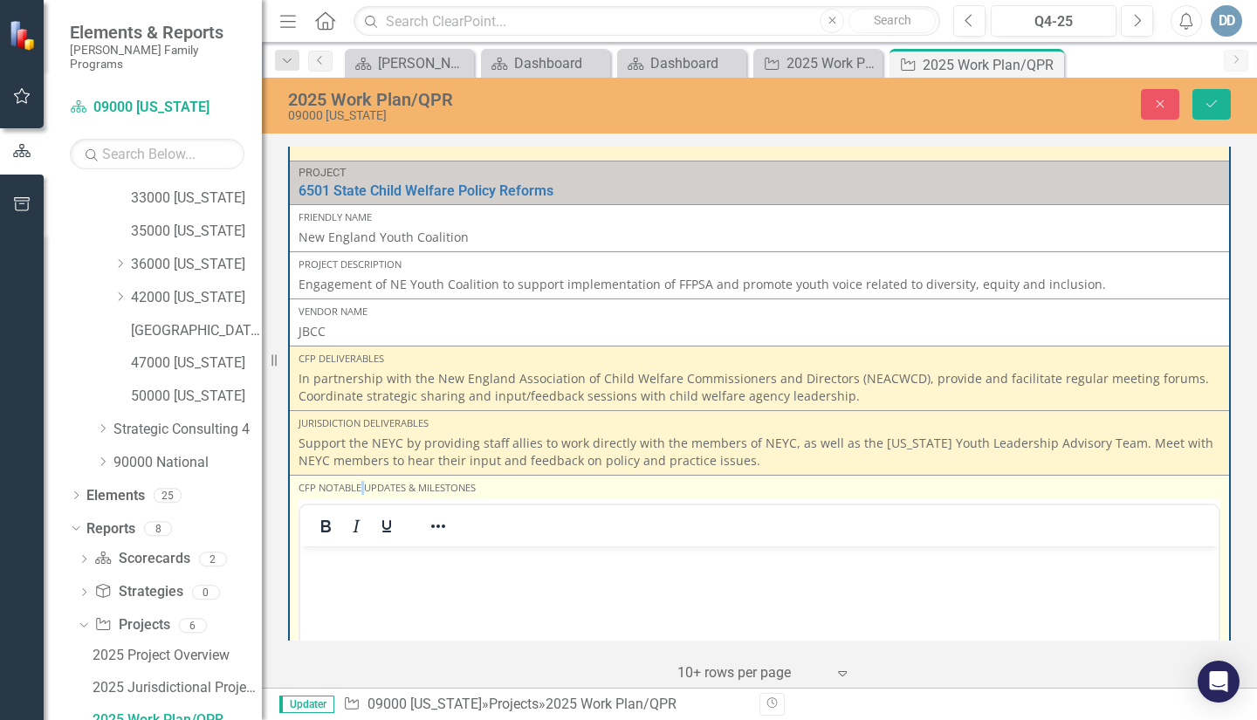
scroll to position [960, 0]
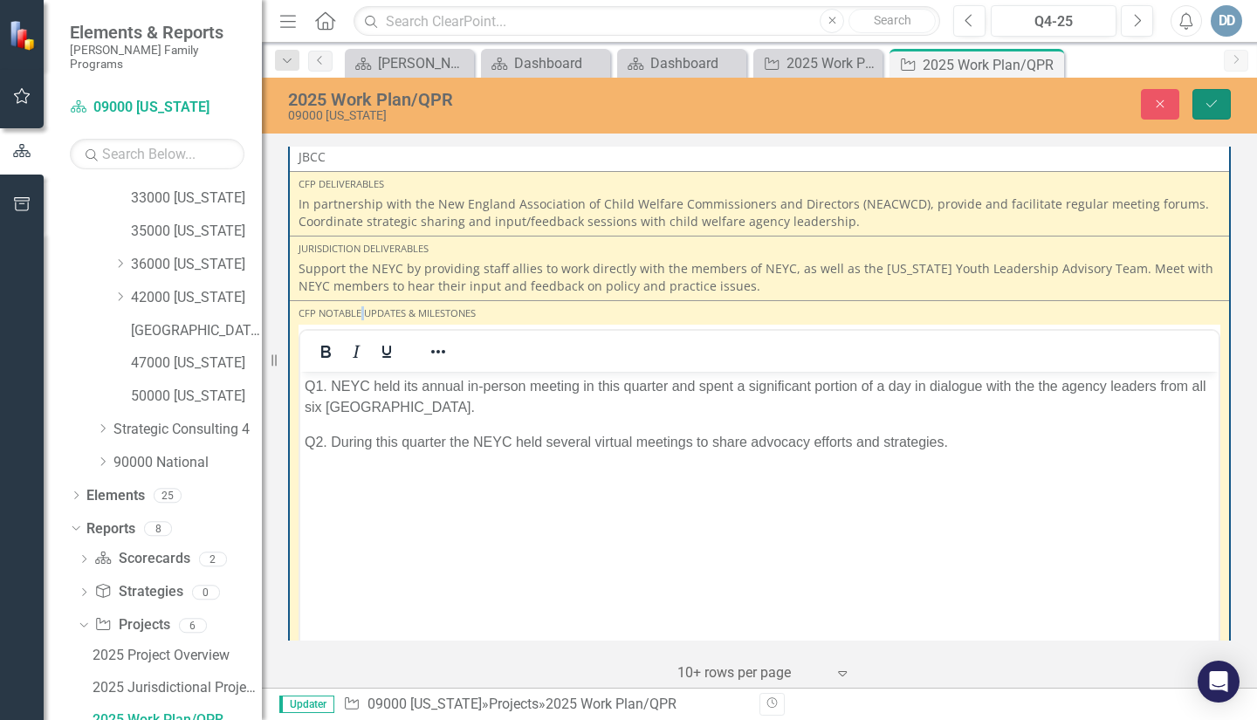
click at [1212, 99] on icon "Save" at bounding box center [1211, 104] width 16 height 12
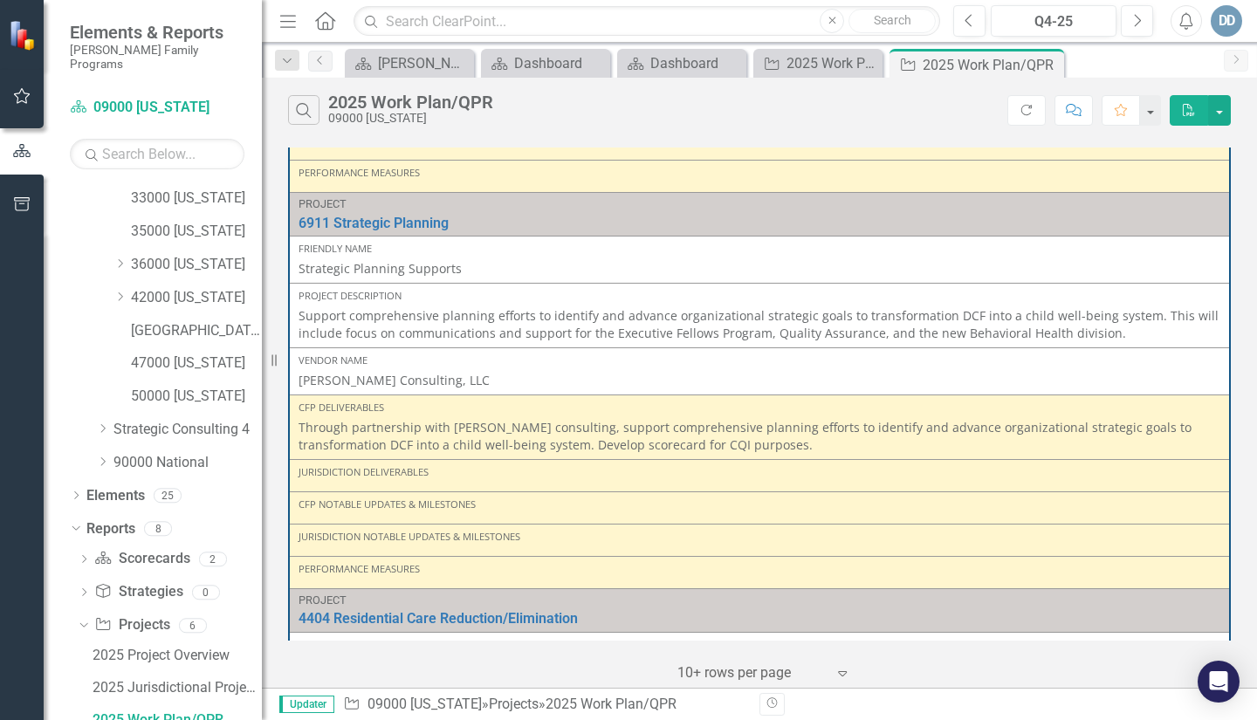
scroll to position [1309, 0]
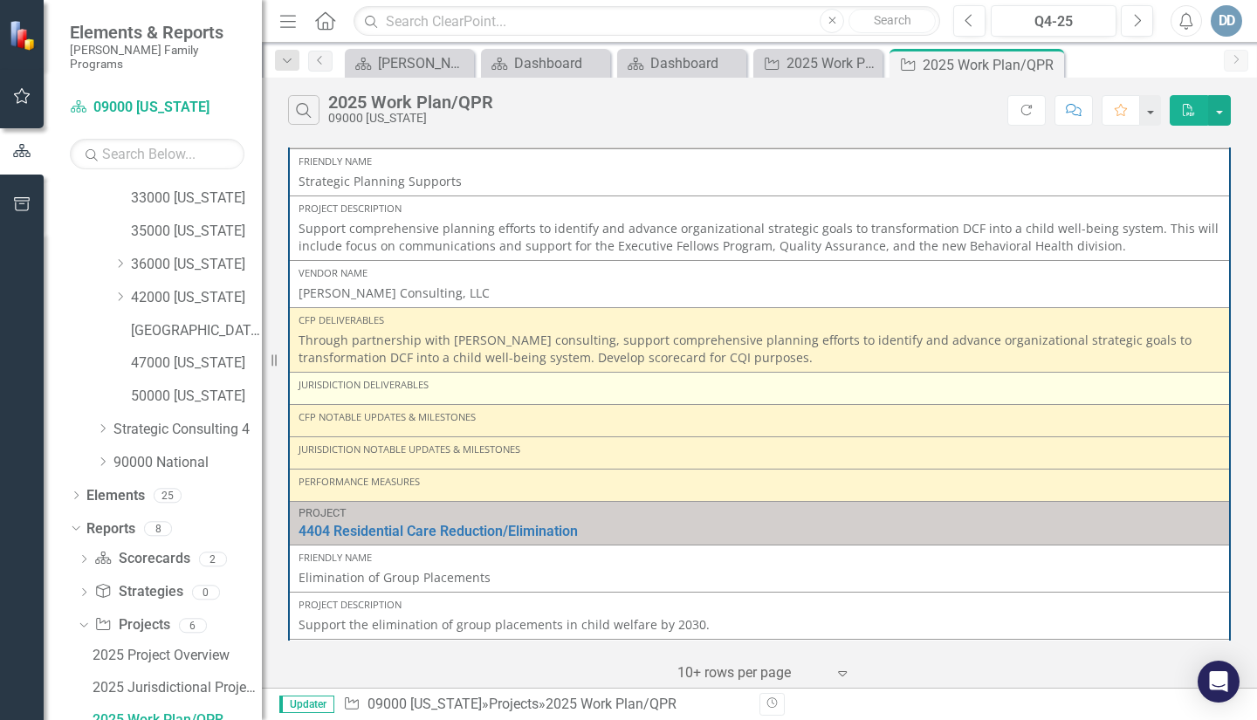
click at [349, 386] on div "Jurisdiction Deliverables" at bounding box center [759, 385] width 922 height 14
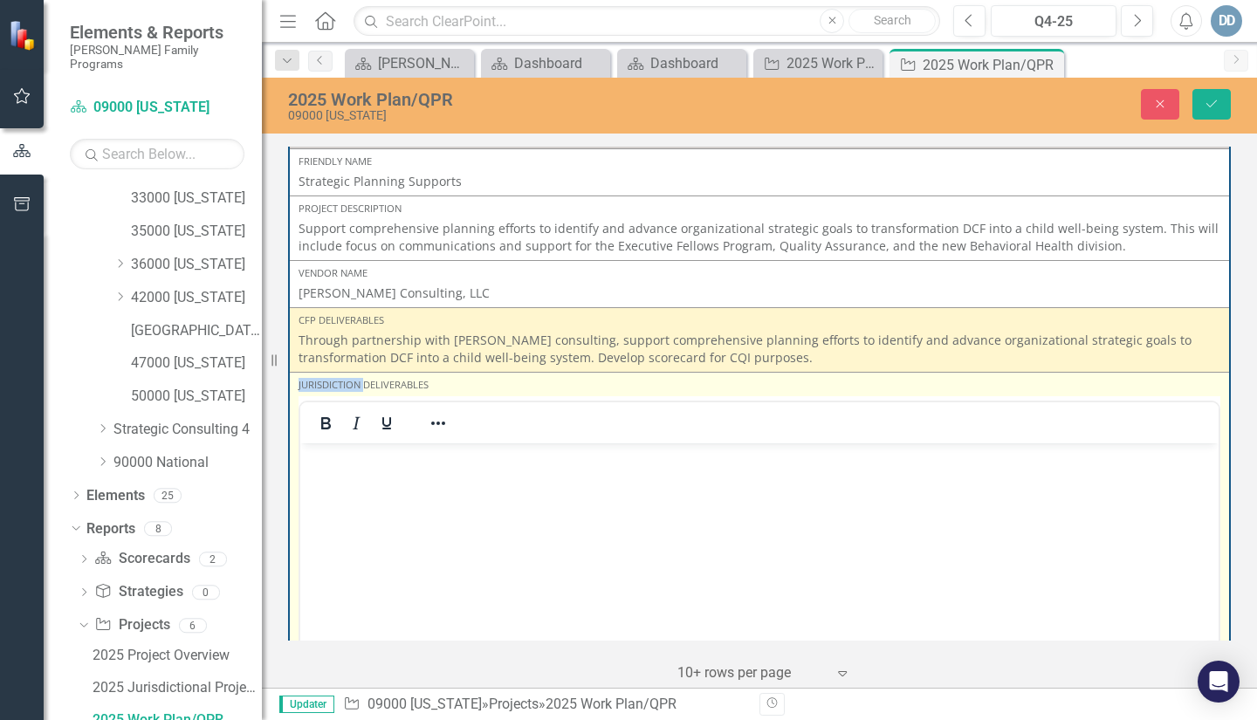
scroll to position [0, 0]
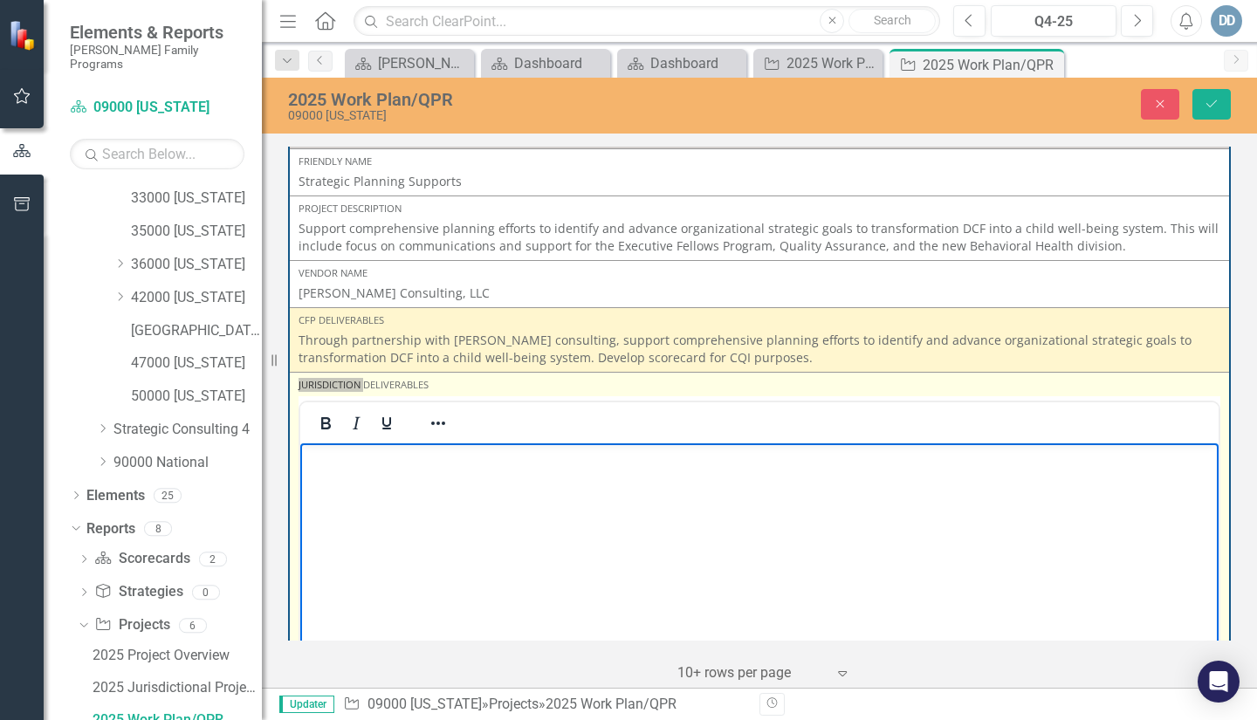
click at [332, 481] on body "Rich Text Area. Press ALT-0 for help." at bounding box center [759, 573] width 918 height 262
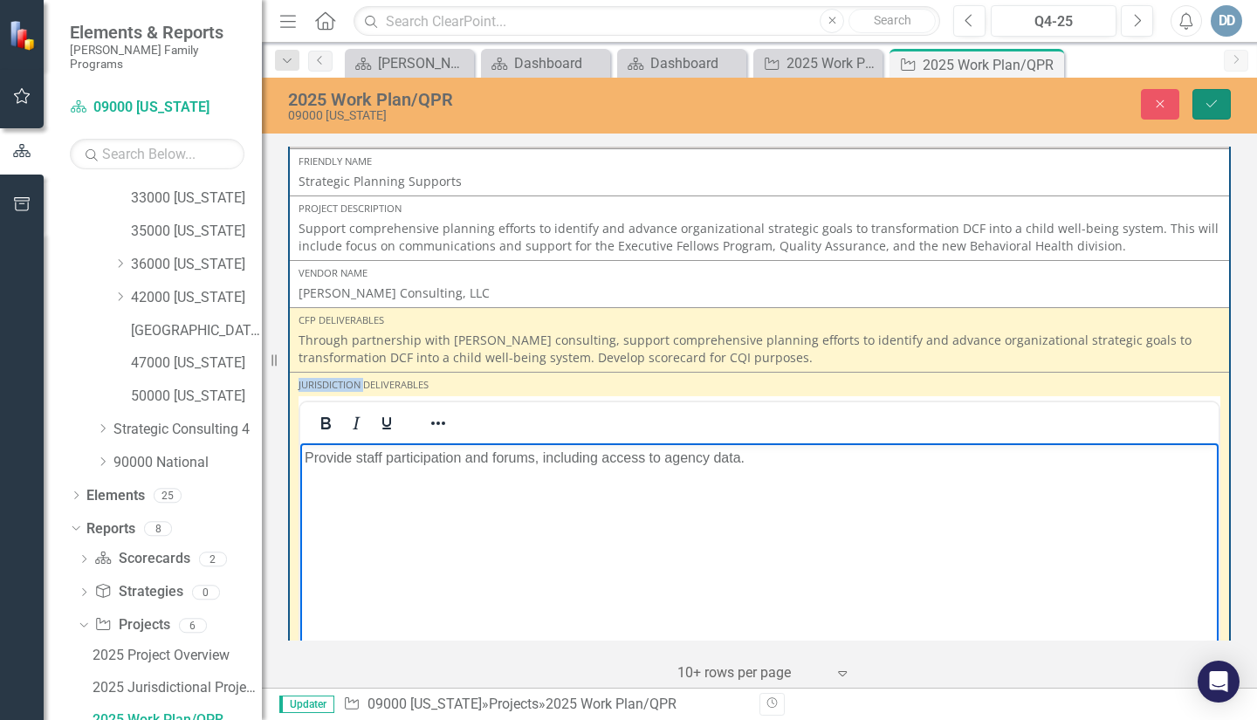
click at [1207, 103] on icon "Save" at bounding box center [1211, 104] width 16 height 12
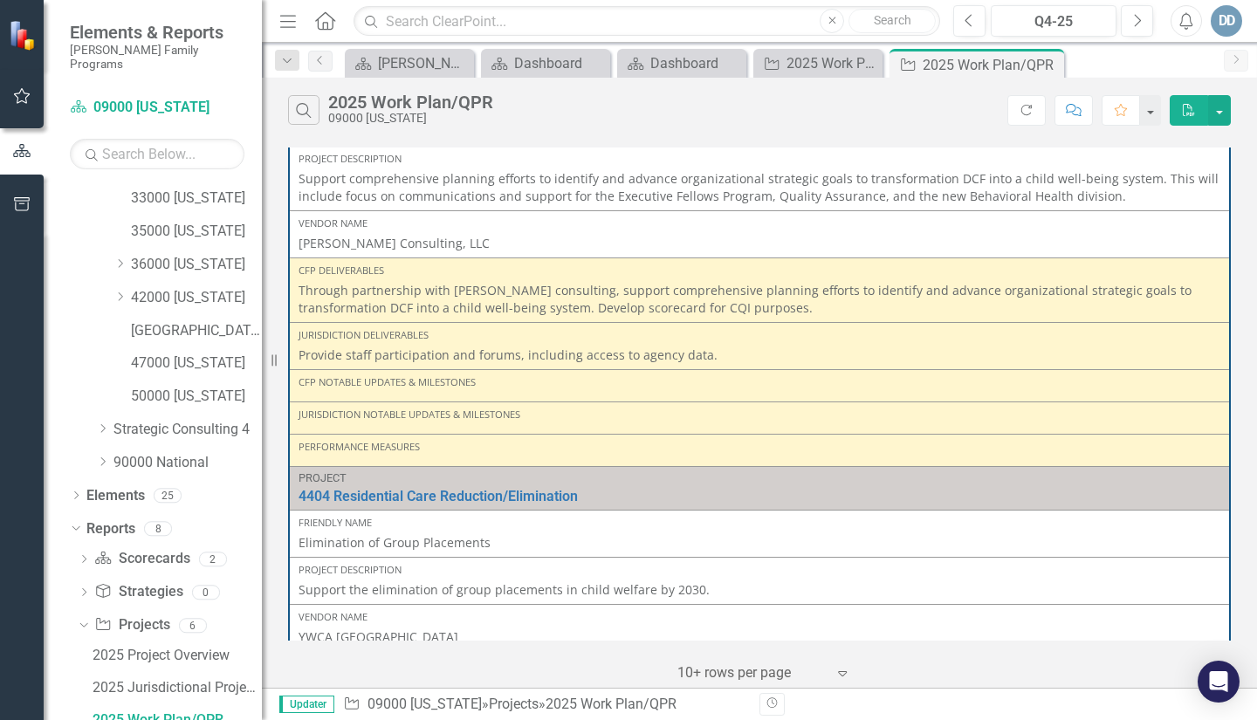
scroll to position [1396, 0]
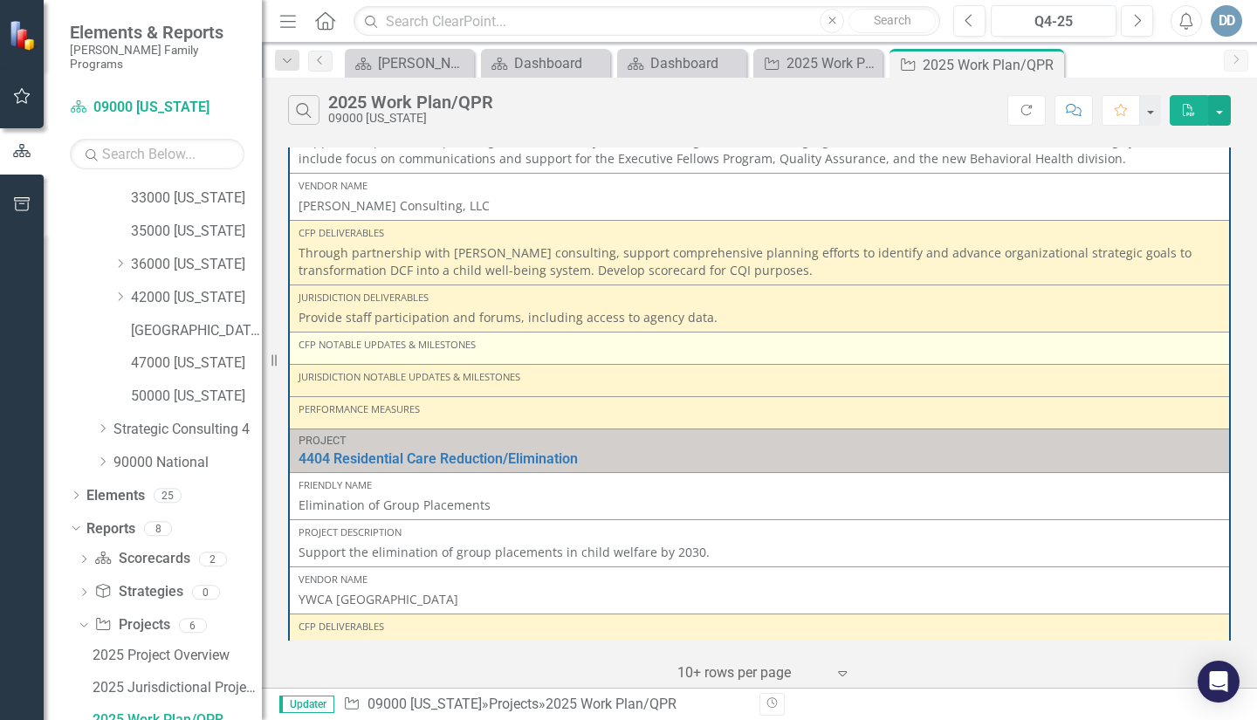
click at [331, 348] on div "CFP Notable Updates & Milestones" at bounding box center [759, 345] width 922 height 14
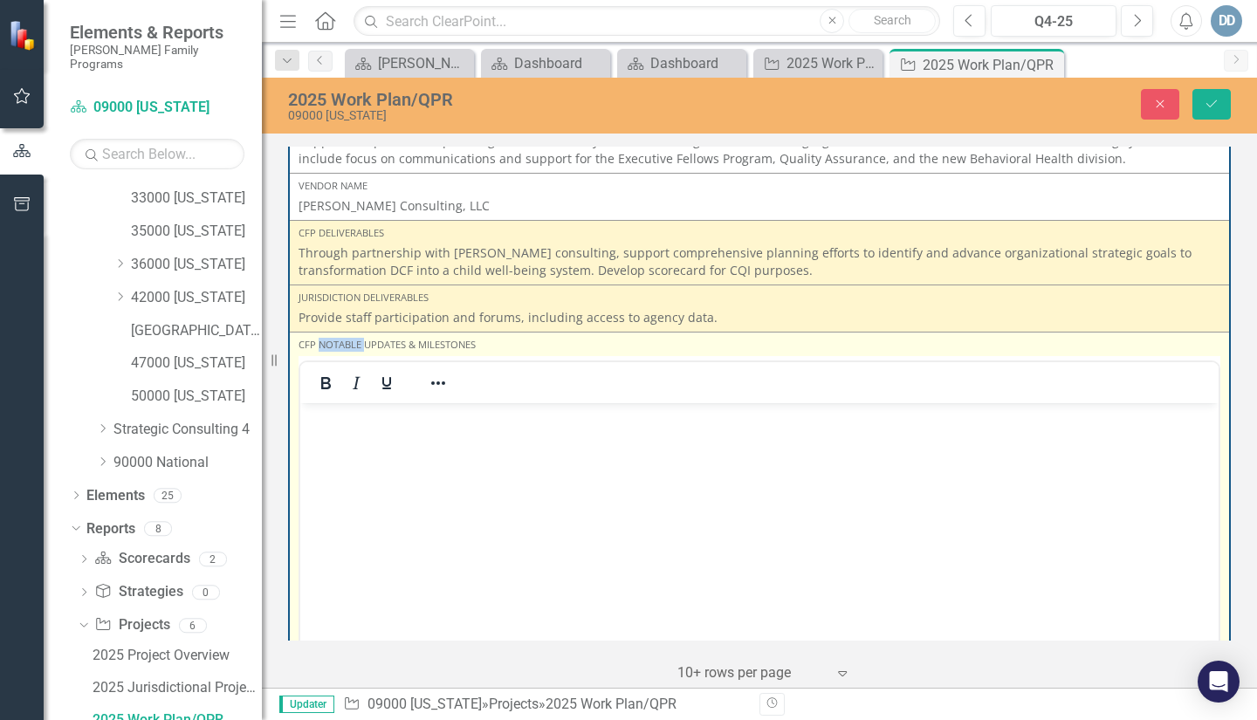
scroll to position [0, 0]
click at [329, 424] on p "Rich Text Area. Press ALT-0 for help." at bounding box center [759, 417] width 909 height 21
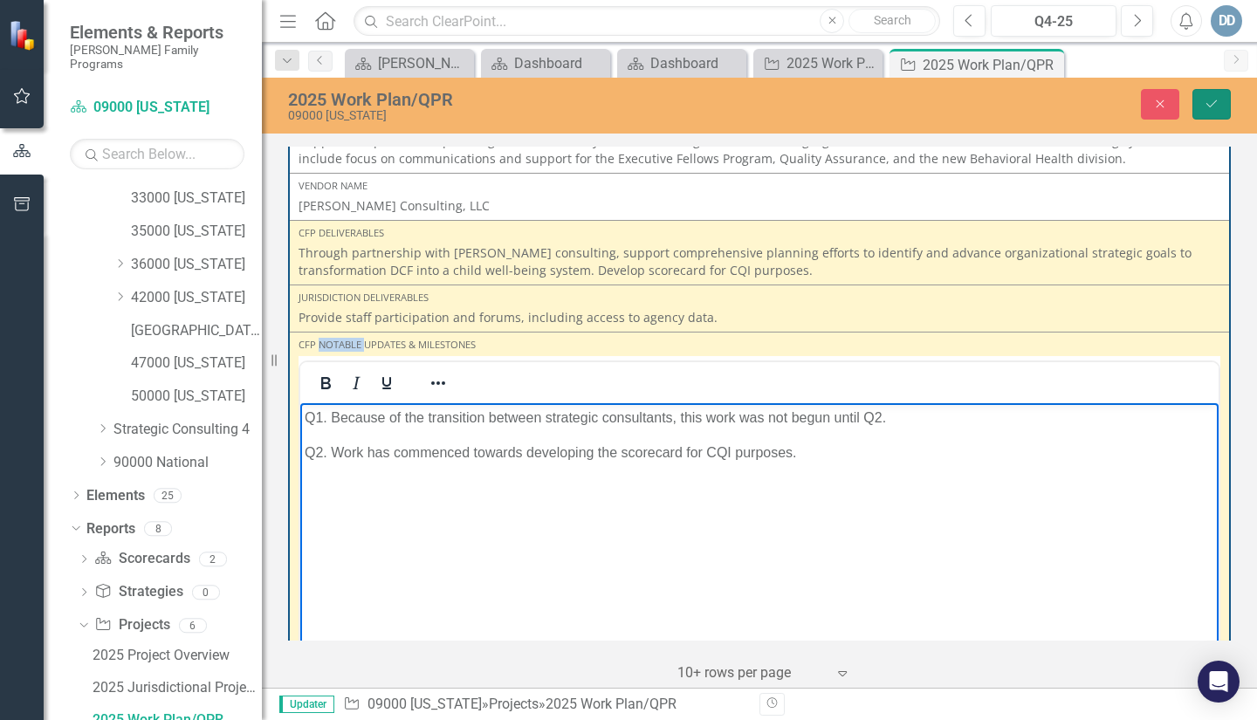
click at [1206, 109] on icon "Save" at bounding box center [1211, 104] width 16 height 12
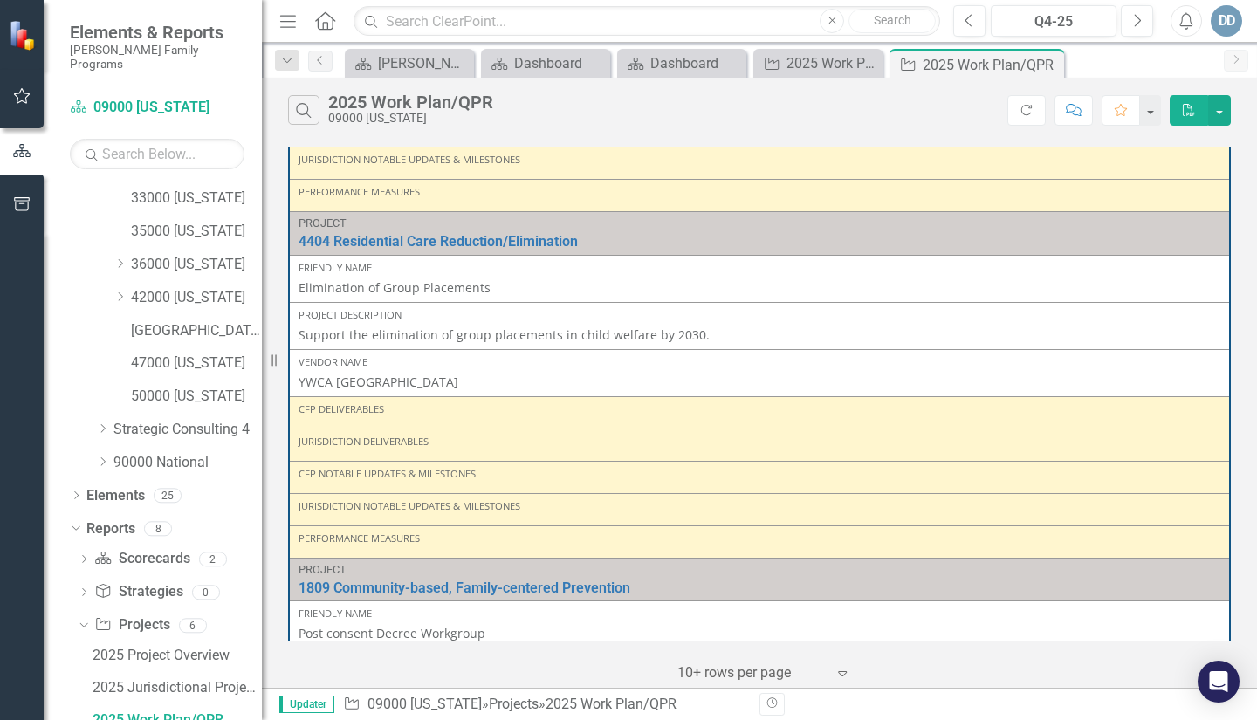
scroll to position [1658, 0]
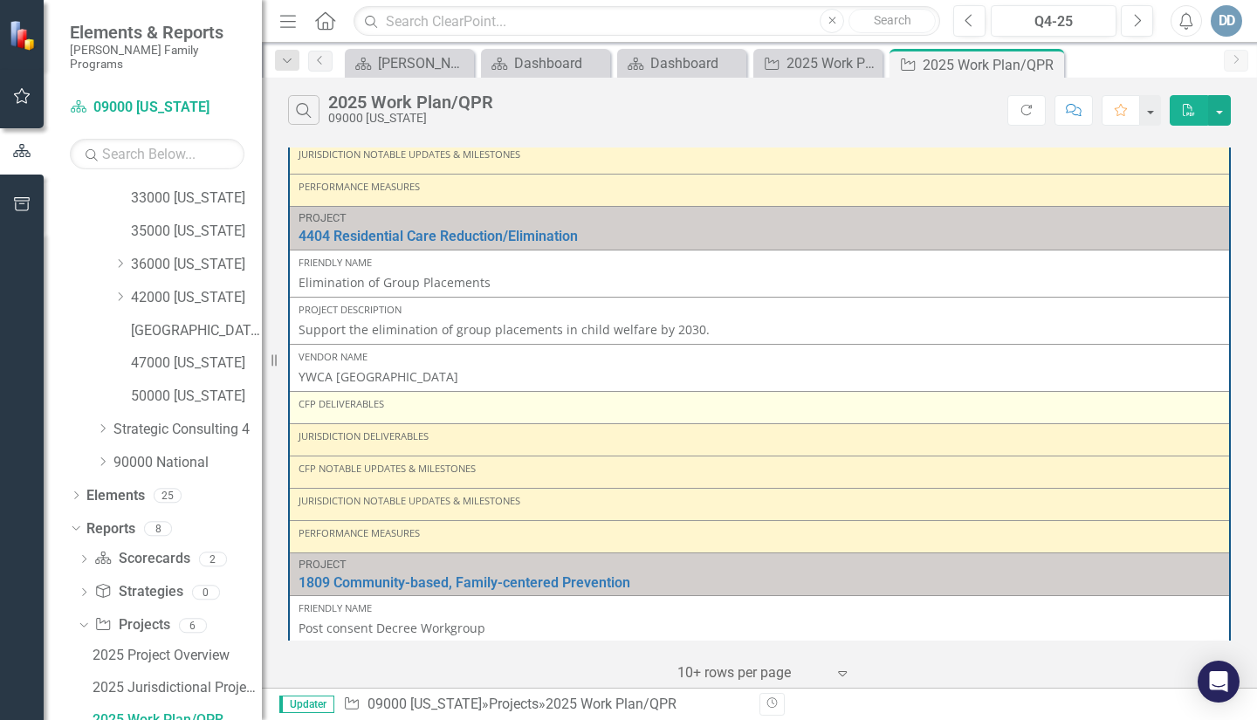
click at [332, 415] on div "CFP Deliverables" at bounding box center [759, 407] width 922 height 21
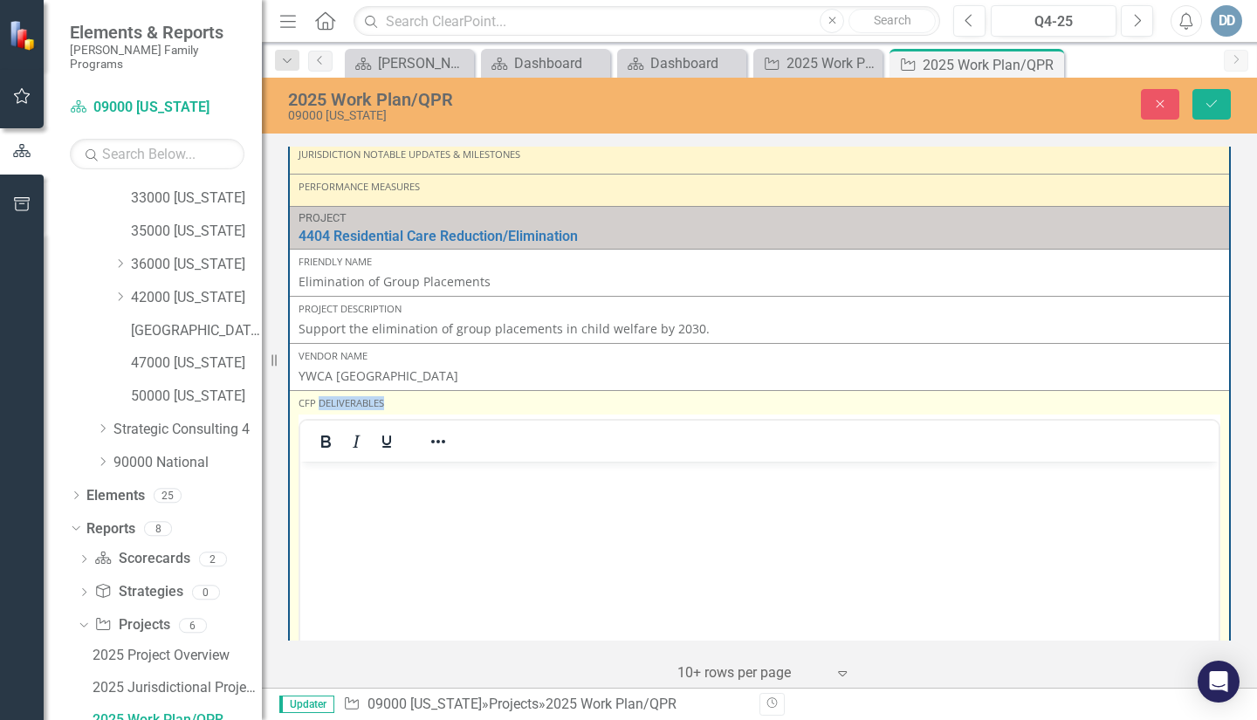
scroll to position [0, 0]
click at [333, 493] on body "Rich Text Area. Press ALT-0 for help." at bounding box center [759, 593] width 918 height 262
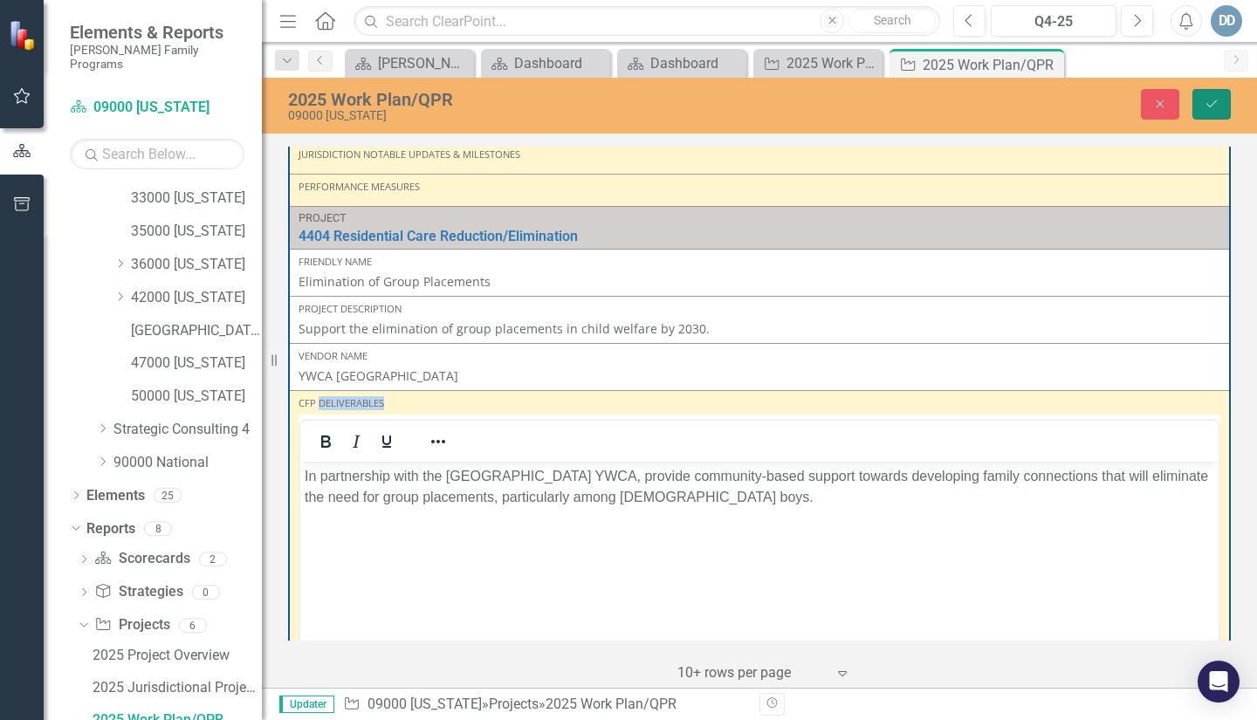
click at [1211, 102] on icon "Save" at bounding box center [1211, 104] width 16 height 12
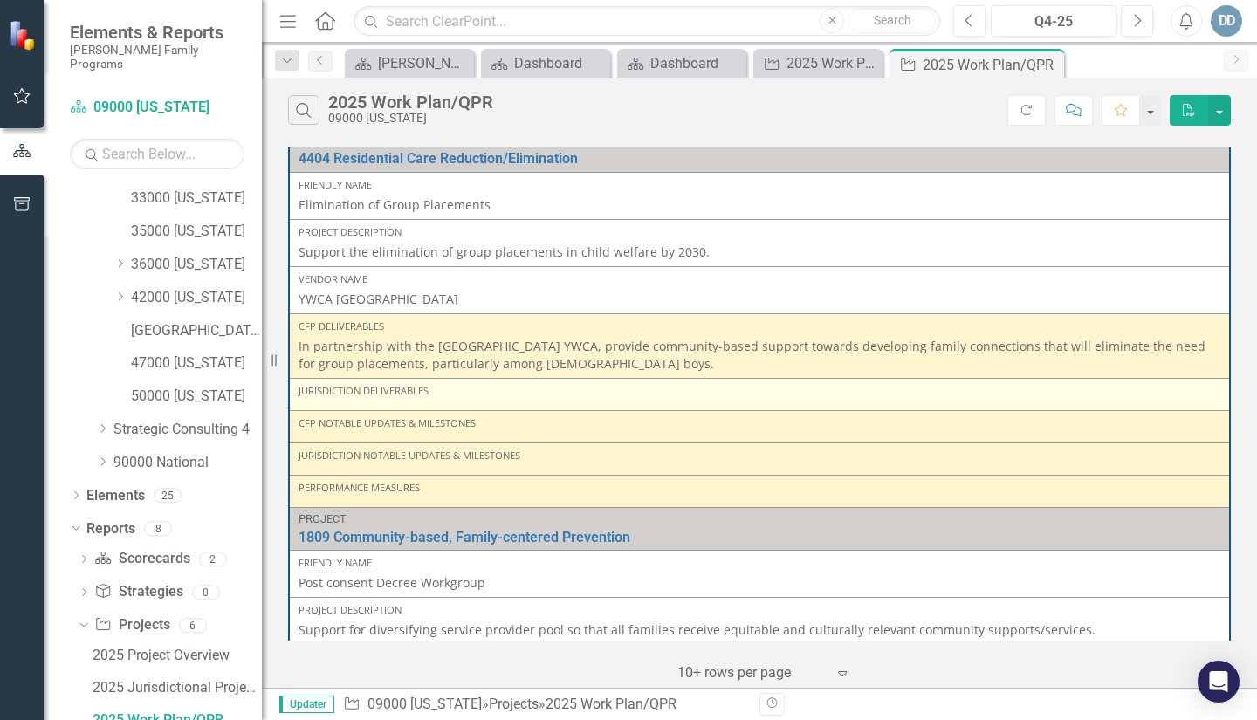
scroll to position [1842, 0]
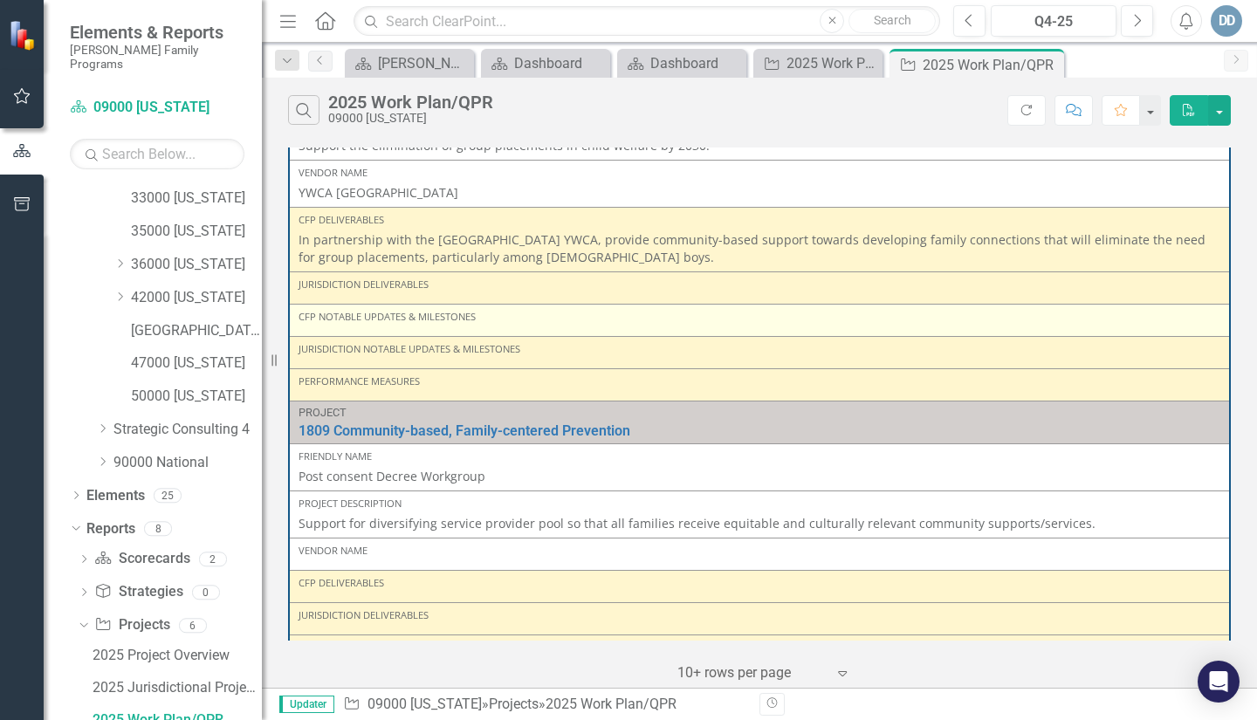
click at [386, 322] on div "CFP Notable Updates & Milestones" at bounding box center [759, 317] width 922 height 14
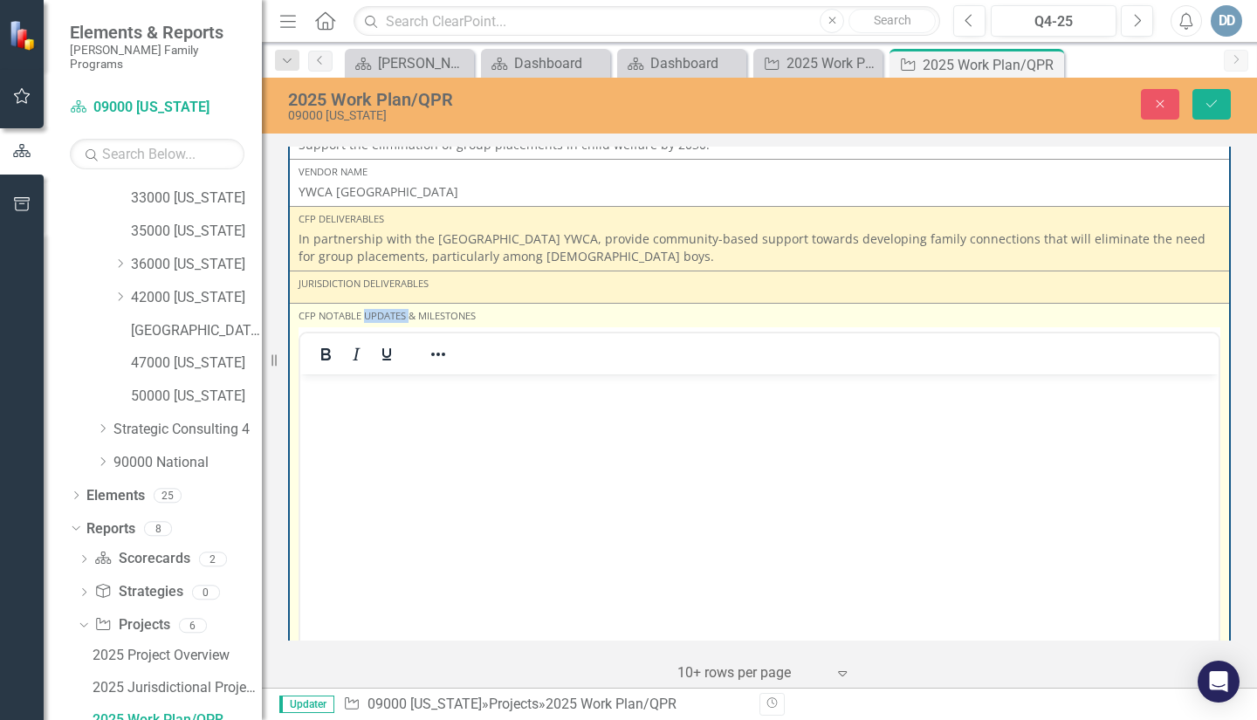
scroll to position [0, 0]
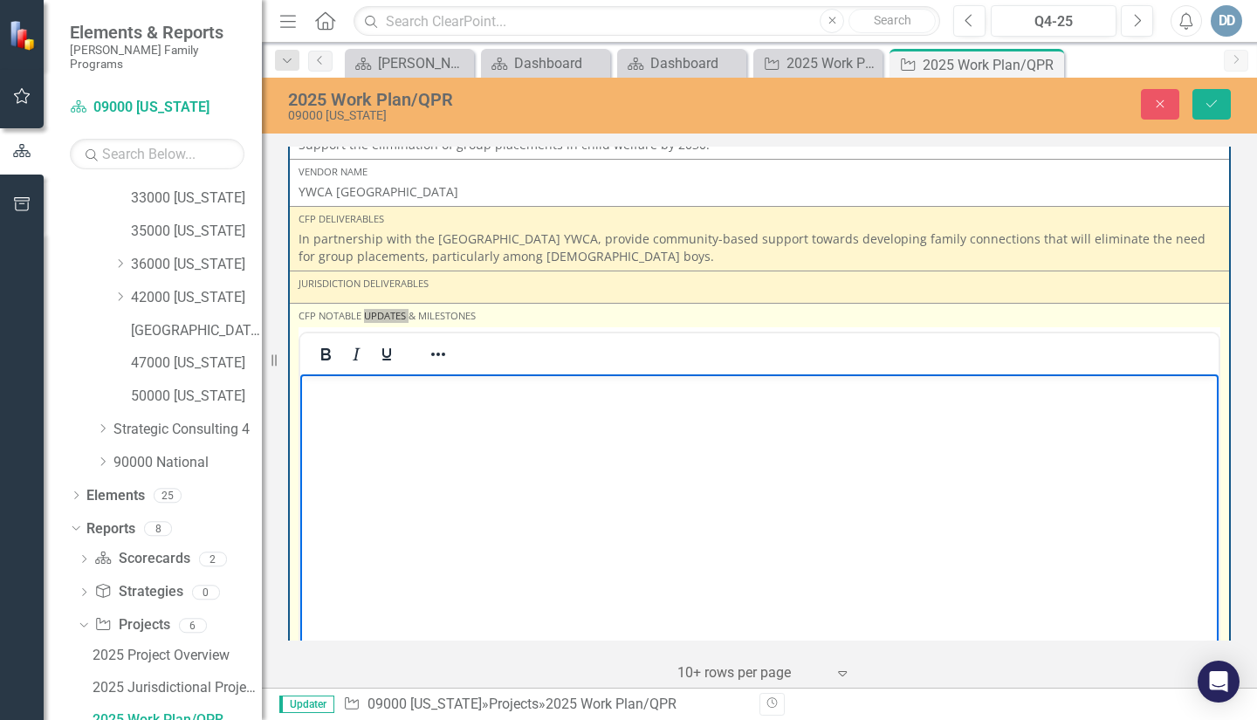
click at [337, 385] on p "Rich Text Area. Press ALT-0 for help." at bounding box center [759, 389] width 909 height 21
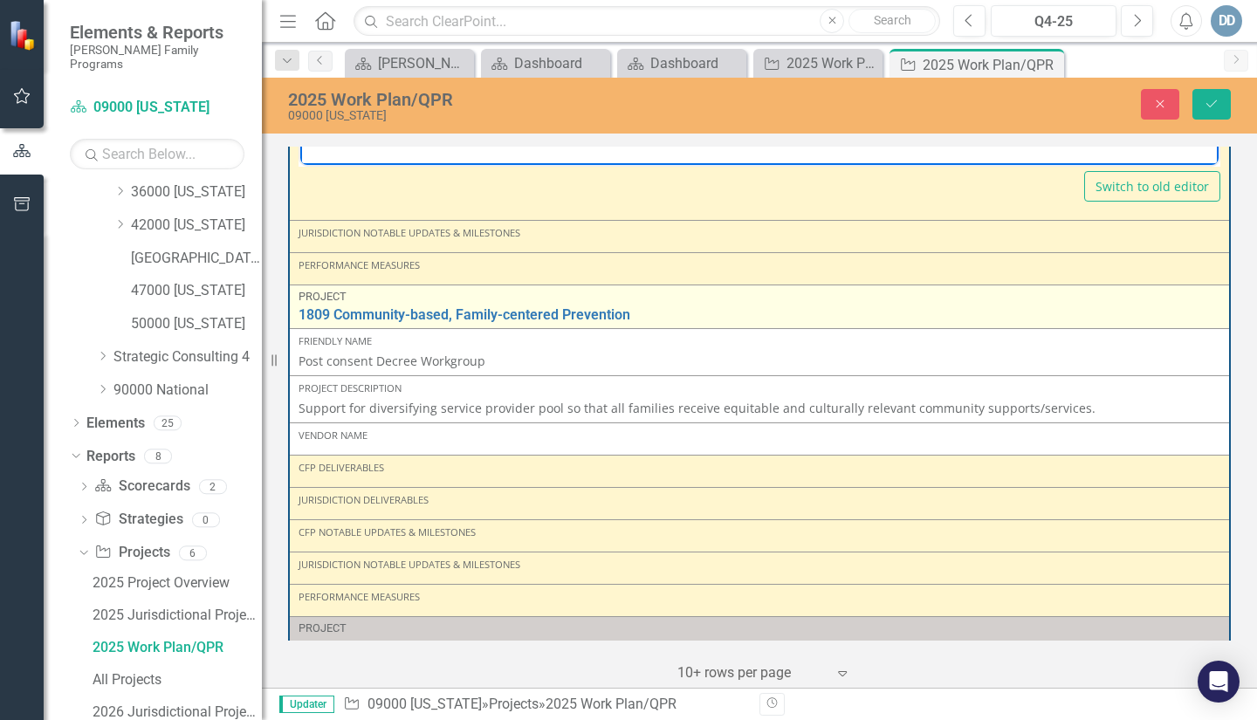
scroll to position [2540, 0]
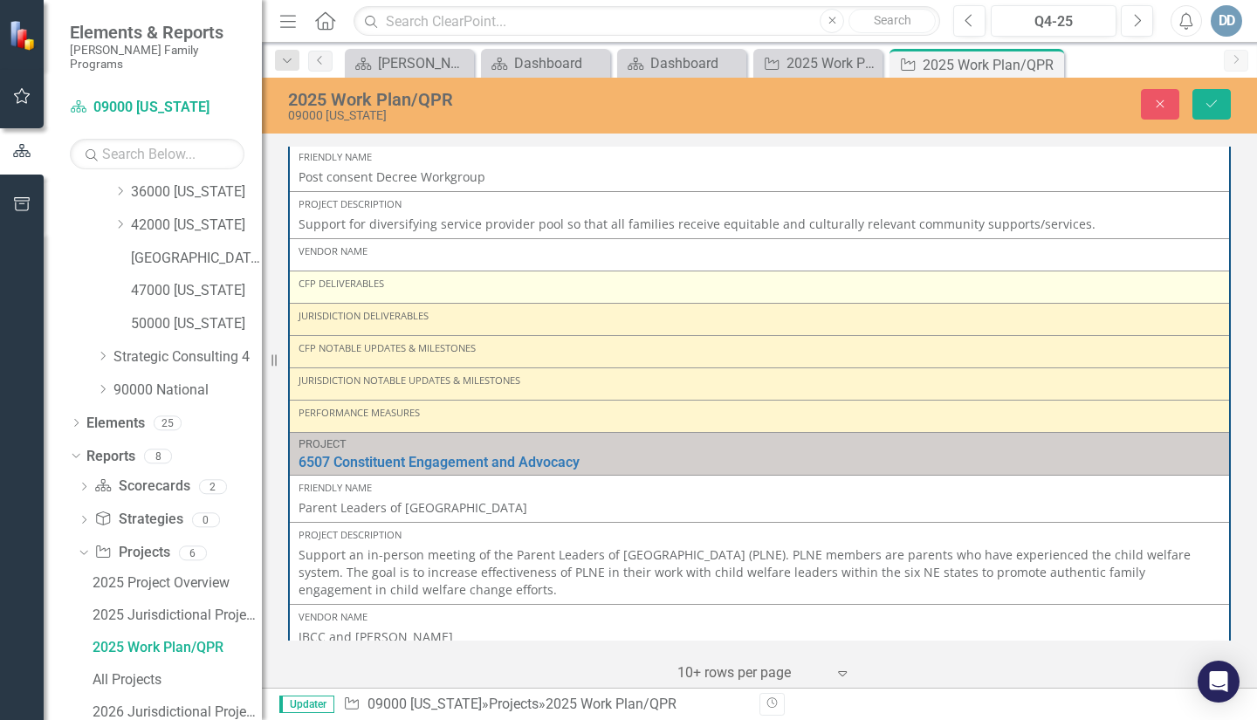
click at [395, 290] on div "CFP Deliverables" at bounding box center [759, 284] width 922 height 14
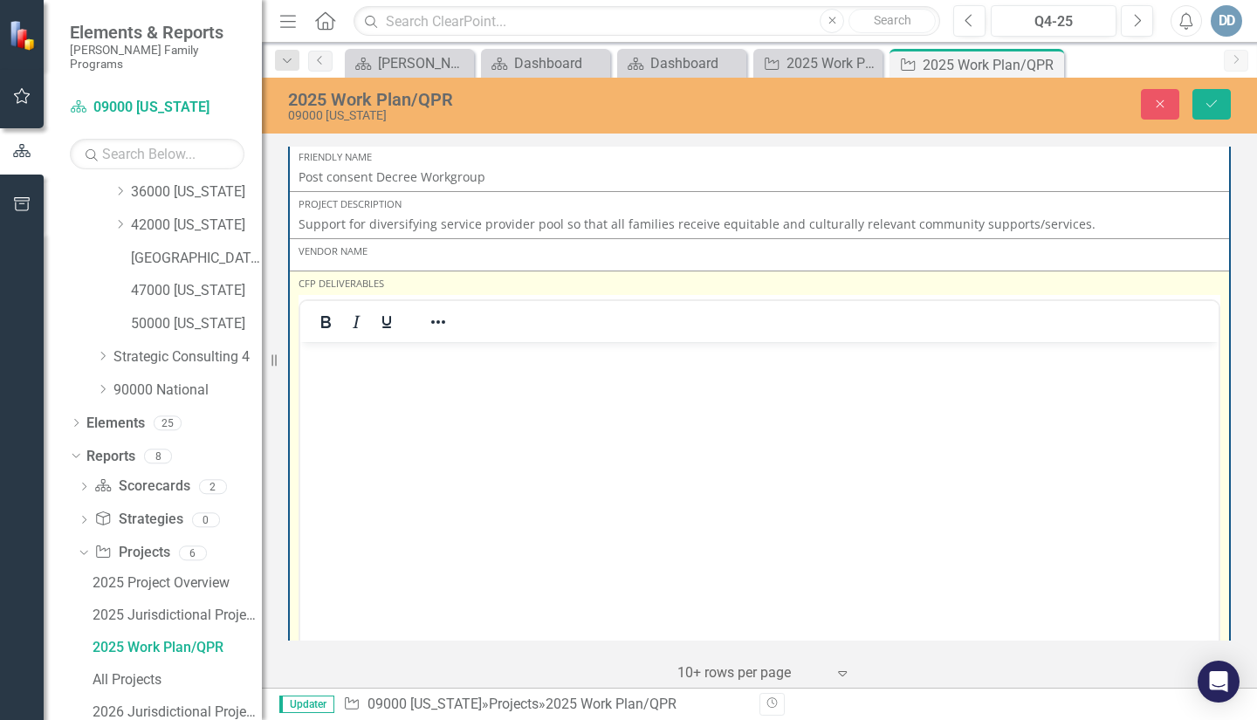
scroll to position [0, 0]
click at [360, 357] on p "Rich Text Area. Press ALT-0 for help." at bounding box center [759, 356] width 909 height 21
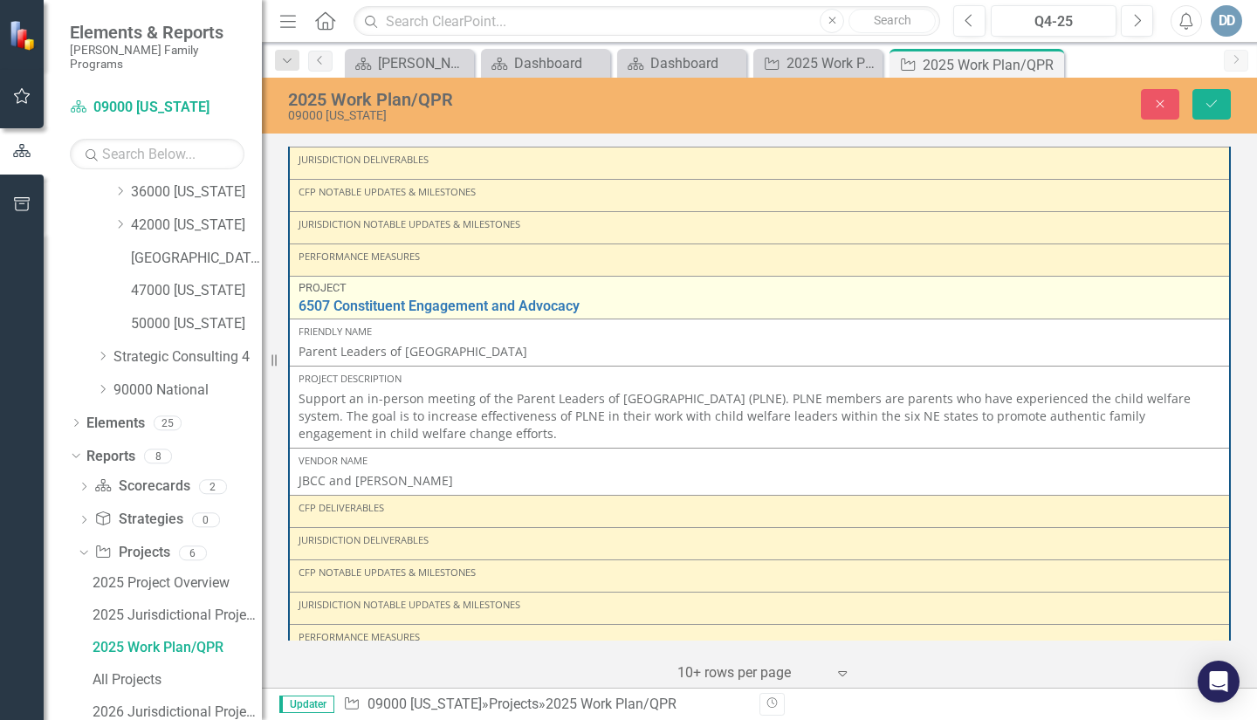
scroll to position [3113, 0]
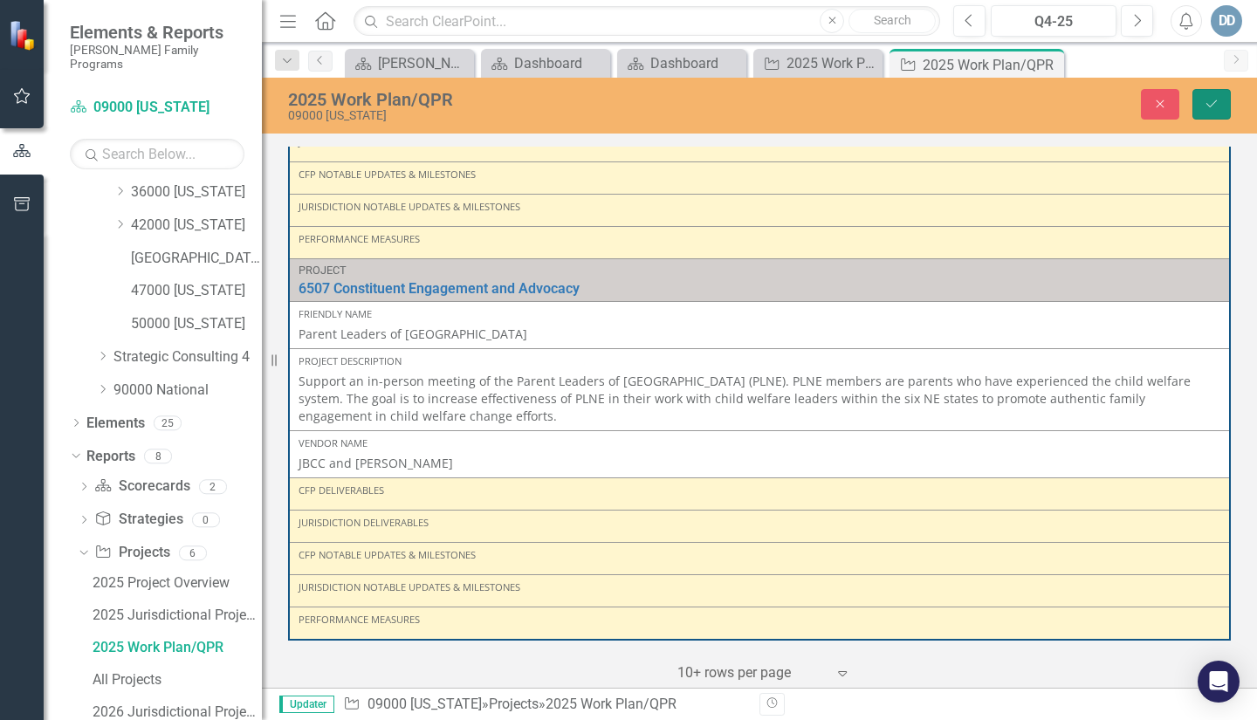
click at [1210, 106] on icon "Save" at bounding box center [1211, 104] width 16 height 12
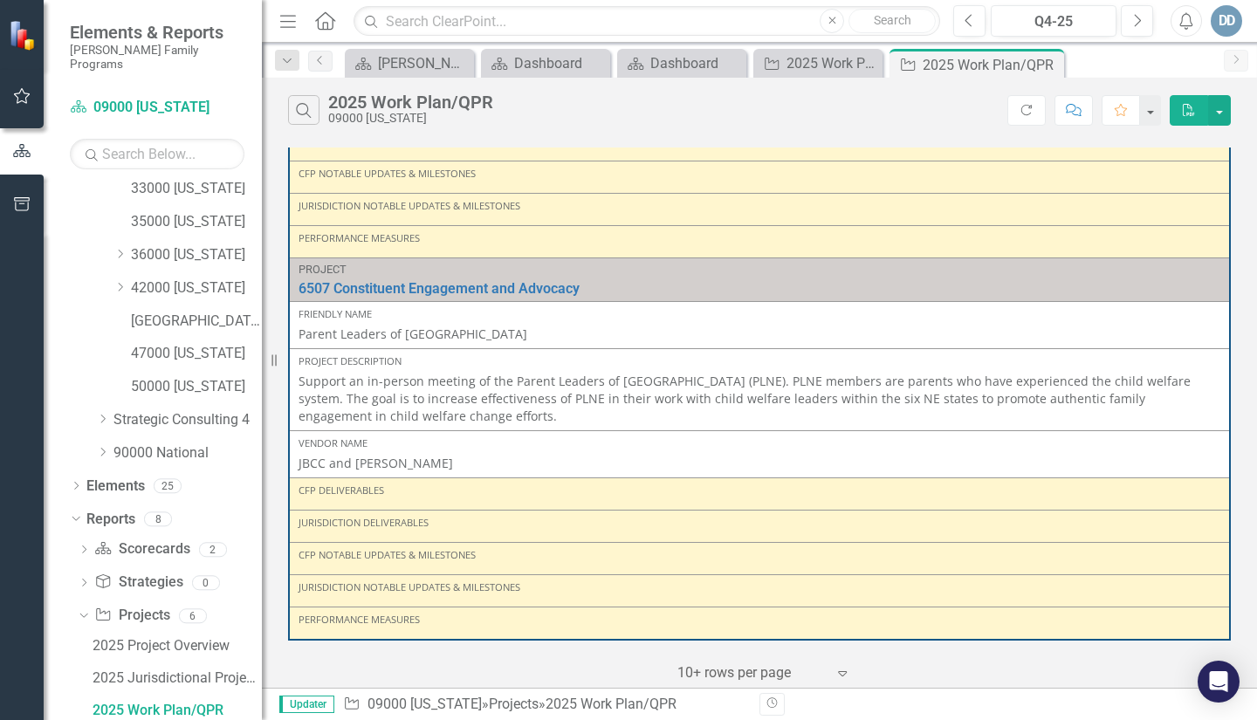
scroll to position [465, 0]
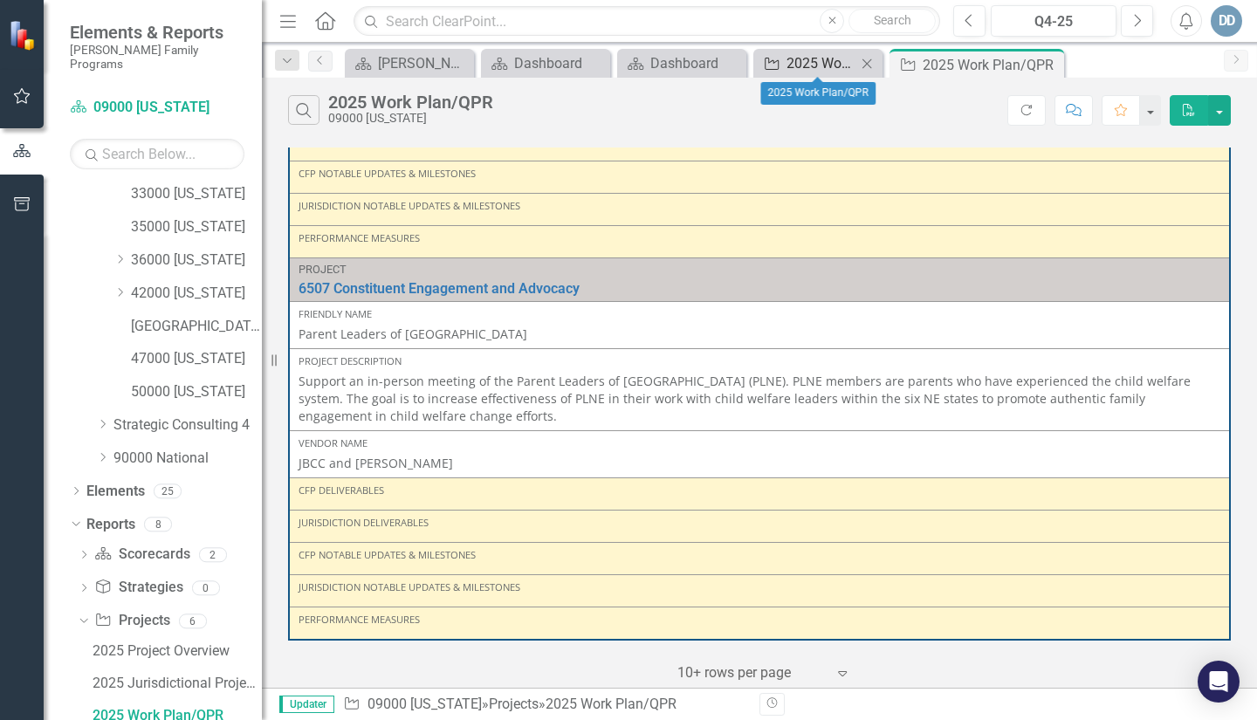
click at [814, 65] on div "2025 Work Plan/QPR" at bounding box center [821, 63] width 70 height 22
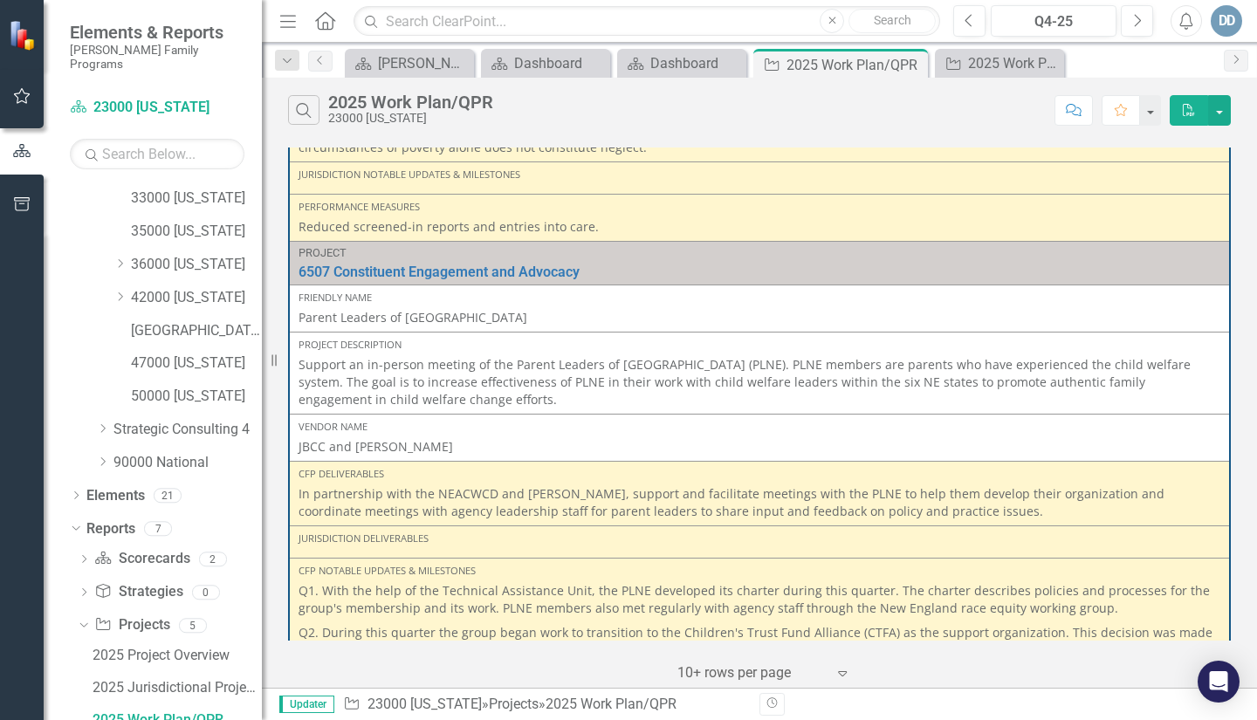
scroll to position [1396, 0]
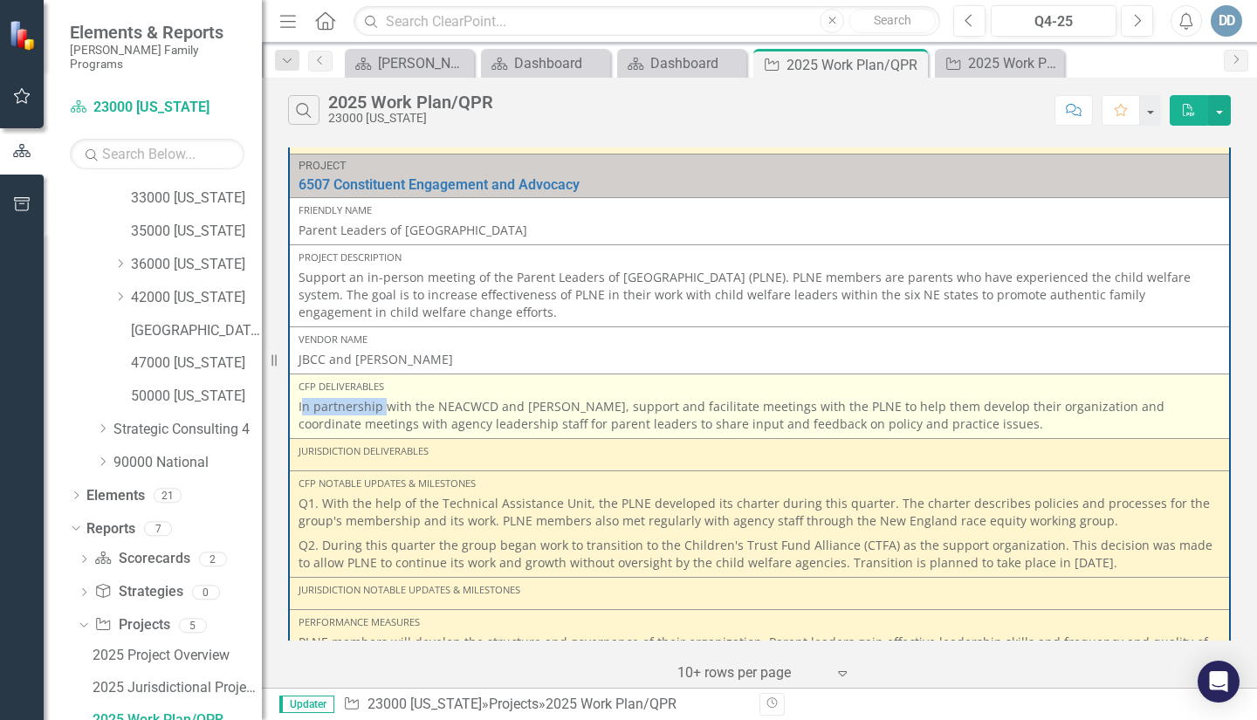
drag, startPoint x: 300, startPoint y: 405, endPoint x: 387, endPoint y: 401, distance: 86.5
click at [387, 401] on p "In partnership with the NEACWCD and [PERSON_NAME], support and facilitate meeti…" at bounding box center [759, 415] width 922 height 35
click at [298, 410] on td "CFP Deliverables In partnership with the NEACWCD and [PERSON_NAME], support and…" at bounding box center [759, 406] width 941 height 65
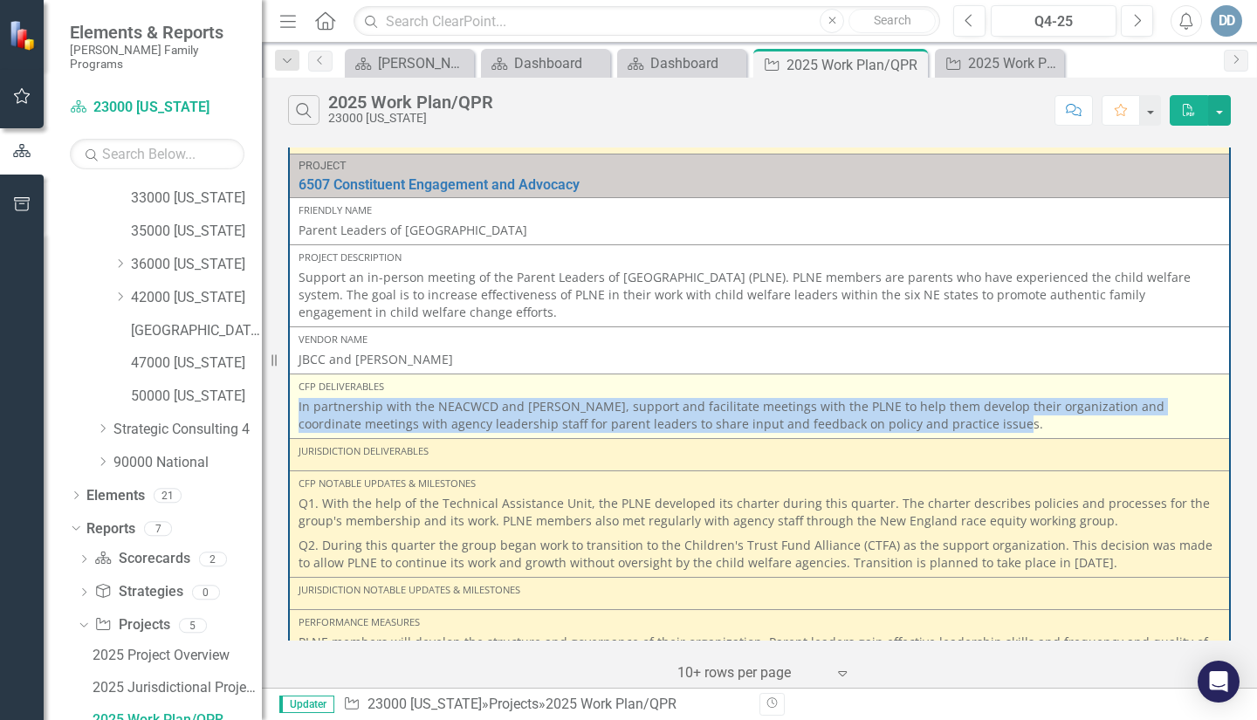
drag, startPoint x: 298, startPoint y: 406, endPoint x: 972, endPoint y: 421, distance: 673.8
click at [972, 421] on p "In partnership with the NEACWCD and [PERSON_NAME], support and facilitate meeti…" at bounding box center [759, 415] width 922 height 35
copy p "In partnership with the NEACWCD and [PERSON_NAME], support and facilitate meeti…"
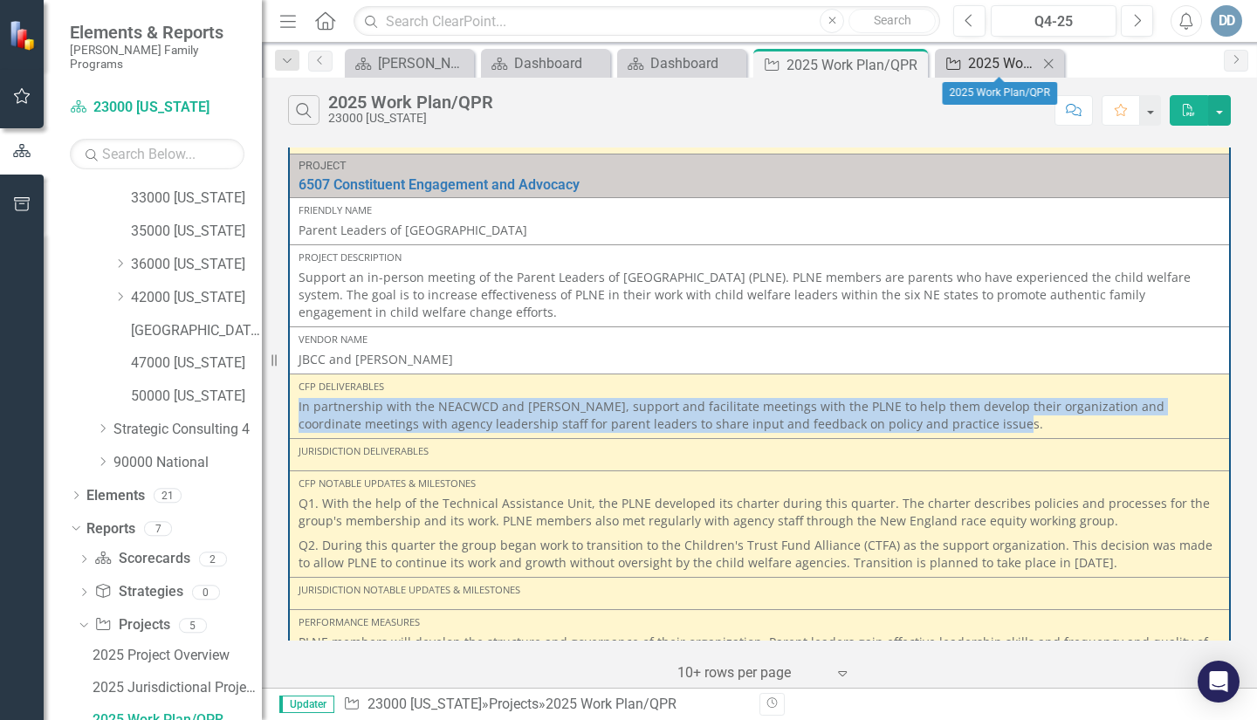
click at [972, 67] on div "2025 Work Plan/QPR" at bounding box center [1003, 63] width 70 height 22
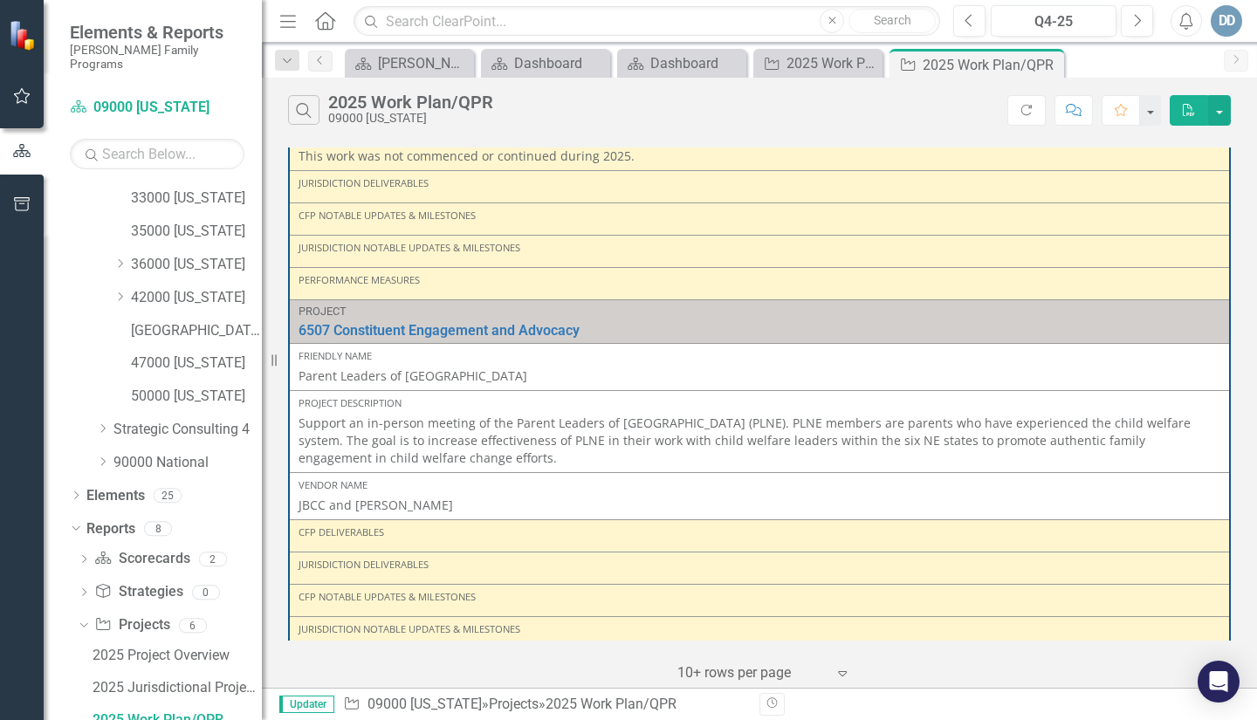
scroll to position [2356, 0]
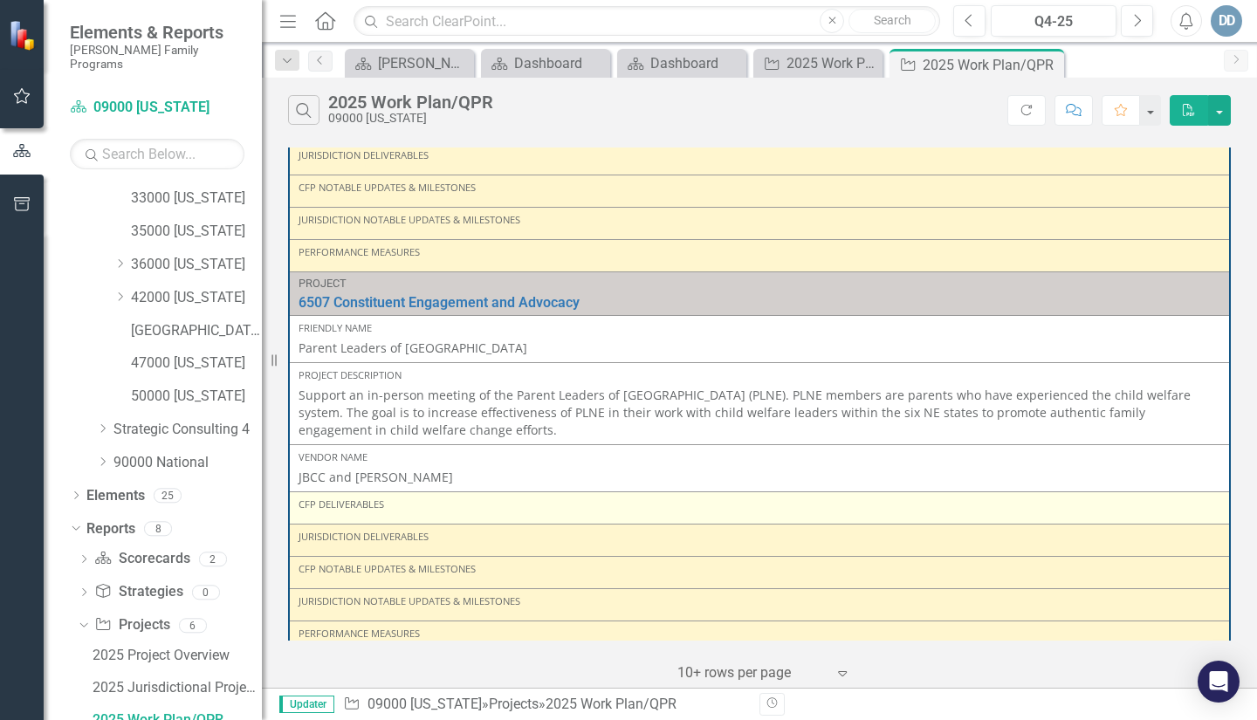
click at [360, 507] on div "CFP Deliverables" at bounding box center [759, 504] width 922 height 14
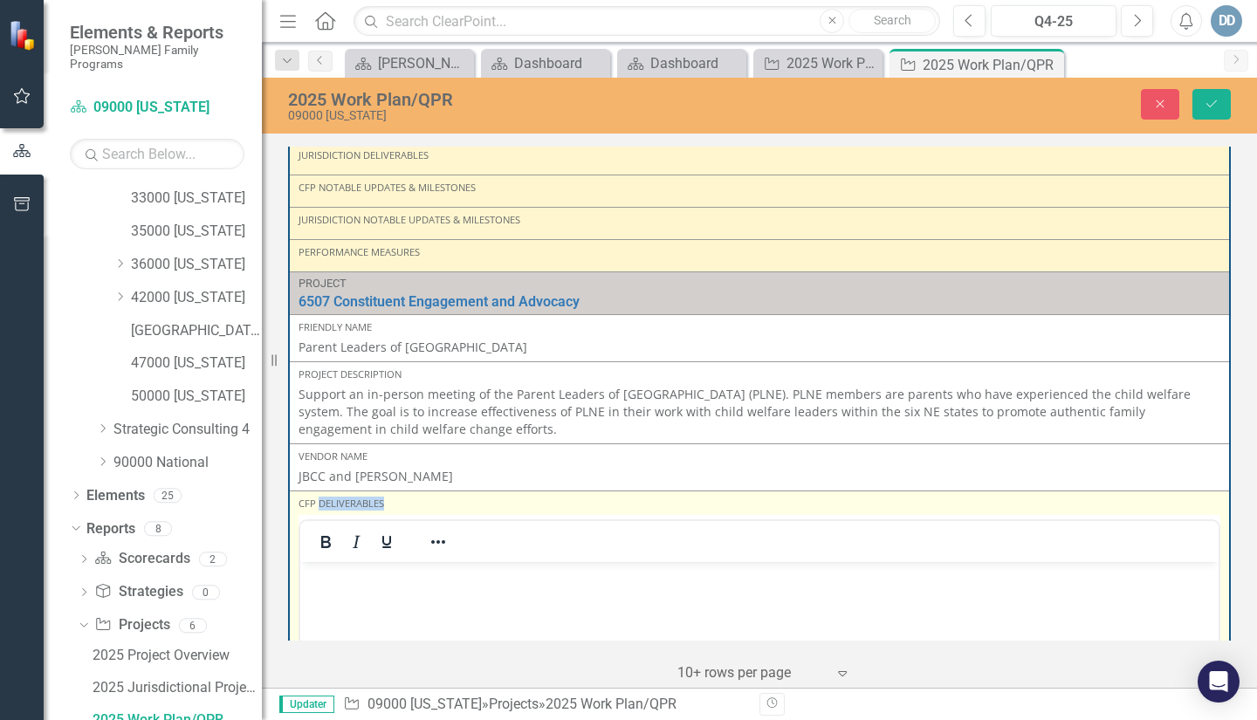
scroll to position [0, 0]
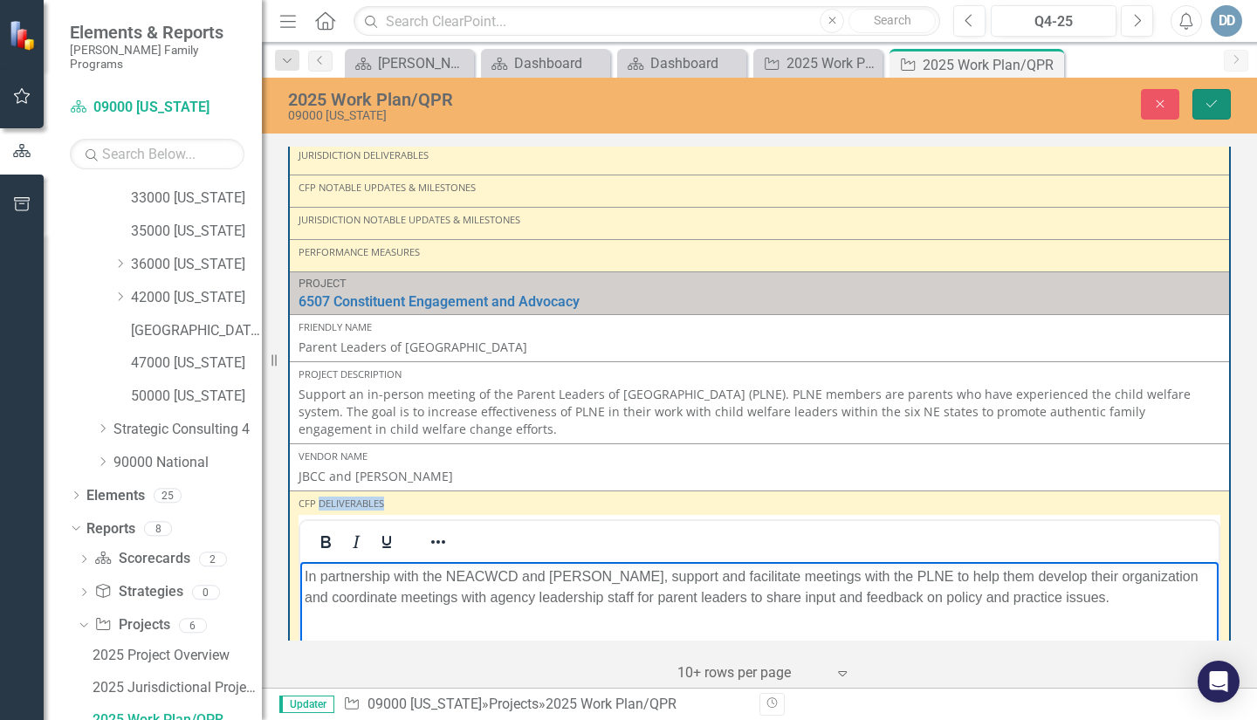
click at [1205, 109] on icon "Save" at bounding box center [1211, 104] width 16 height 12
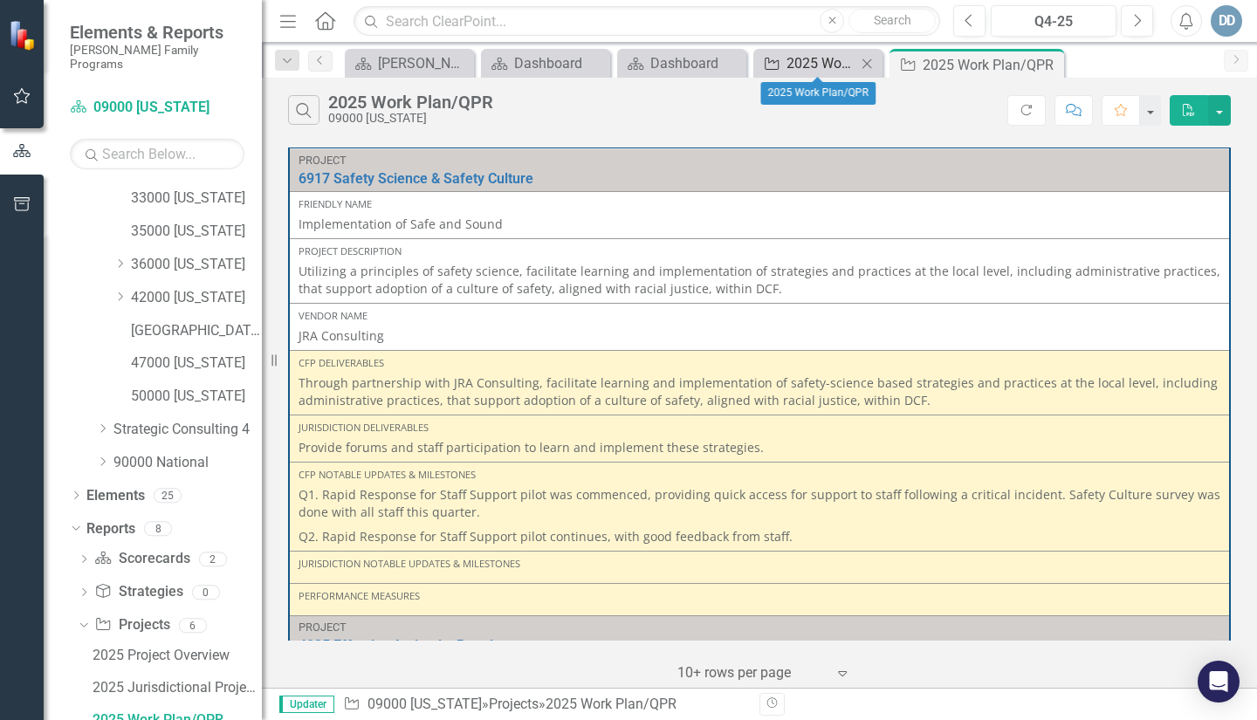
click at [834, 65] on div "2025 Work Plan/QPR" at bounding box center [821, 63] width 70 height 22
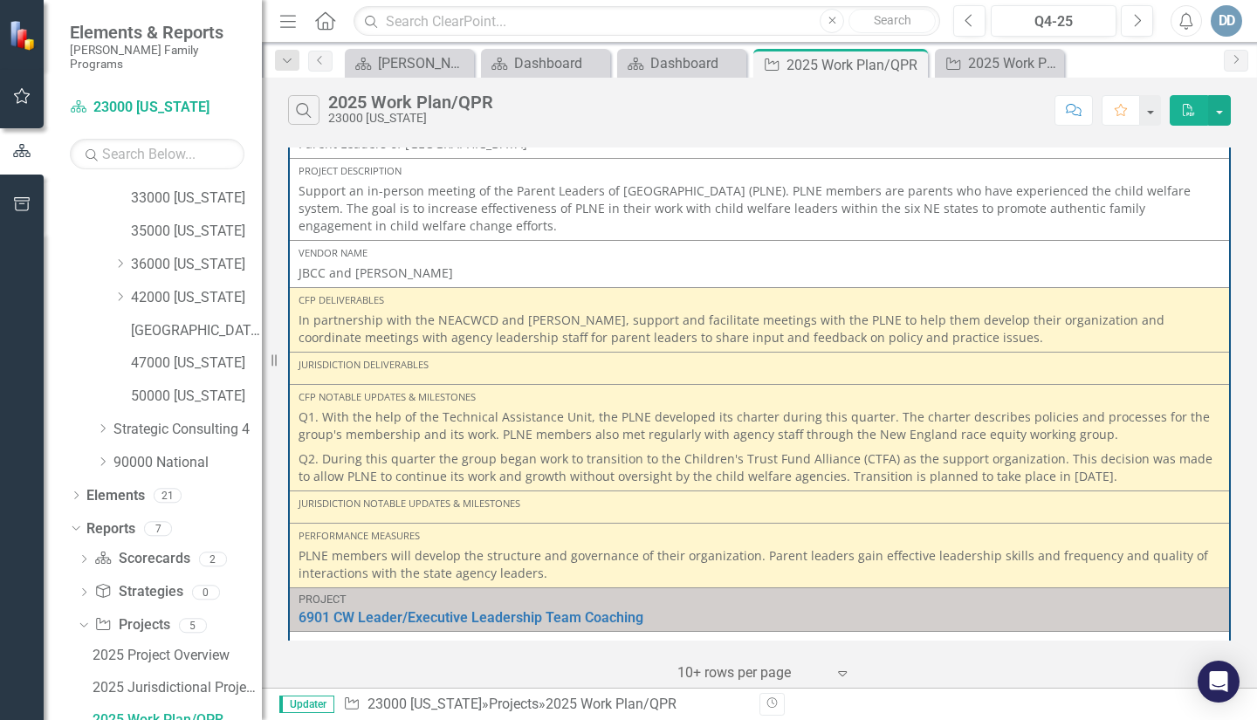
scroll to position [1483, 0]
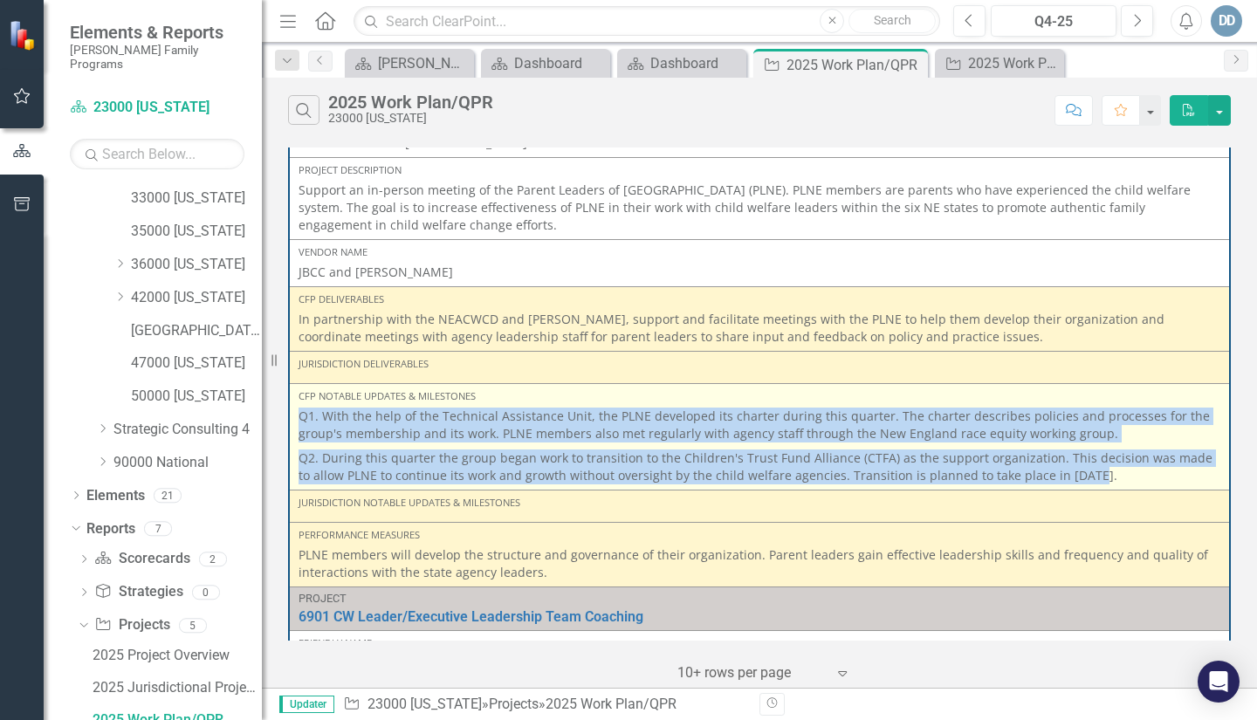
drag, startPoint x: 300, startPoint y: 414, endPoint x: 1080, endPoint y: 482, distance: 783.1
click at [1080, 482] on span "Q1. With the help of the Technical Assistance Unit, the PLNE developed its char…" at bounding box center [759, 446] width 922 height 77
copy span "Q1. With the help of the Technical Assistance Unit, the PLNE developed its char…"
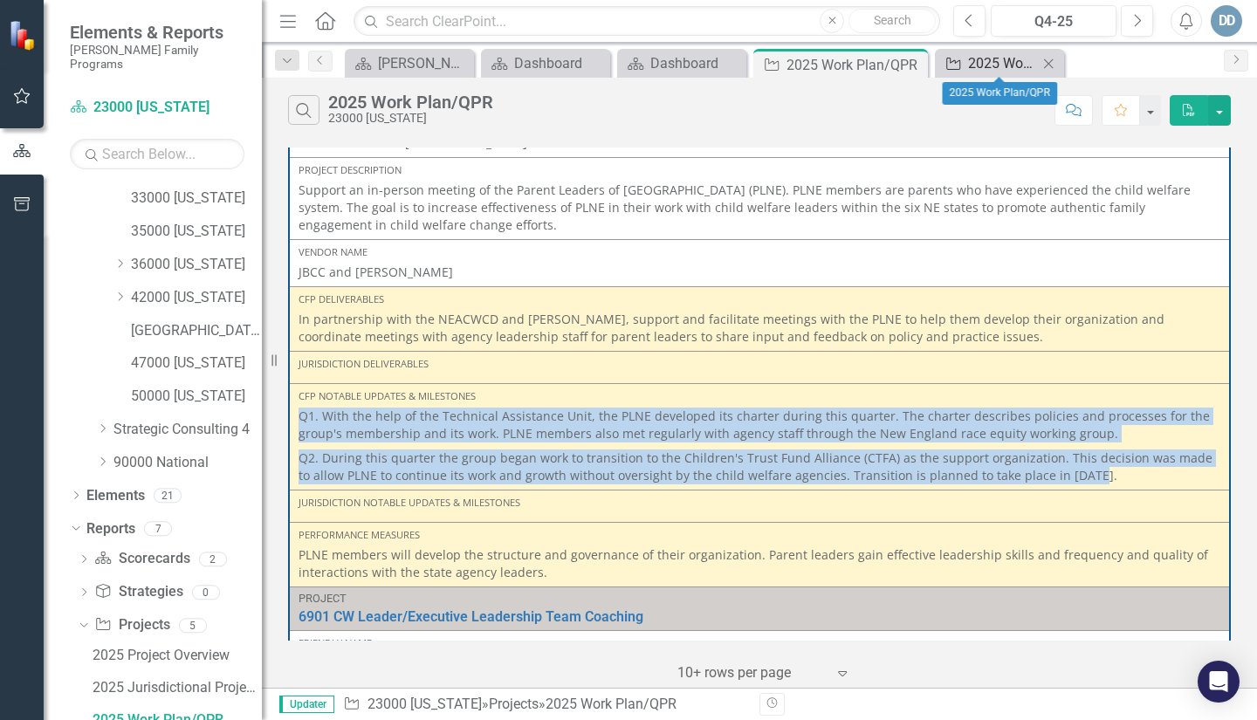
click at [1009, 62] on div "2025 Work Plan/QPR" at bounding box center [1003, 63] width 70 height 22
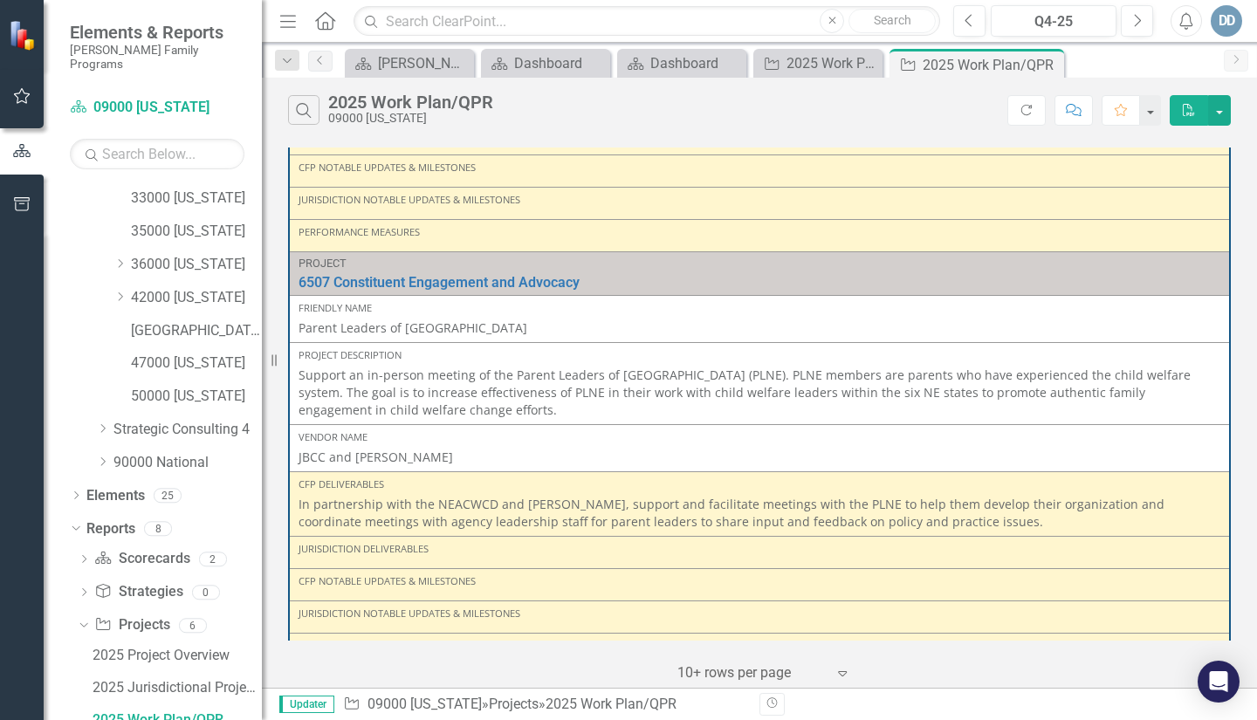
scroll to position [2402, 0]
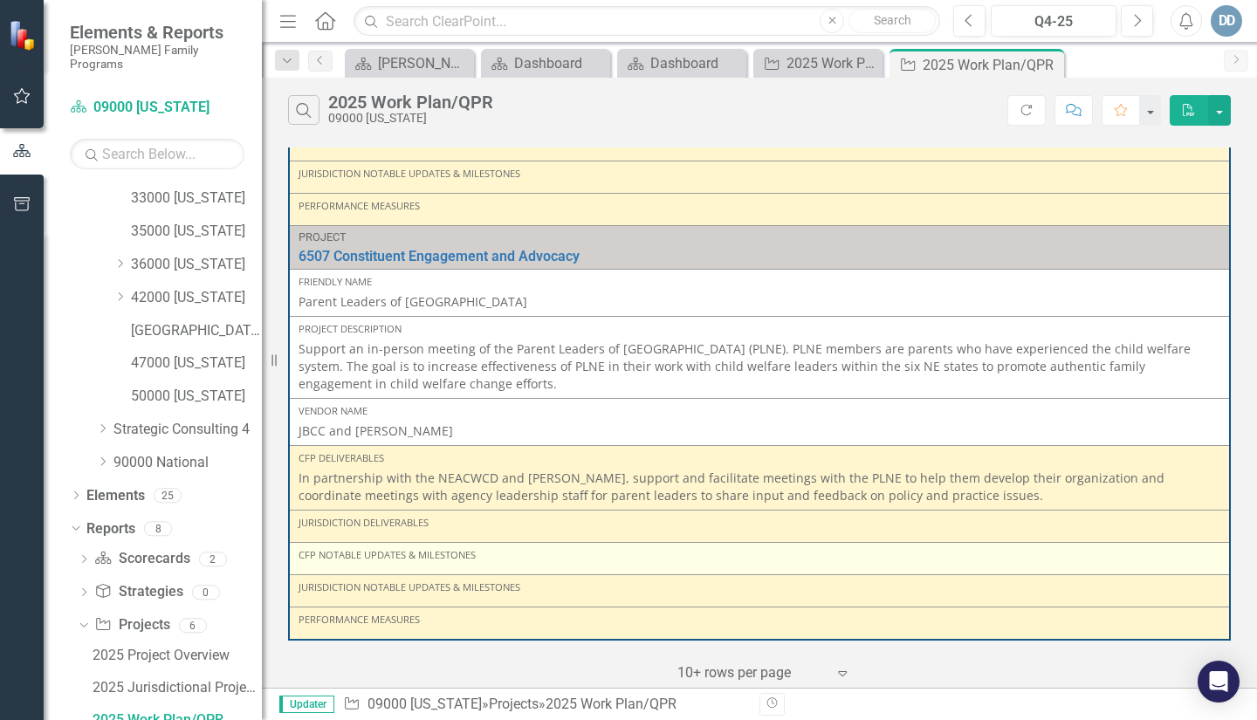
click at [322, 559] on div "CFP Notable Updates & Milestones" at bounding box center [759, 555] width 922 height 14
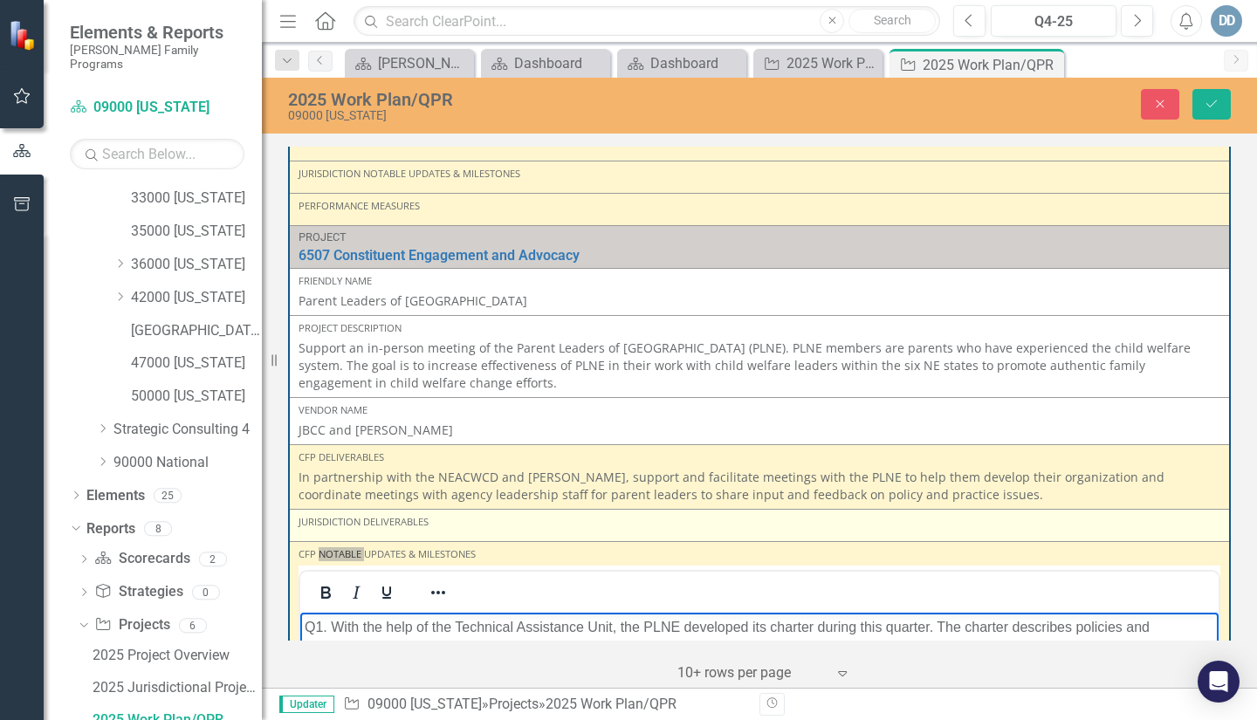
scroll to position [2501, 0]
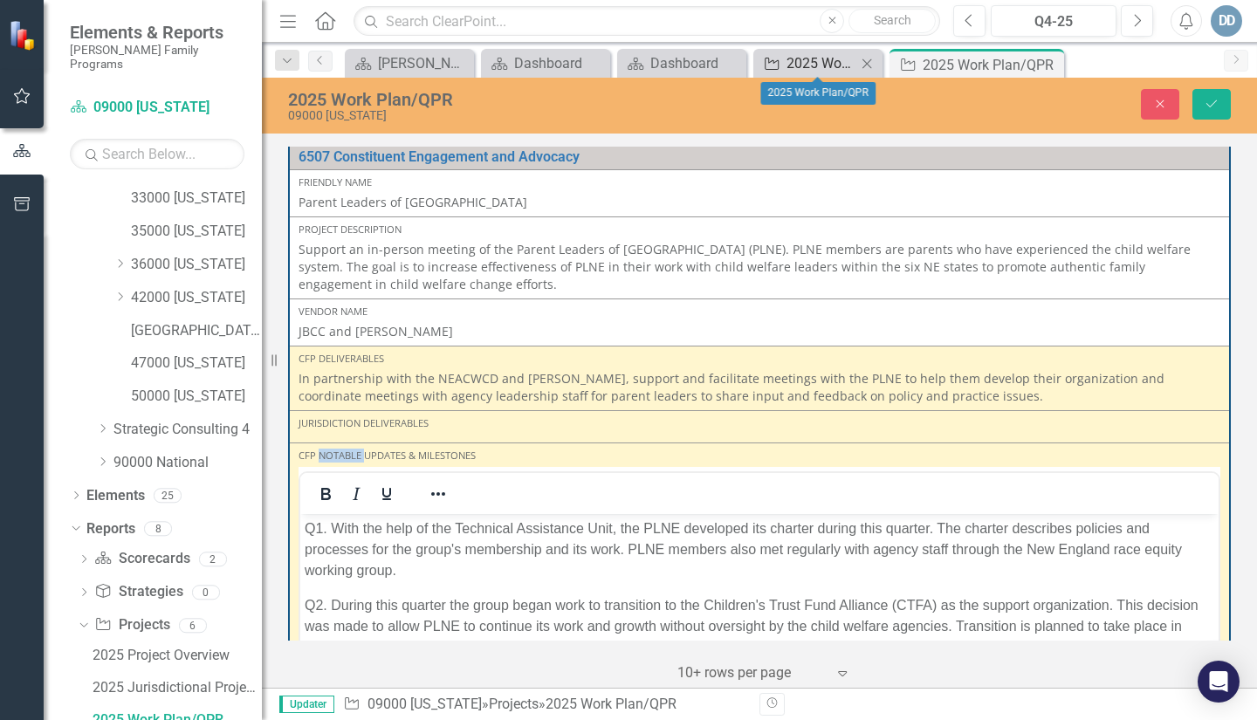
click at [788, 62] on div "2025 Work Plan/QPR" at bounding box center [821, 63] width 70 height 22
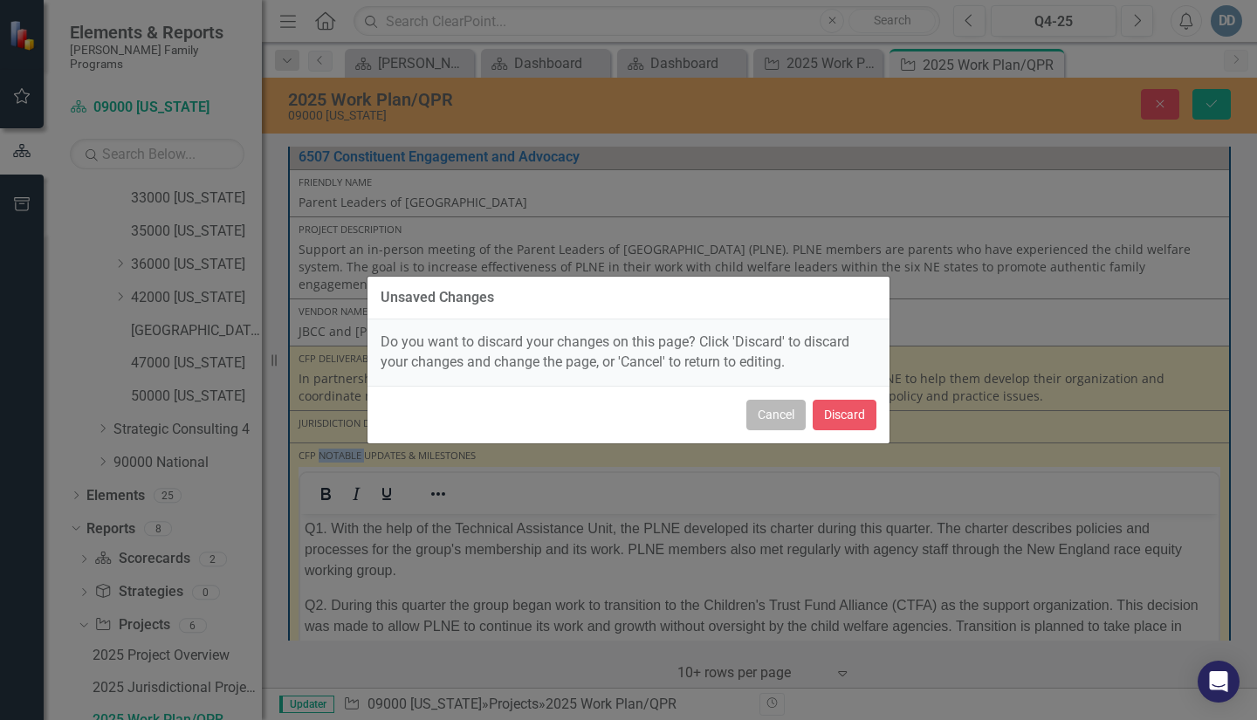
click at [785, 412] on button "Cancel" at bounding box center [775, 415] width 59 height 31
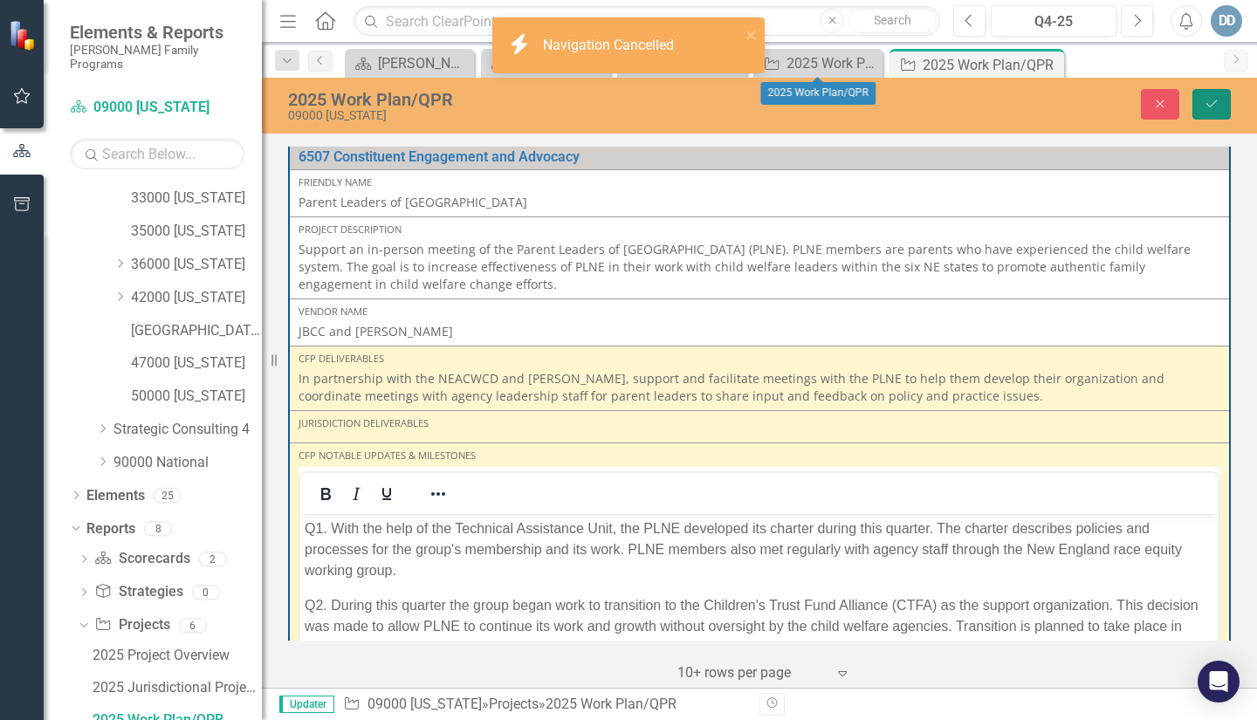
click at [1212, 100] on button "Save" at bounding box center [1211, 104] width 38 height 31
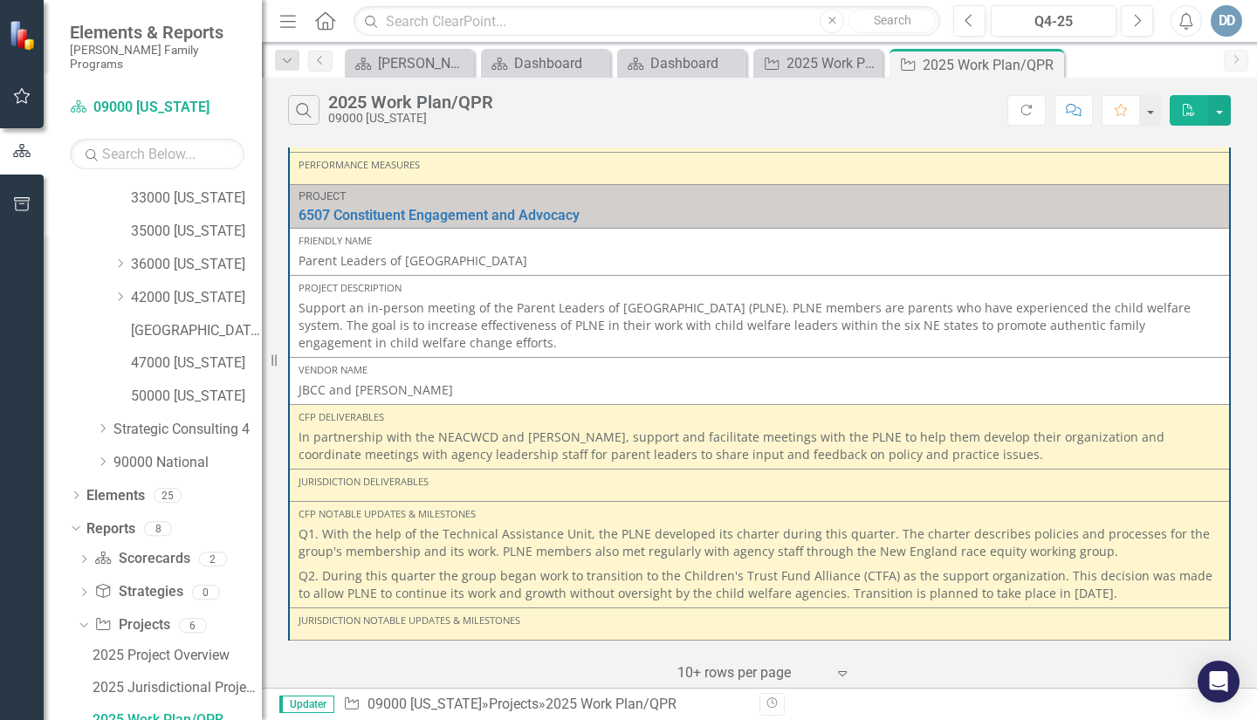
scroll to position [2477, 0]
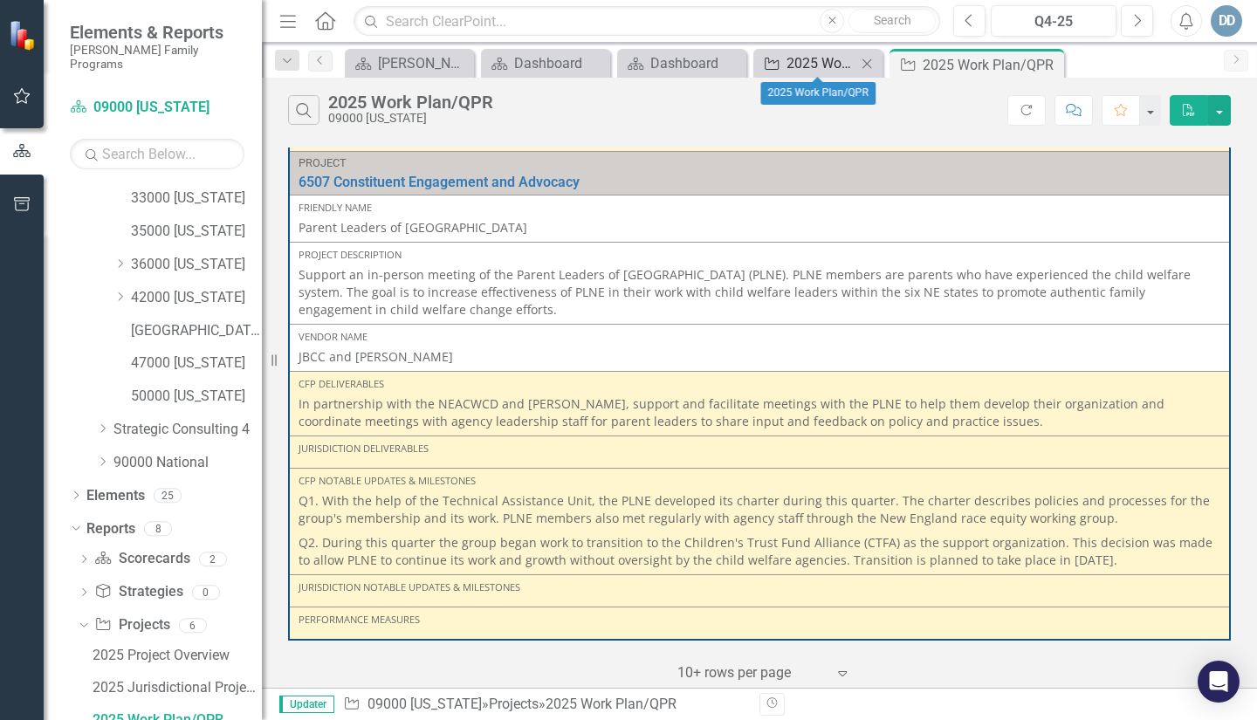
click at [807, 65] on div "2025 Work Plan/QPR" at bounding box center [821, 63] width 70 height 22
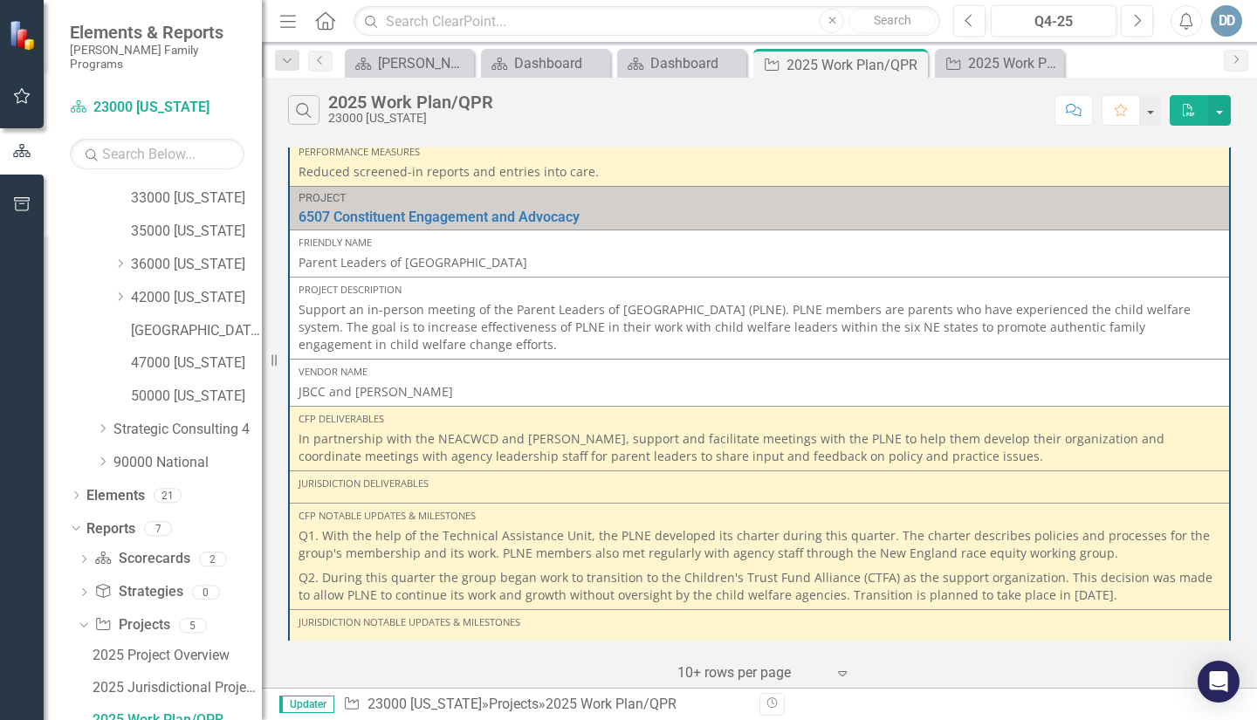
scroll to position [1396, 0]
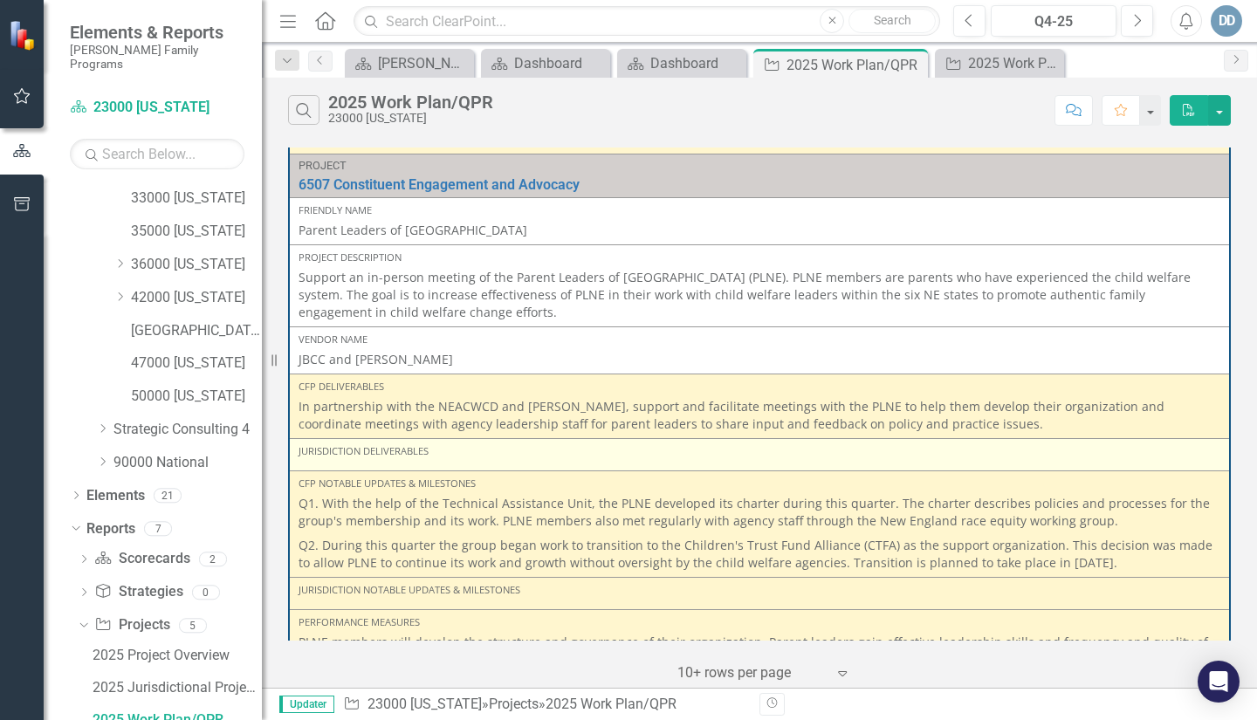
click at [369, 459] on div "Jurisdiction Deliverables" at bounding box center [759, 454] width 922 height 21
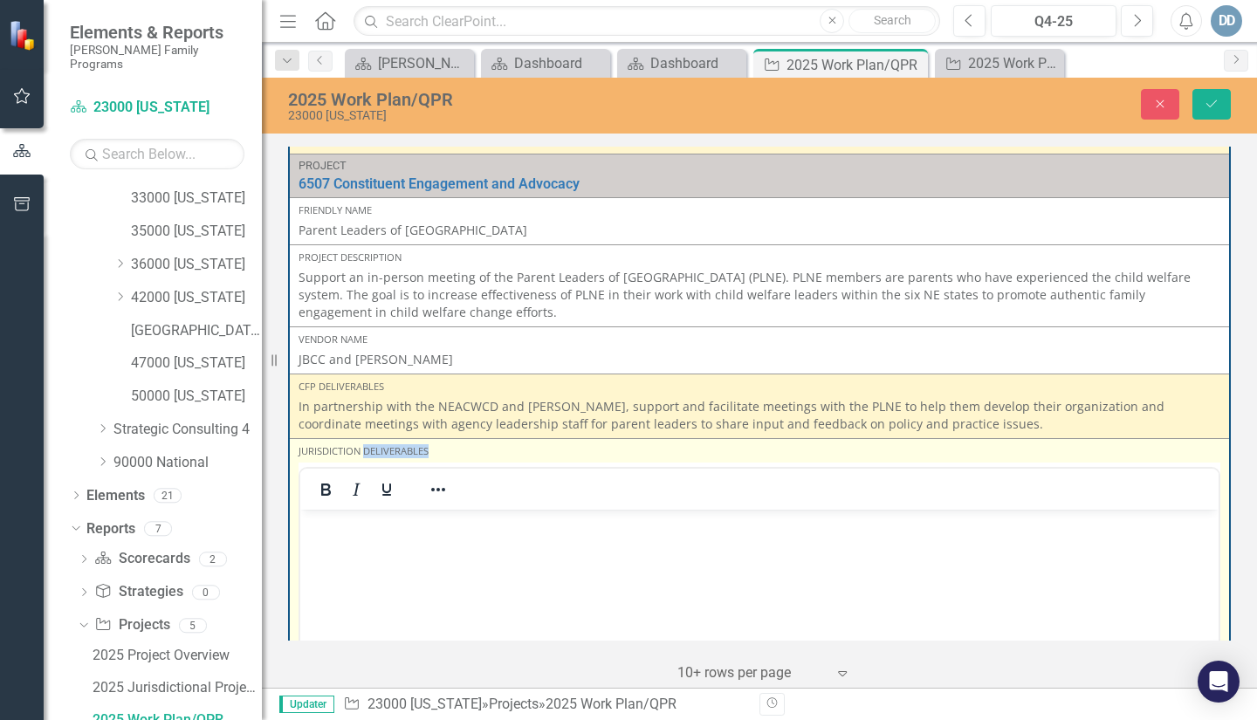
scroll to position [1483, 0]
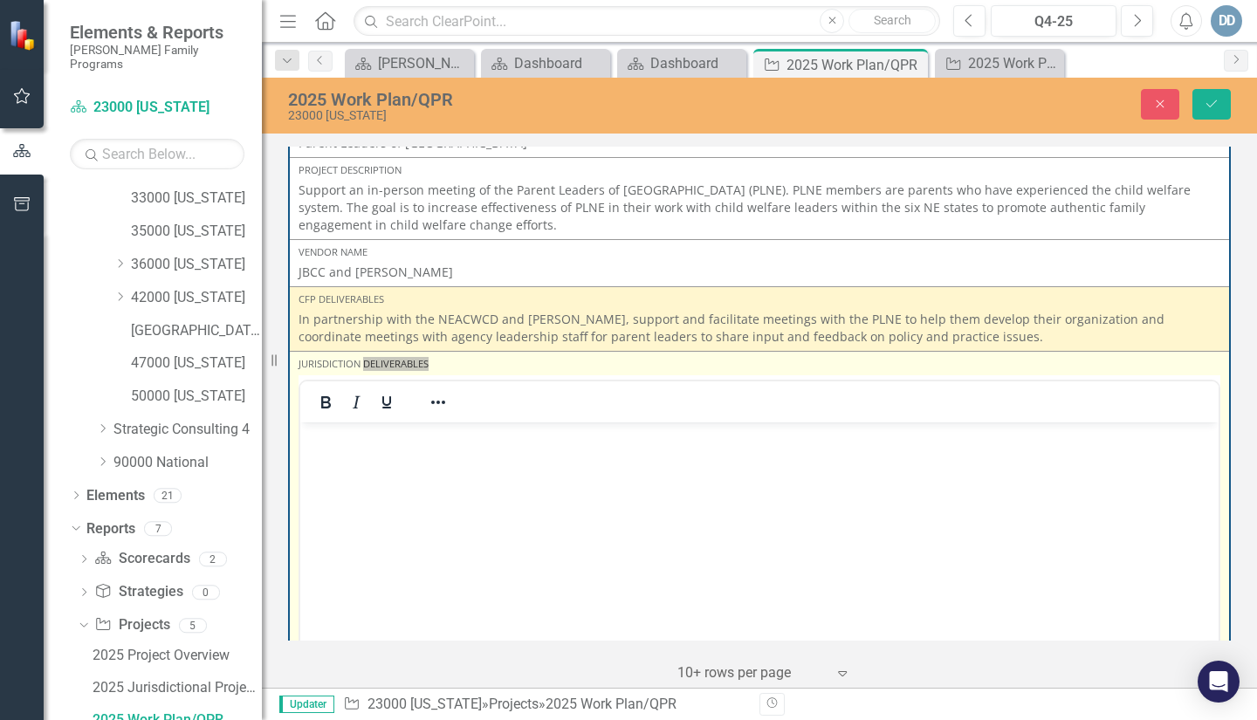
click at [346, 458] on body "Rich Text Area. Press ALT-0 for help." at bounding box center [759, 552] width 918 height 262
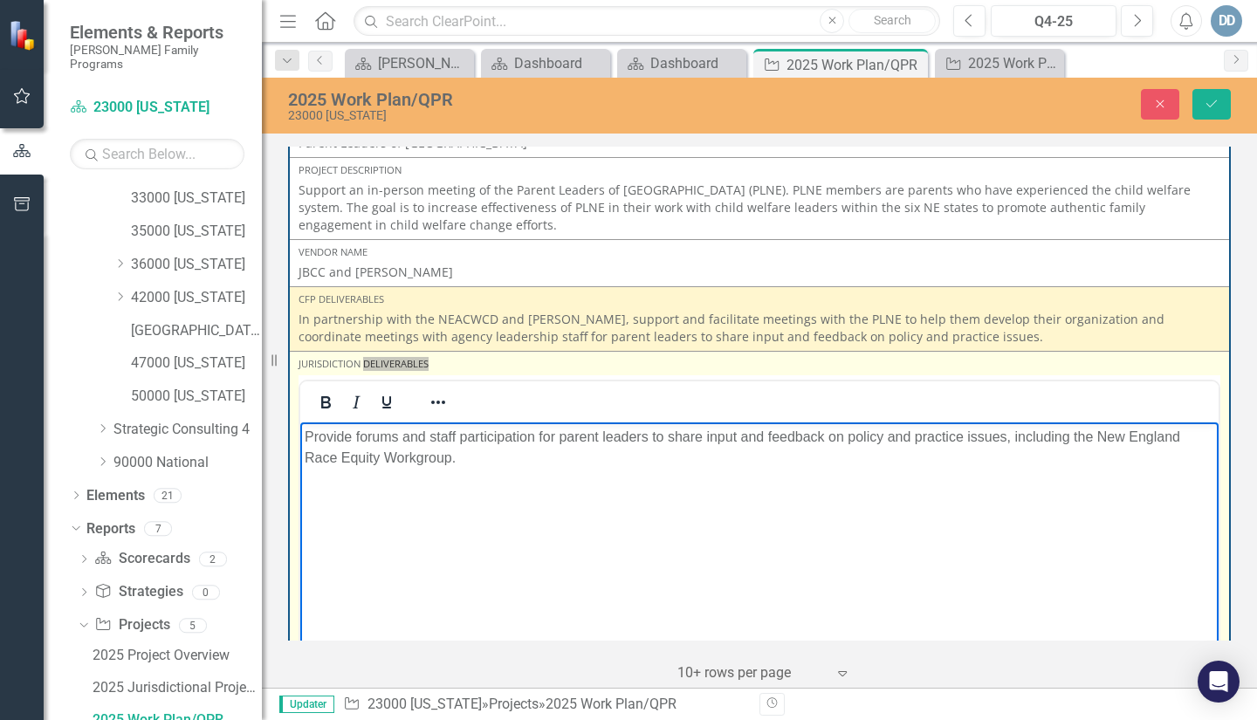
scroll to position [1571, 0]
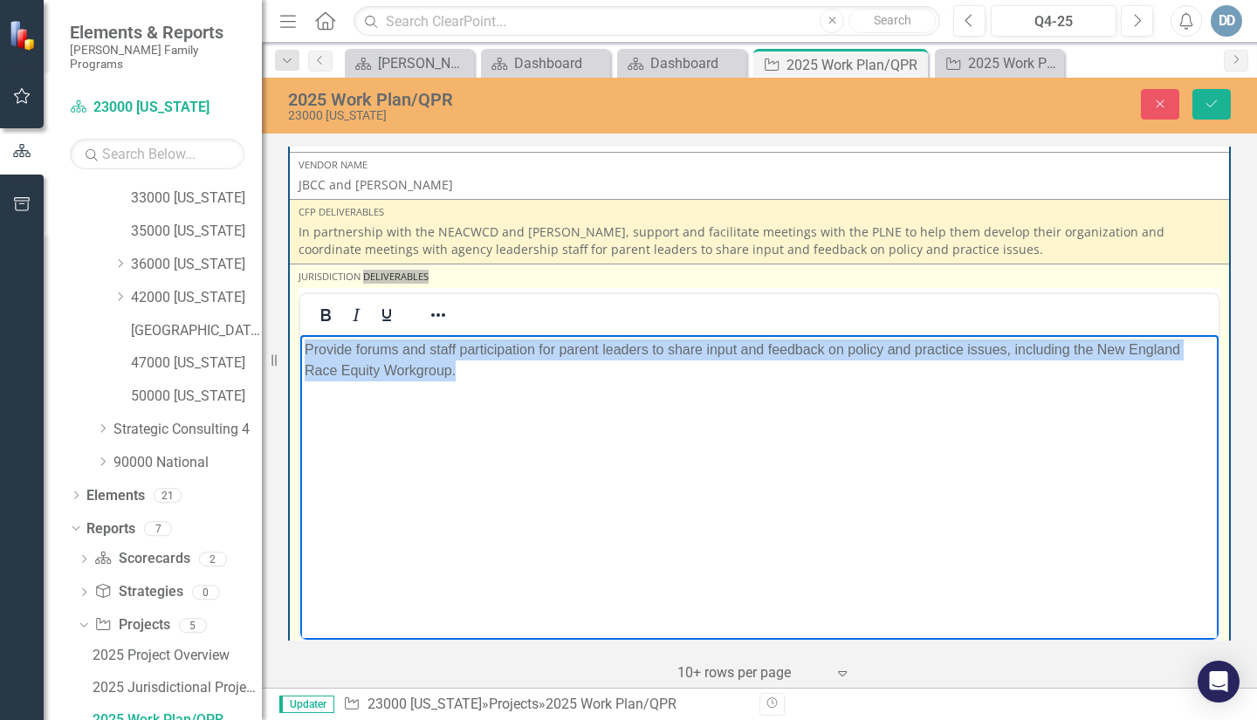
drag, startPoint x: 305, startPoint y: 349, endPoint x: 631, endPoint y: 387, distance: 328.5
click at [631, 387] on body "Provide forums and staff participation for parent leaders to share input and fe…" at bounding box center [759, 465] width 918 height 262
copy p "Provide forums and staff participation for parent leaders to share input and fe…"
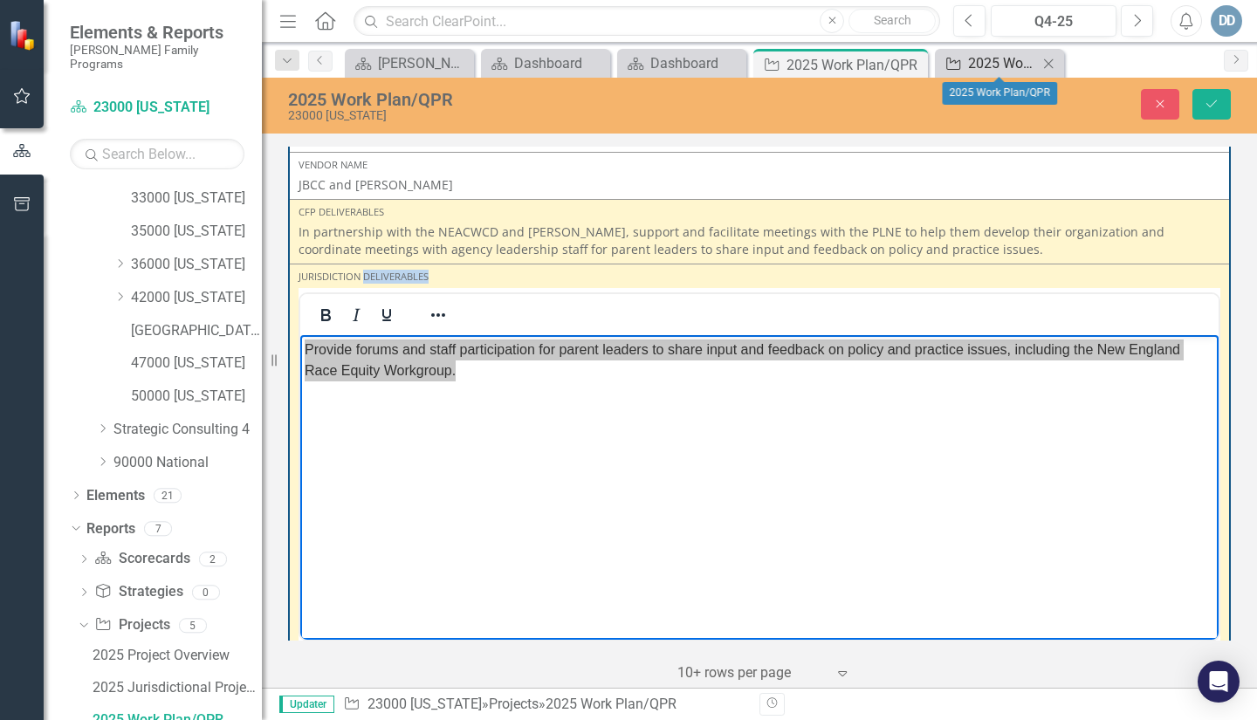
click at [964, 60] on link "Project 2025 Work Plan/QPR" at bounding box center [988, 63] width 99 height 22
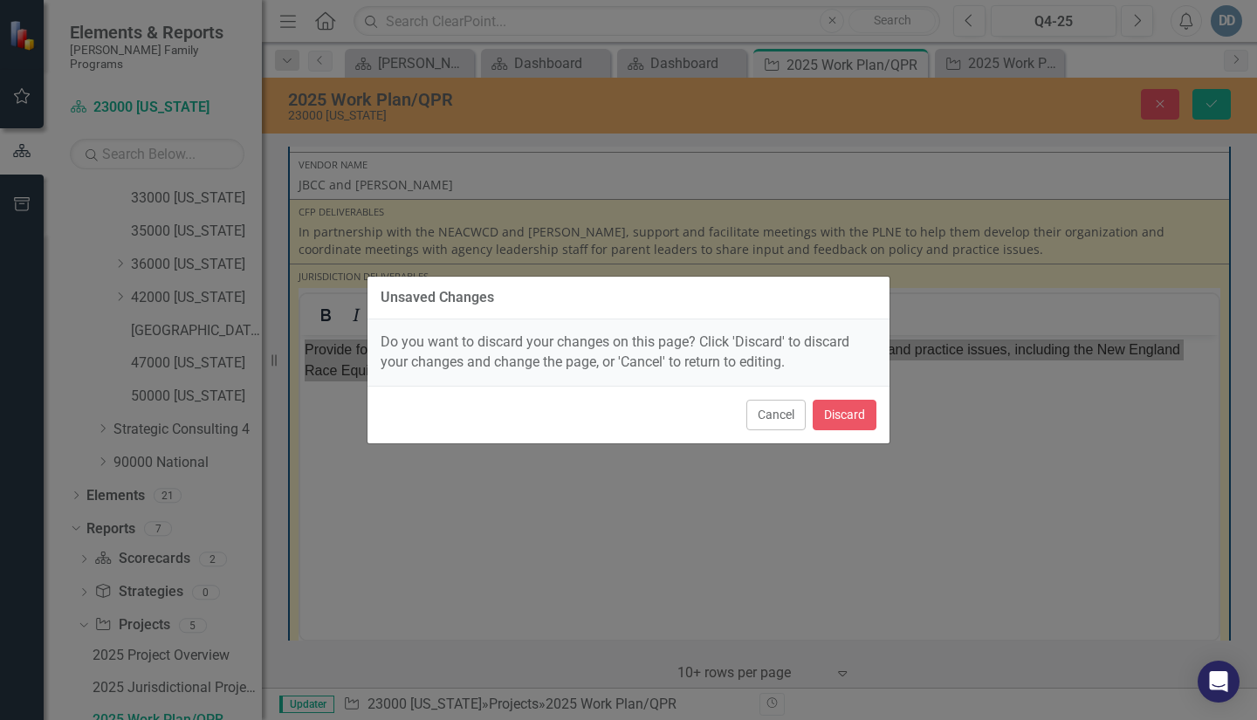
click at [912, 436] on div "Unsaved Changes Do you want to discard your changes on this page? Click 'Discar…" at bounding box center [628, 360] width 1257 height 720
click at [777, 408] on button "Cancel" at bounding box center [775, 415] width 59 height 31
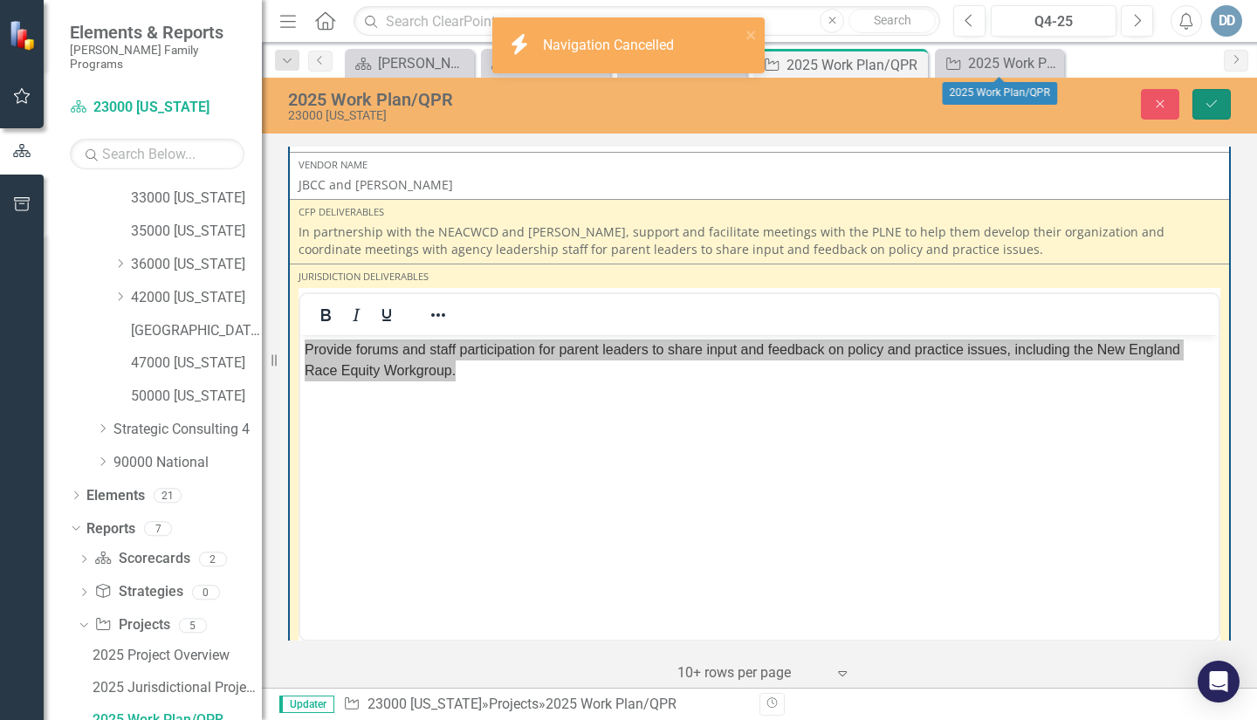
click at [1215, 105] on icon "Save" at bounding box center [1211, 104] width 16 height 12
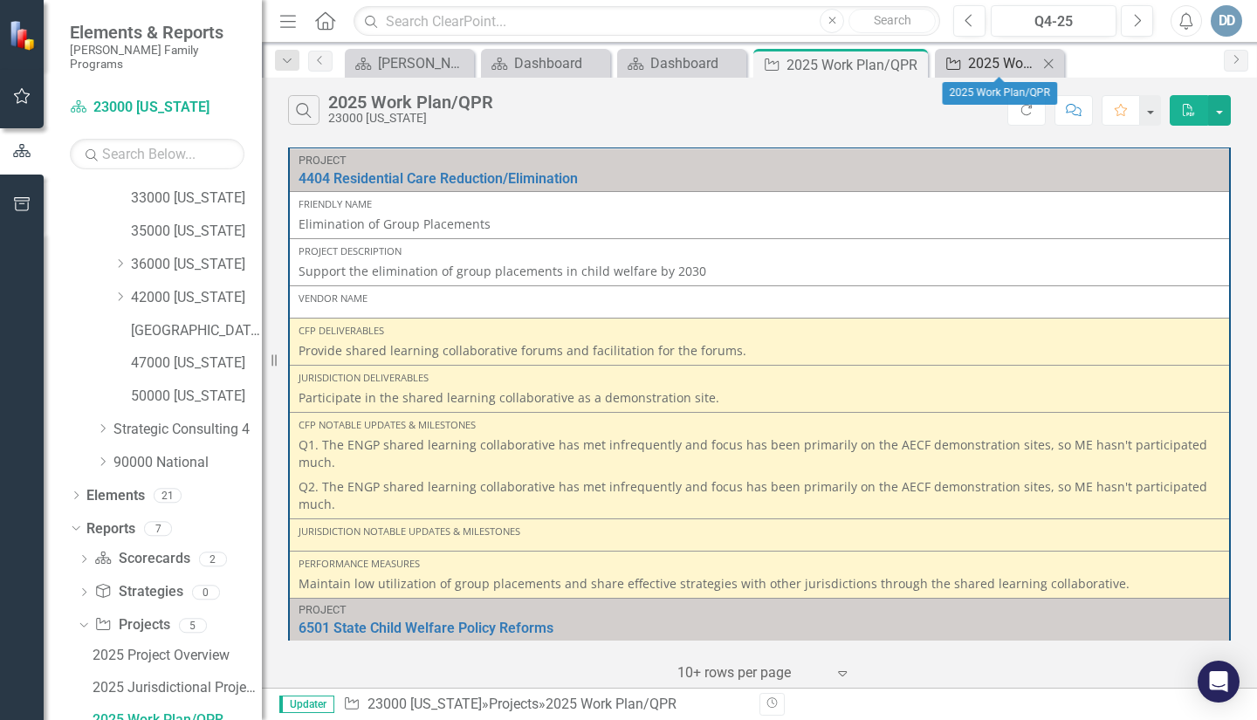
click at [1003, 64] on div "2025 Work Plan/QPR" at bounding box center [1003, 63] width 70 height 22
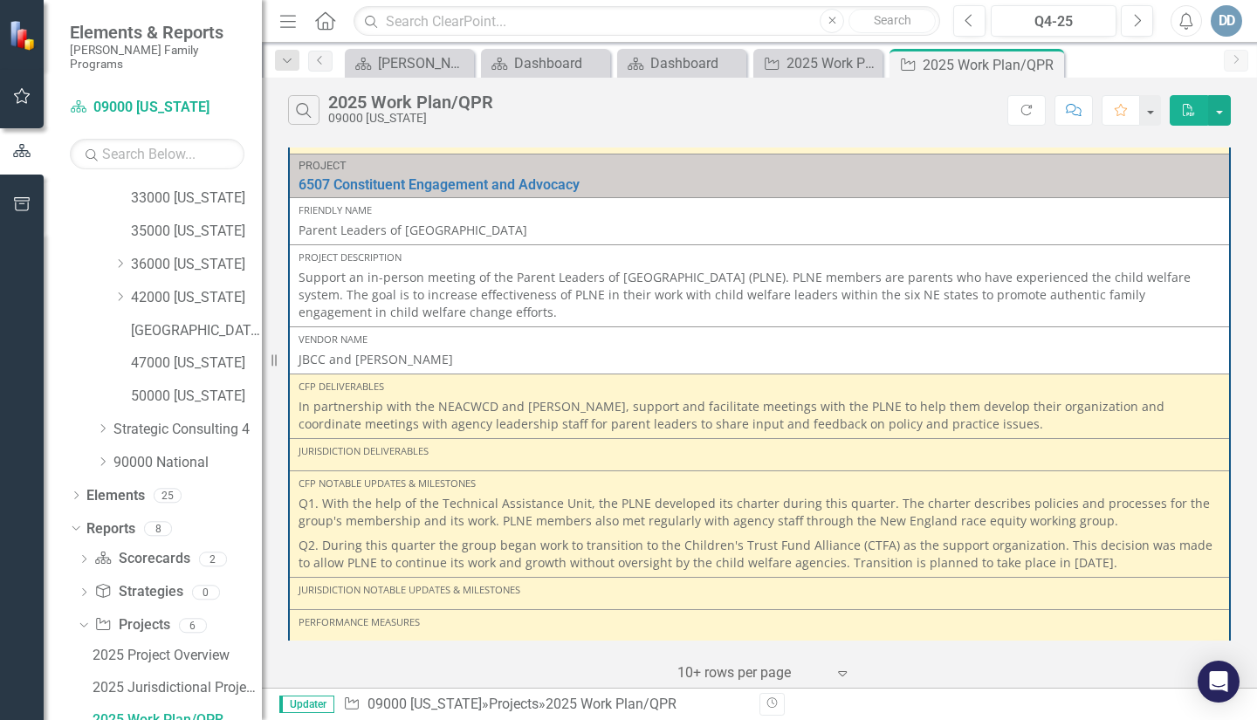
scroll to position [2477, 0]
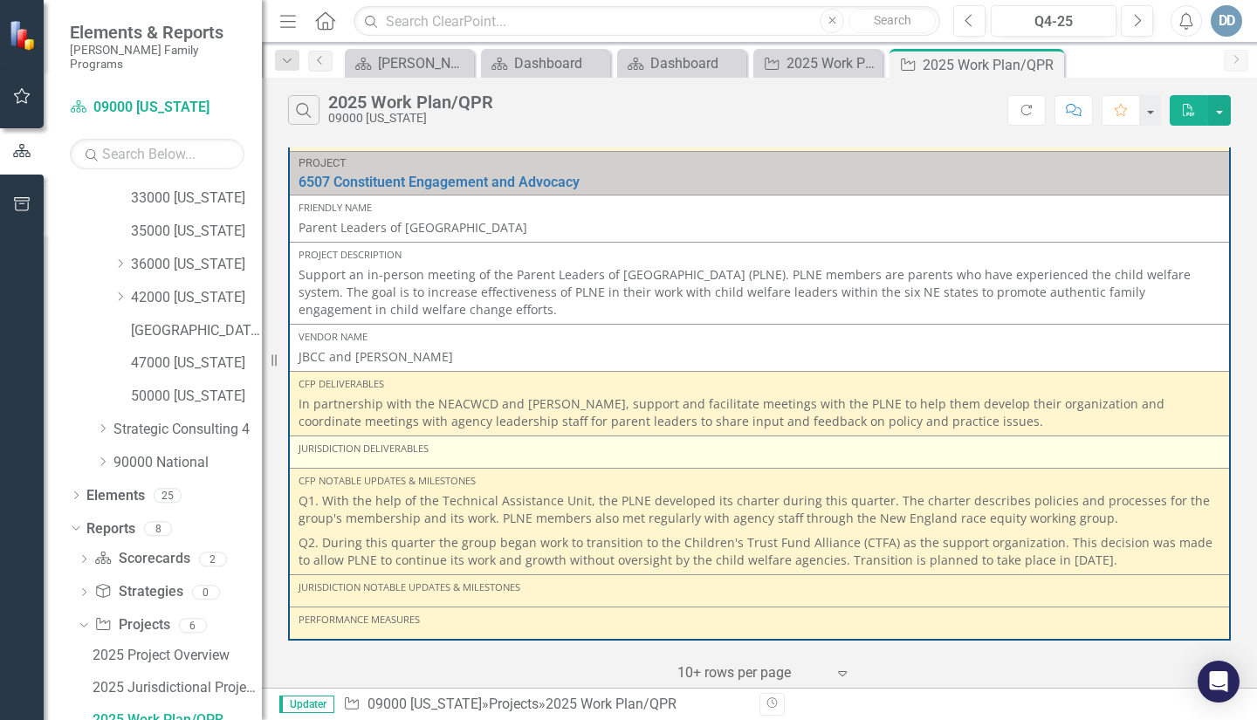
click at [346, 459] on div "Jurisdiction Deliverables" at bounding box center [759, 452] width 922 height 21
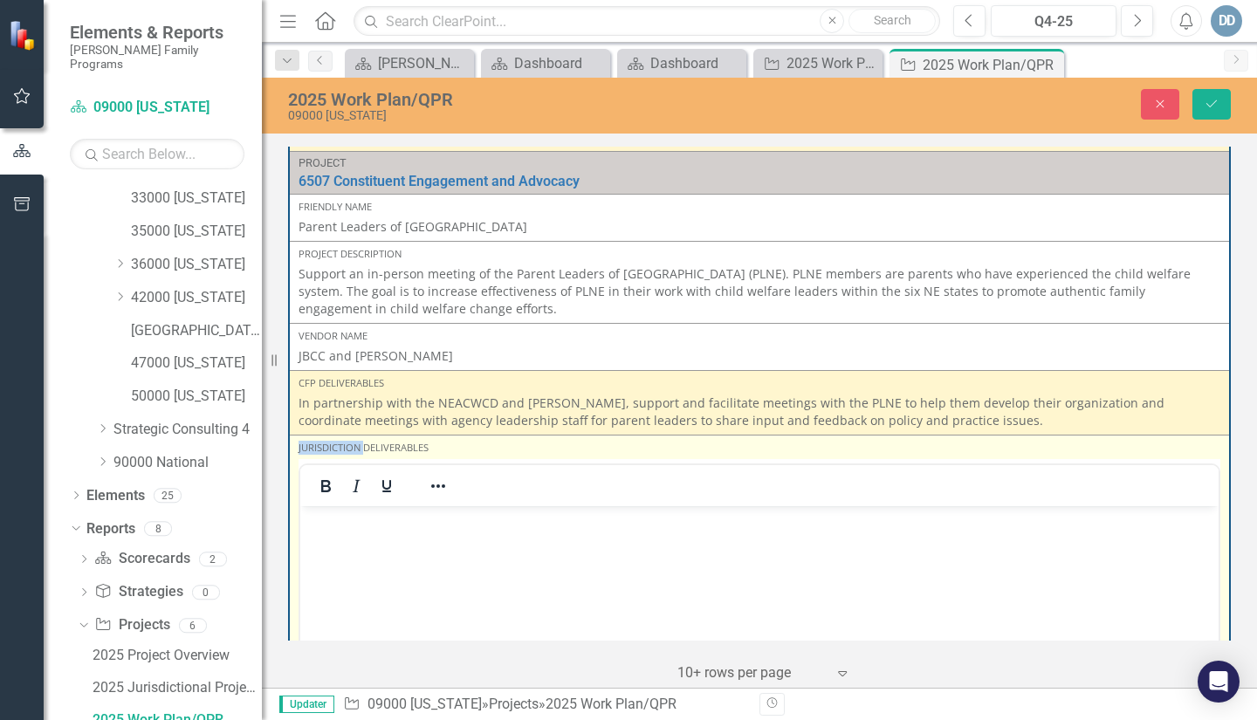
scroll to position [0, 0]
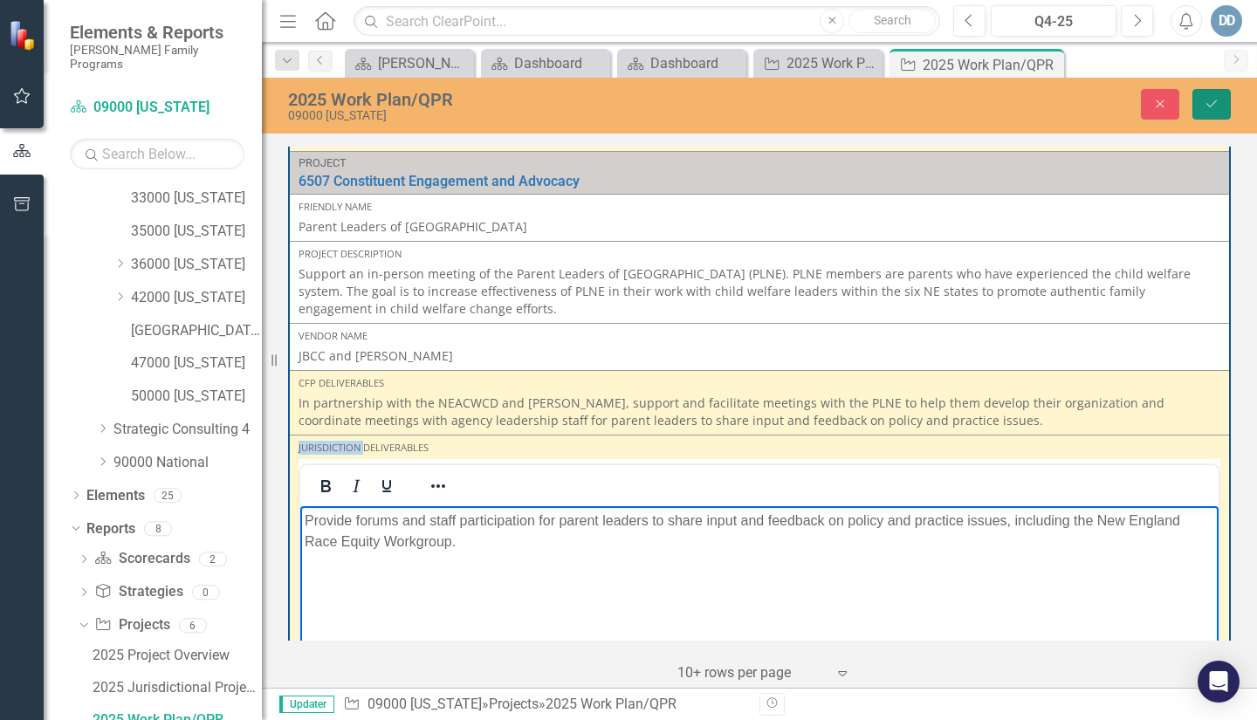
click at [1219, 99] on button "Save" at bounding box center [1211, 104] width 38 height 31
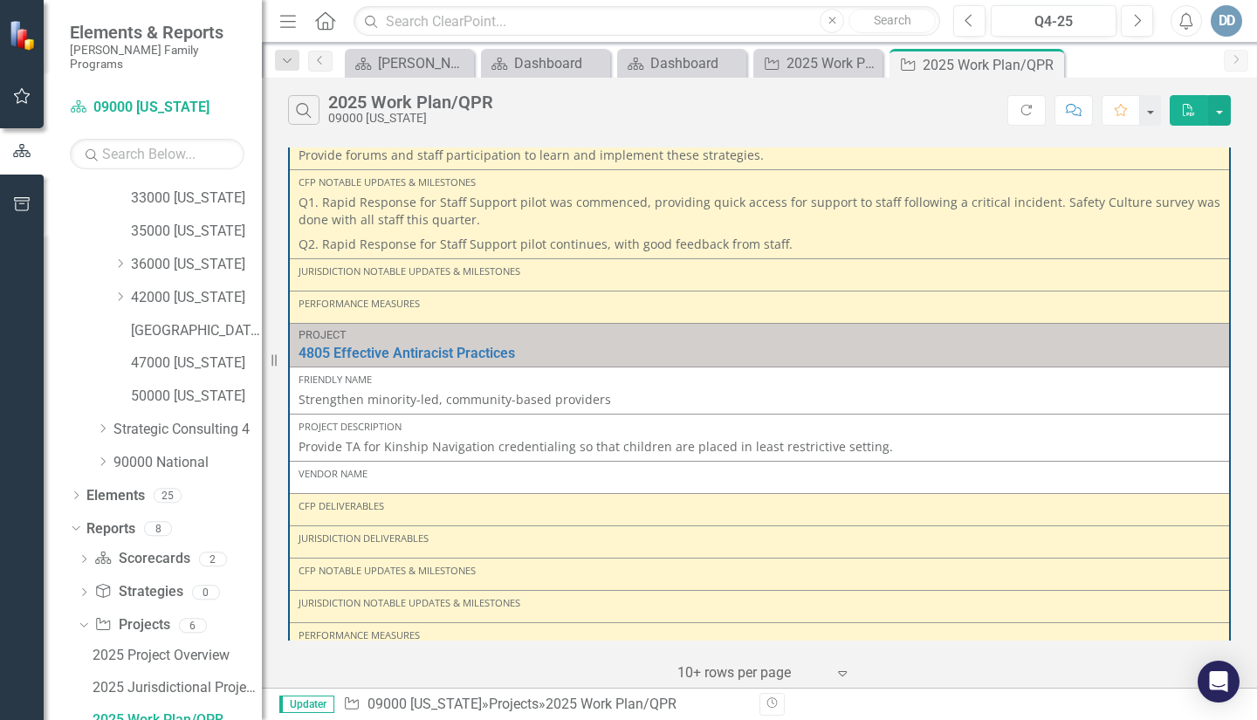
scroll to position [367, 0]
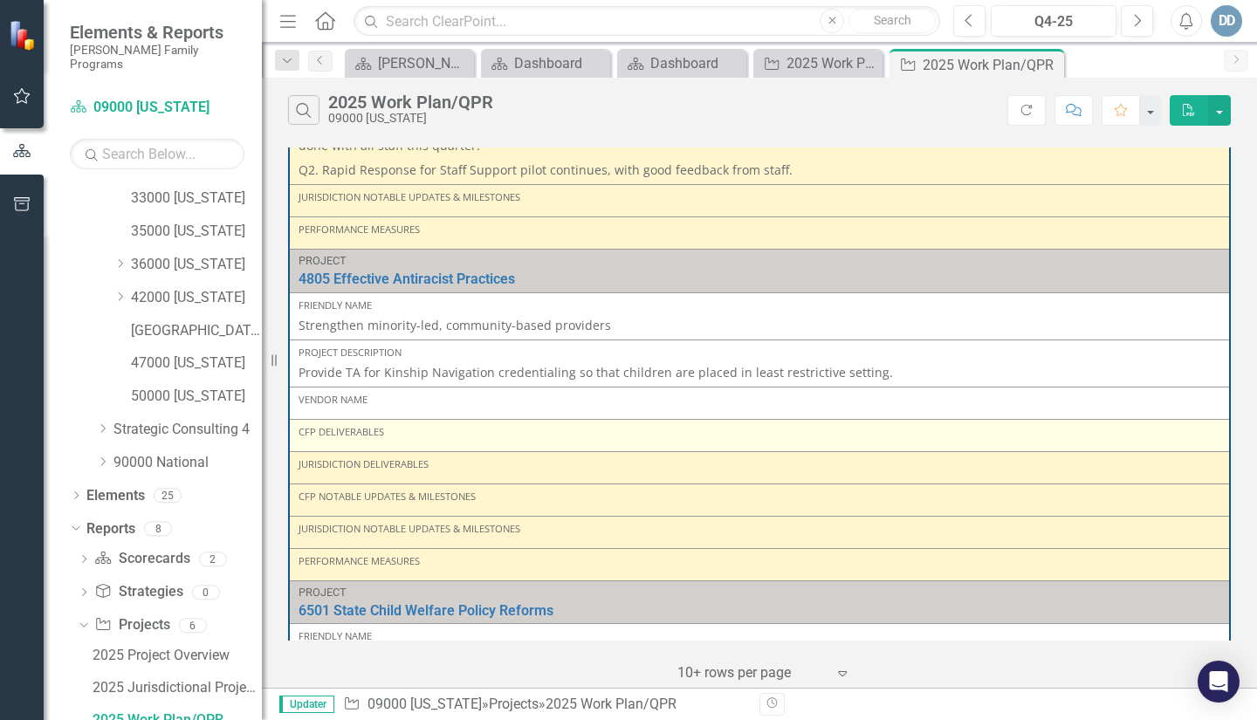
click at [388, 432] on div "CFP Deliverables" at bounding box center [759, 432] width 922 height 14
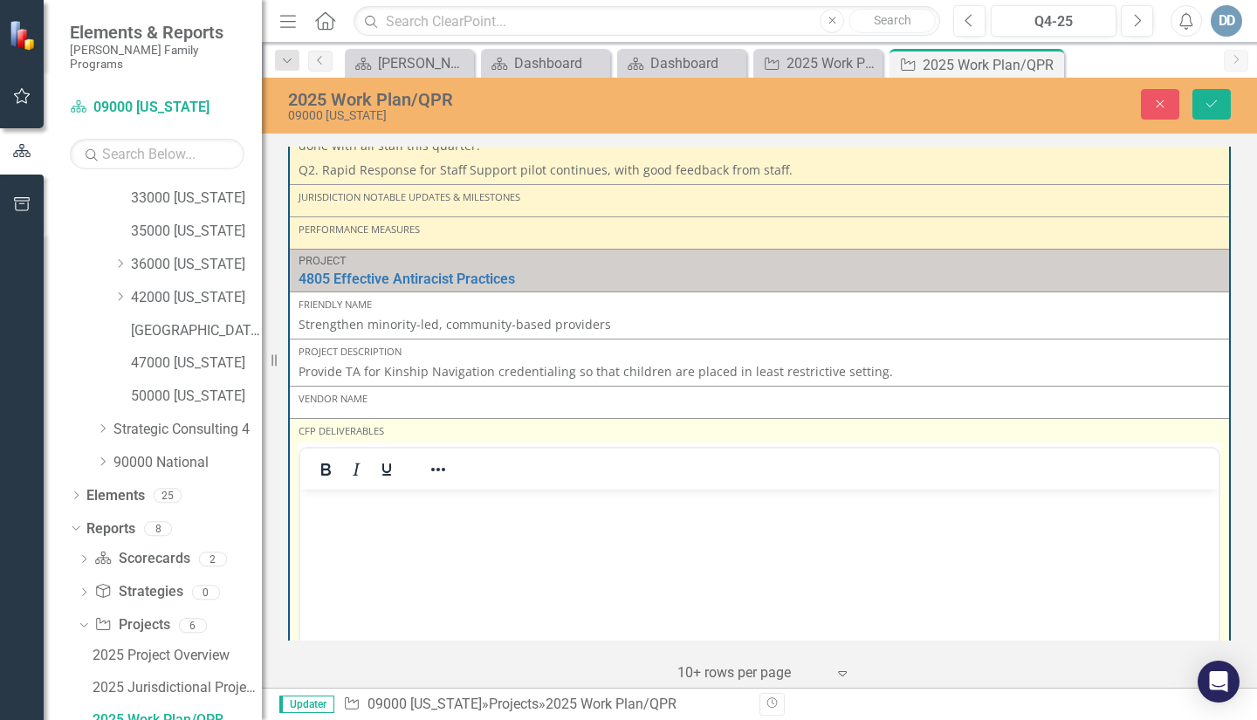
scroll to position [0, 0]
click at [353, 511] on p "Rich Text Area. Press ALT-0 for help." at bounding box center [759, 504] width 909 height 21
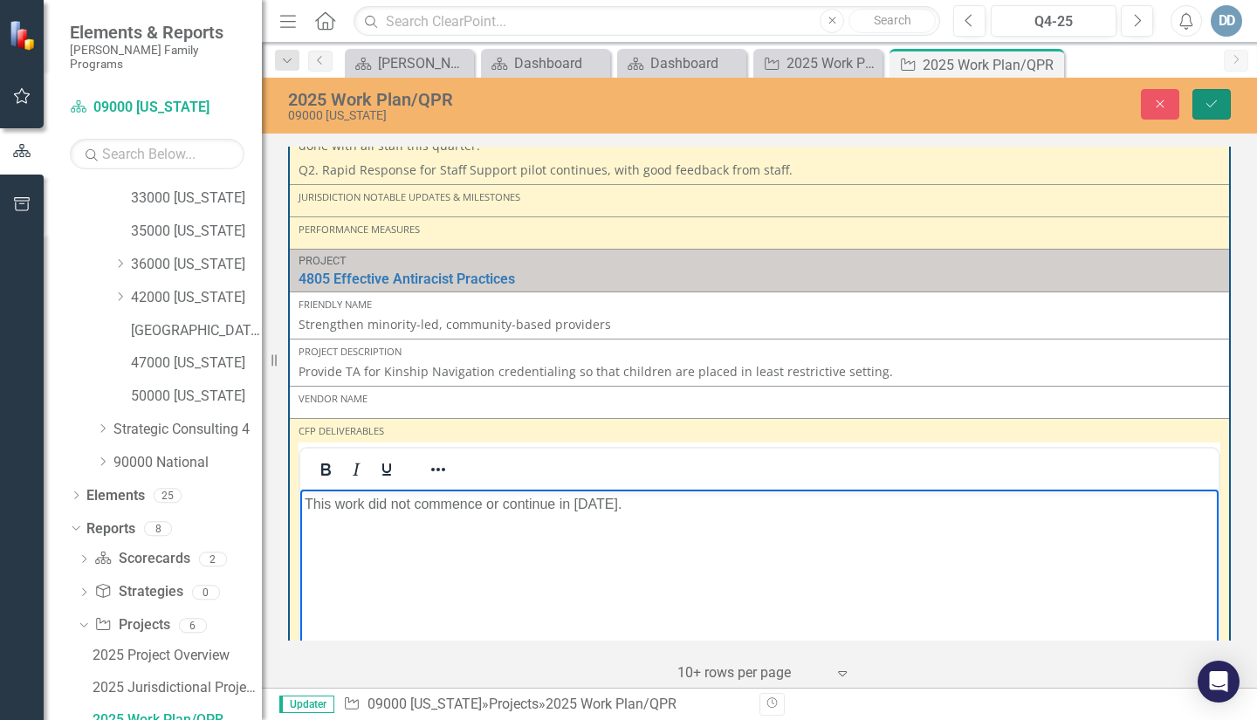
click at [1204, 106] on icon "Save" at bounding box center [1211, 104] width 16 height 12
